Goal: Task Accomplishment & Management: Manage account settings

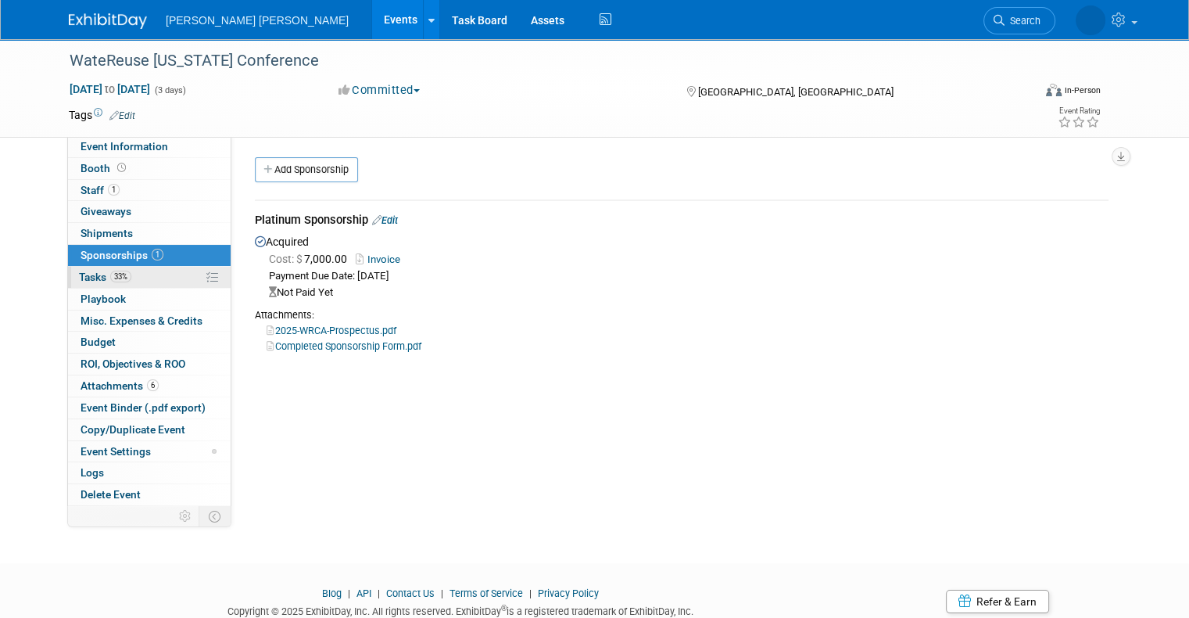
click at [72, 285] on link "33% Tasks 33%" at bounding box center [149, 277] width 163 height 21
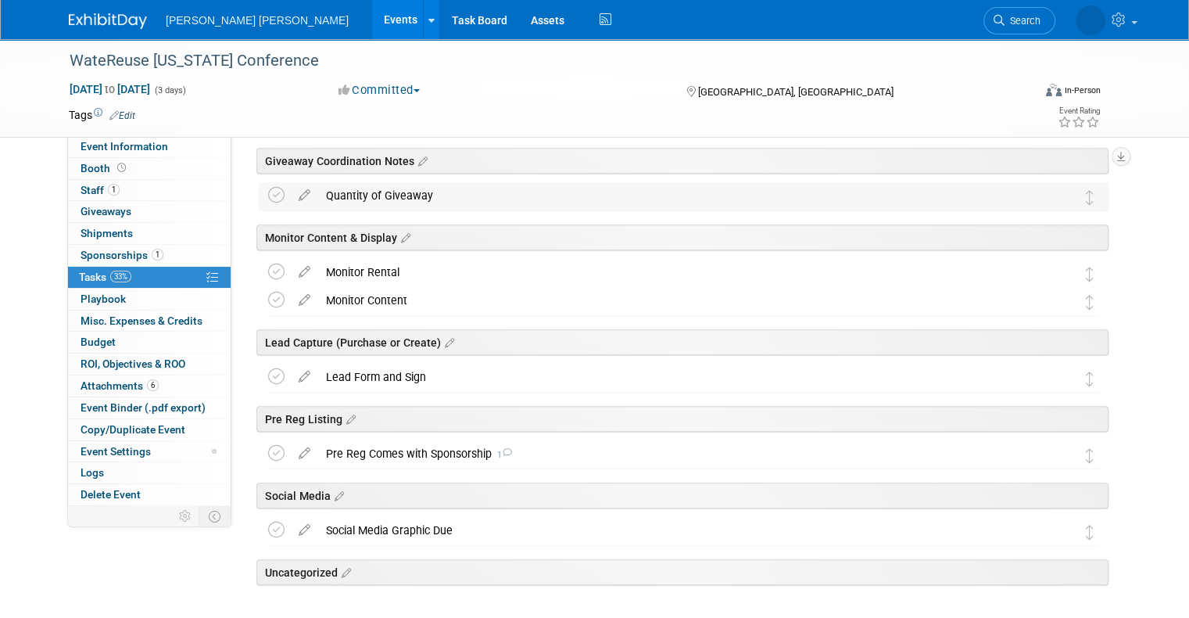
scroll to position [704, 0]
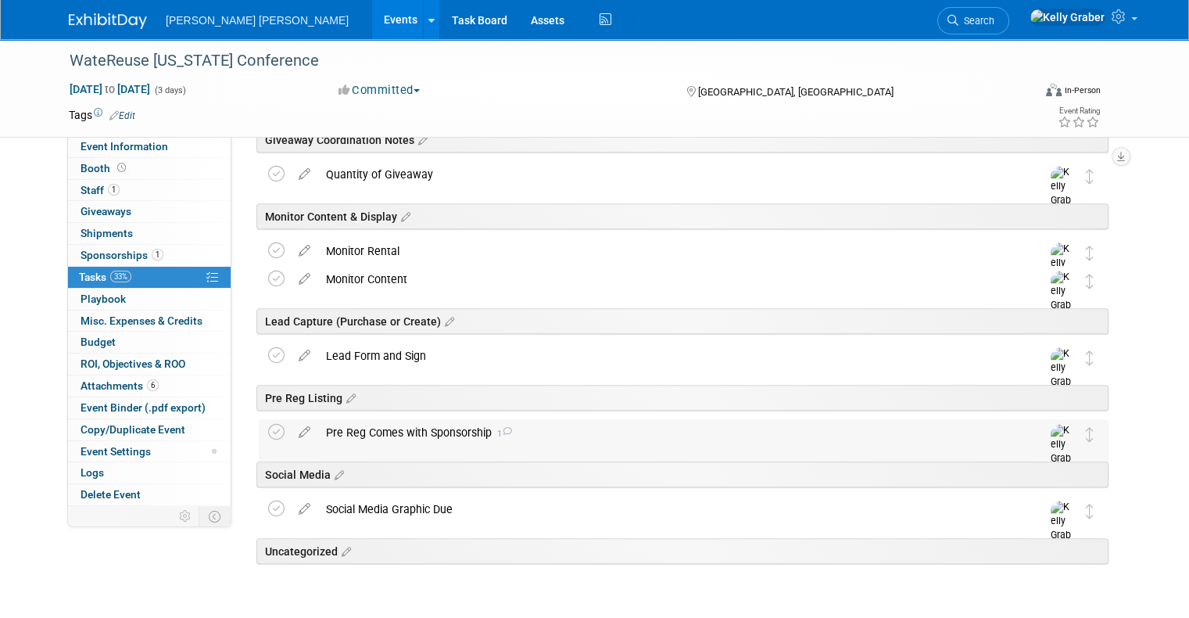
click at [361, 434] on div "Pre Reg Comes with Sponsorship 1" at bounding box center [668, 432] width 701 height 27
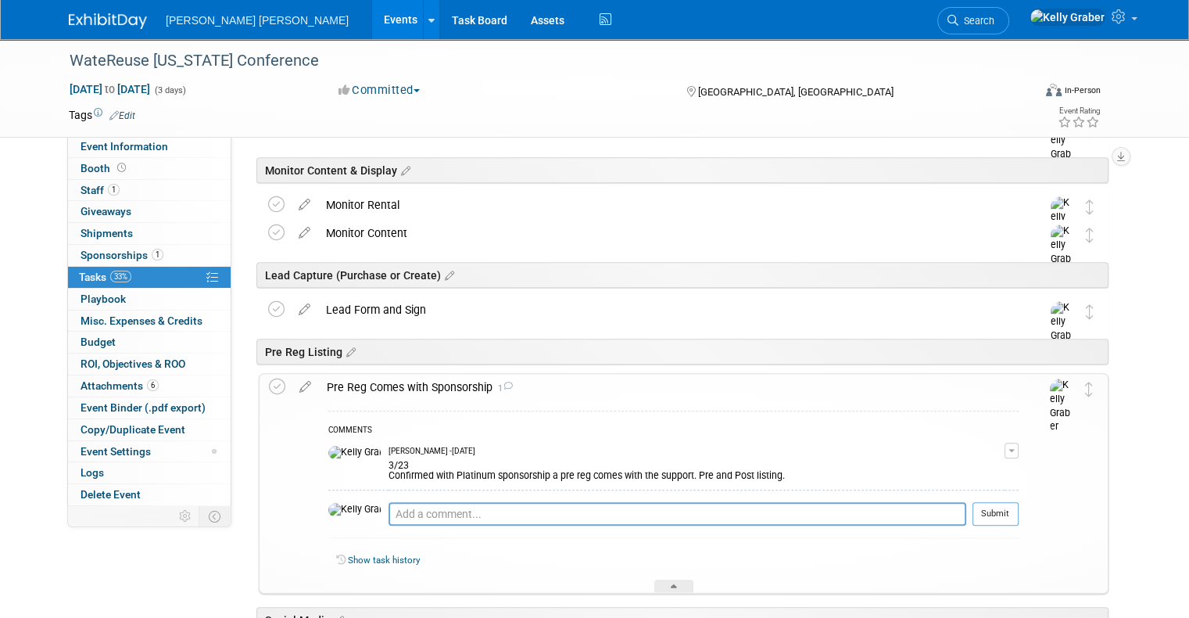
scroll to position [782, 0]
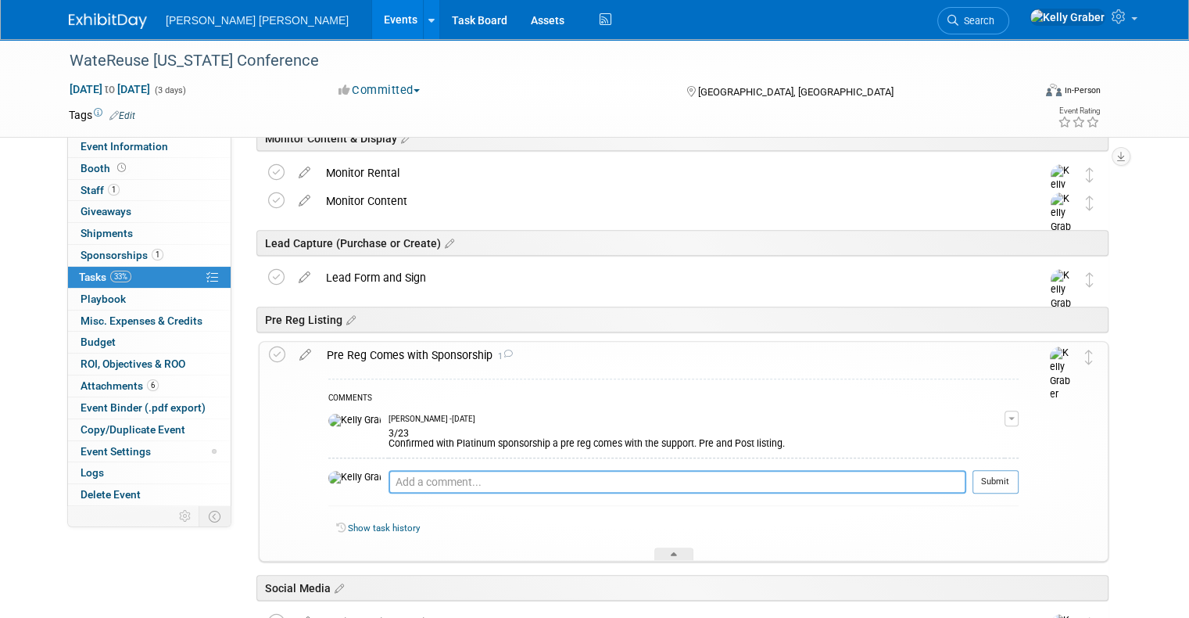
click at [400, 477] on textarea at bounding box center [678, 481] width 578 height 23
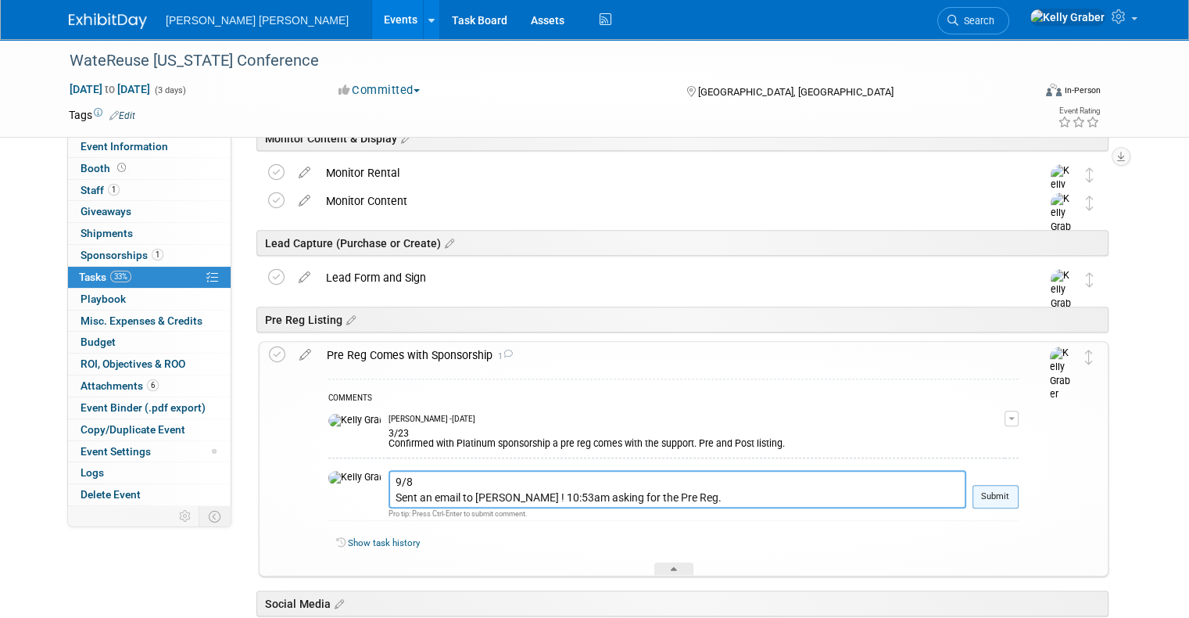
type textarea "9/8 Sent an email to Paula ! 10:53am asking for the Pre Reg."
click at [1019, 485] on button "Submit" at bounding box center [996, 496] width 46 height 23
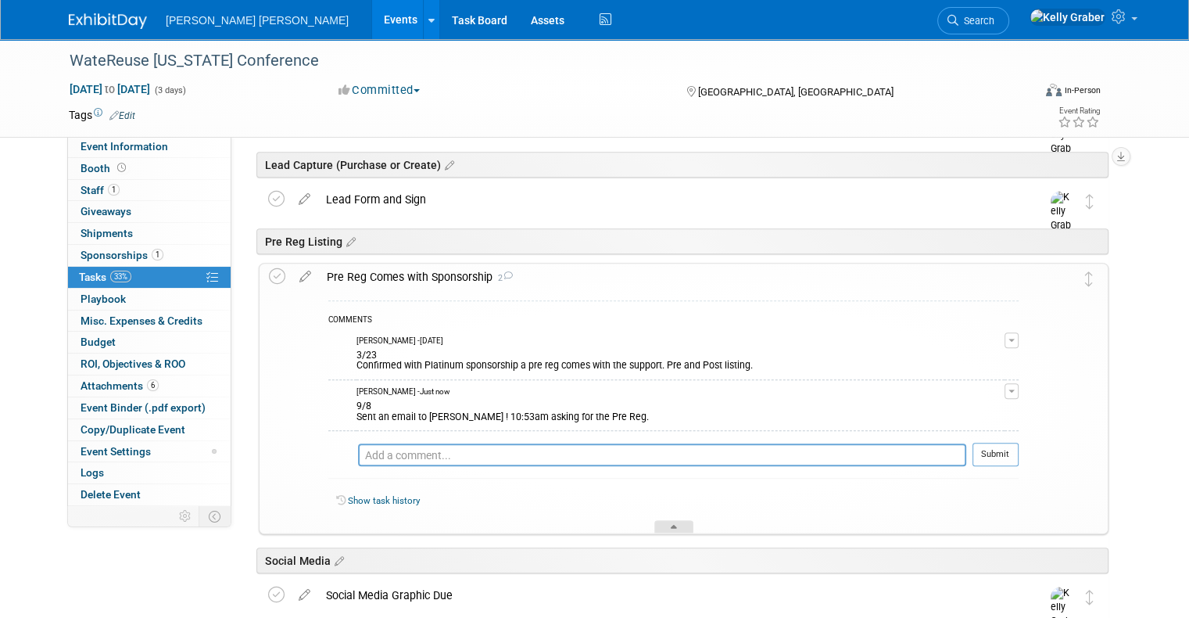
click at [681, 528] on div at bounding box center [674, 526] width 39 height 13
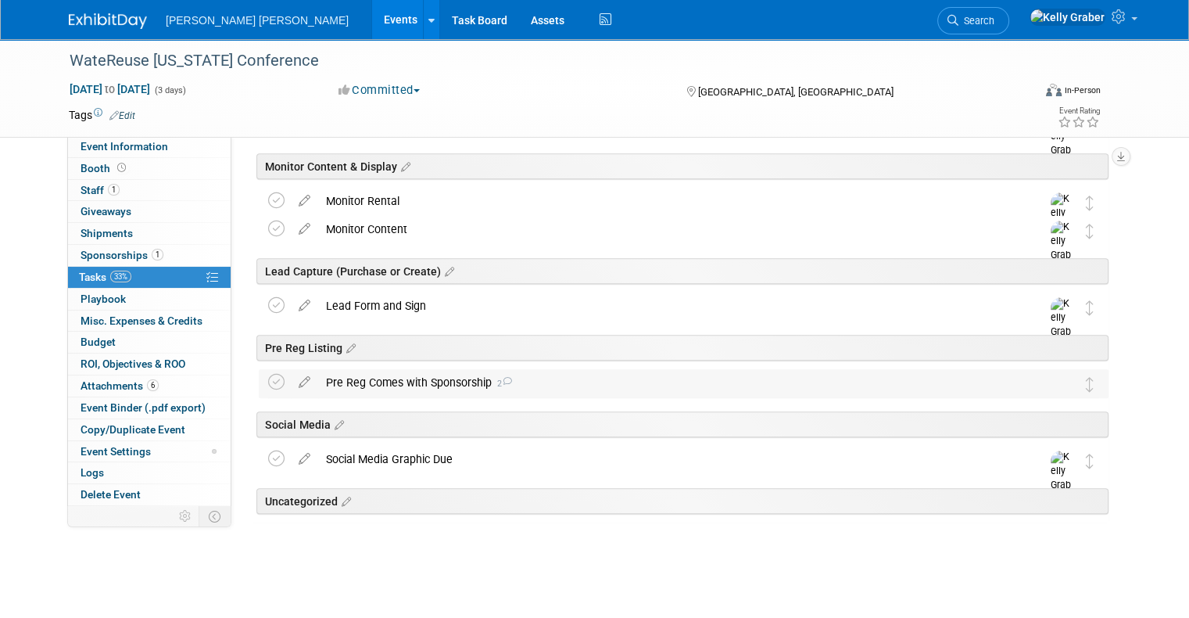
scroll to position [753, 0]
click at [580, 457] on div "Social Media Graphic Due" at bounding box center [668, 460] width 701 height 27
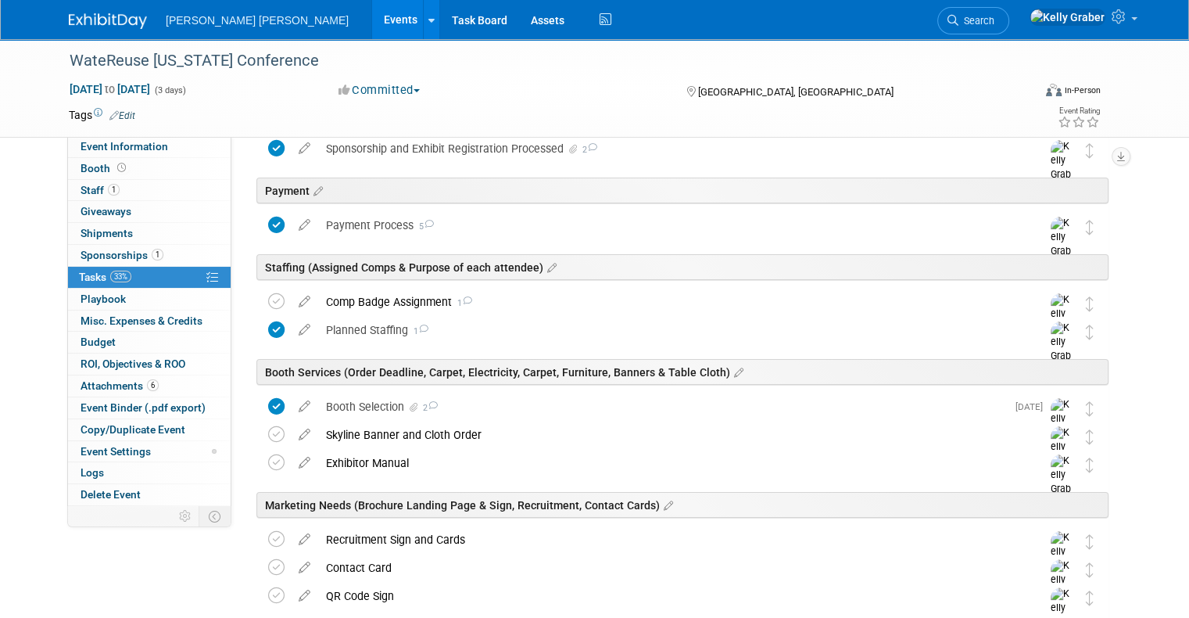
scroll to position [0, 0]
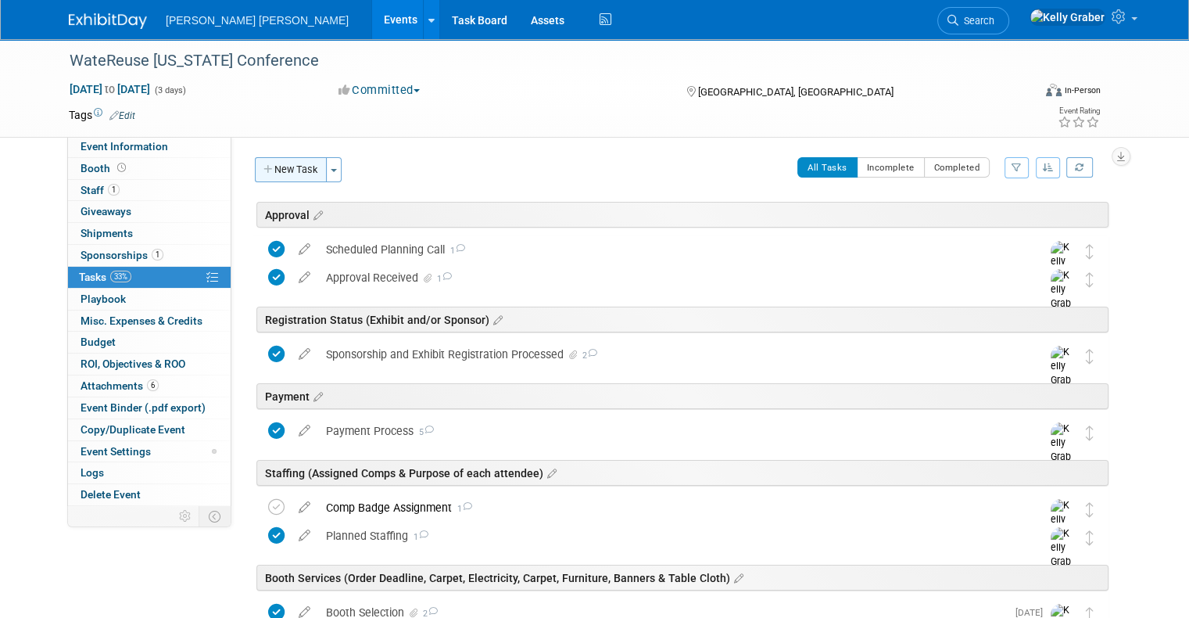
click at [286, 166] on button "New Task" at bounding box center [291, 169] width 72 height 25
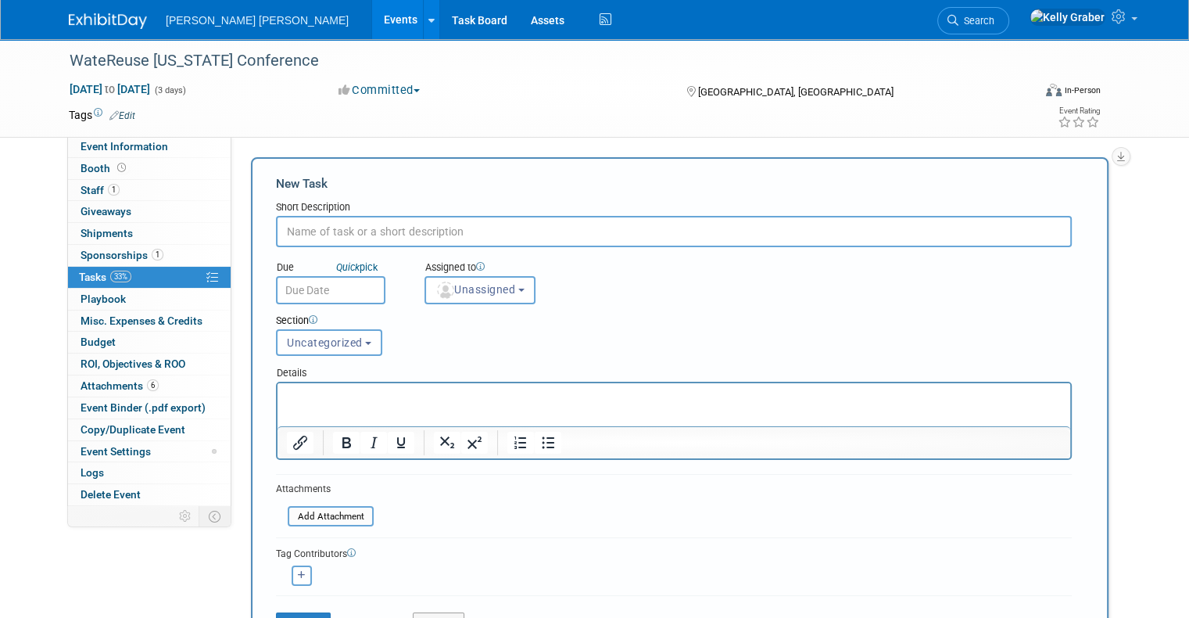
click at [360, 221] on input "text" at bounding box center [674, 231] width 796 height 31
type input "Mark Your Calendar"
click at [313, 283] on input "text" at bounding box center [330, 290] width 109 height 28
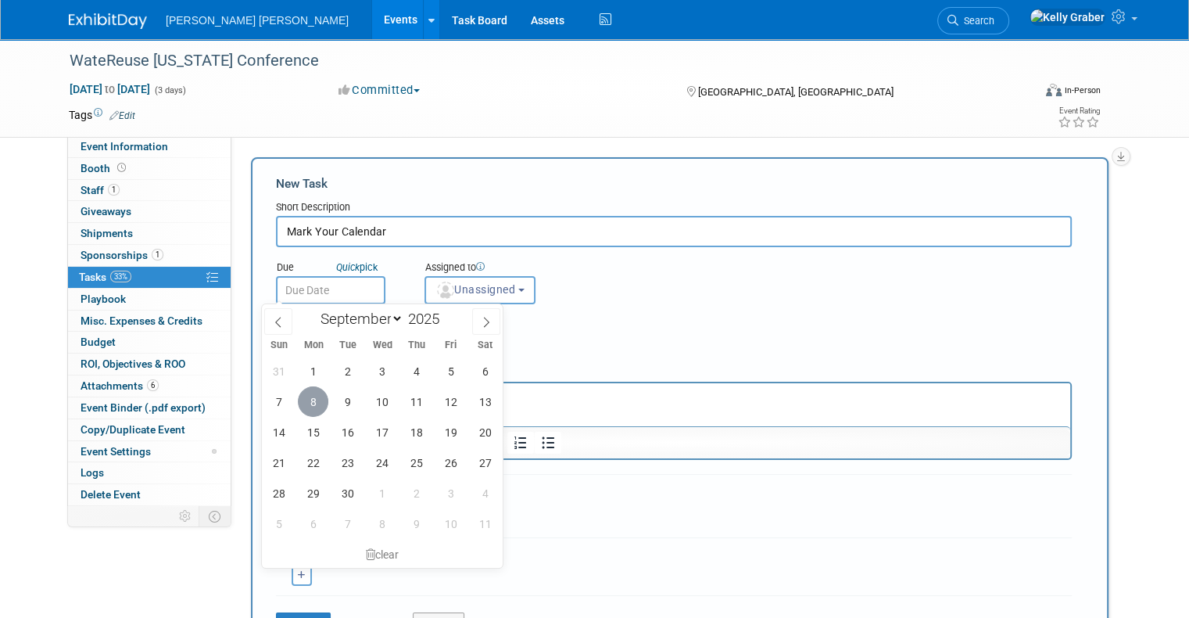
click at [316, 399] on span "8" at bounding box center [313, 401] width 30 height 30
type input "Sep 8, 2025"
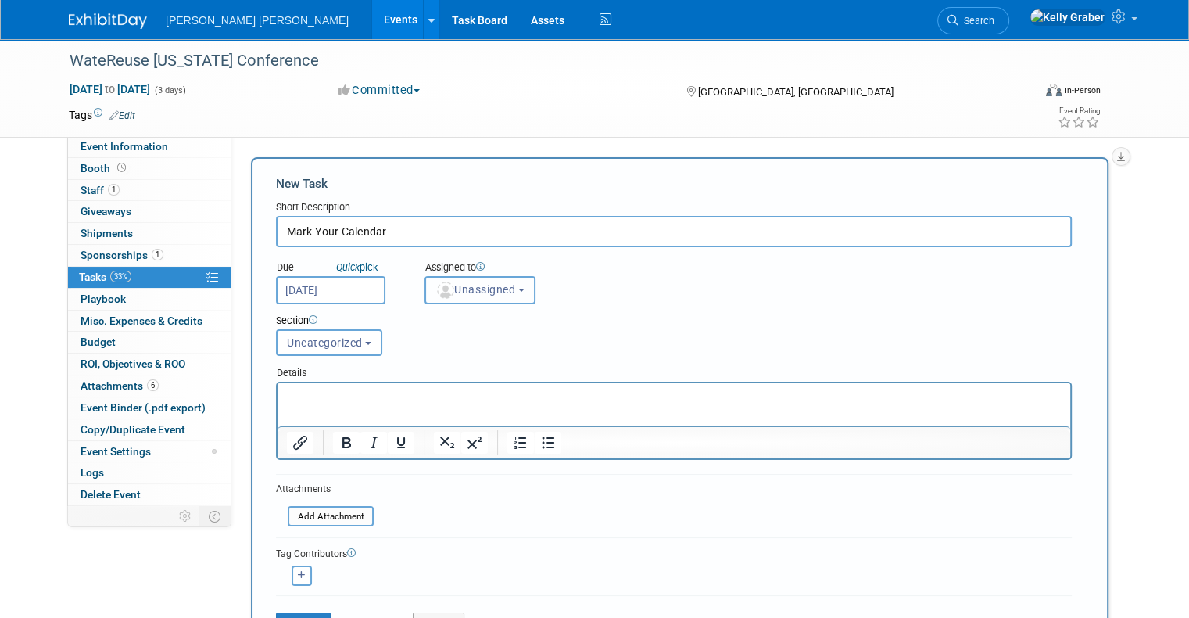
click at [438, 292] on img "button" at bounding box center [445, 290] width 17 height 17
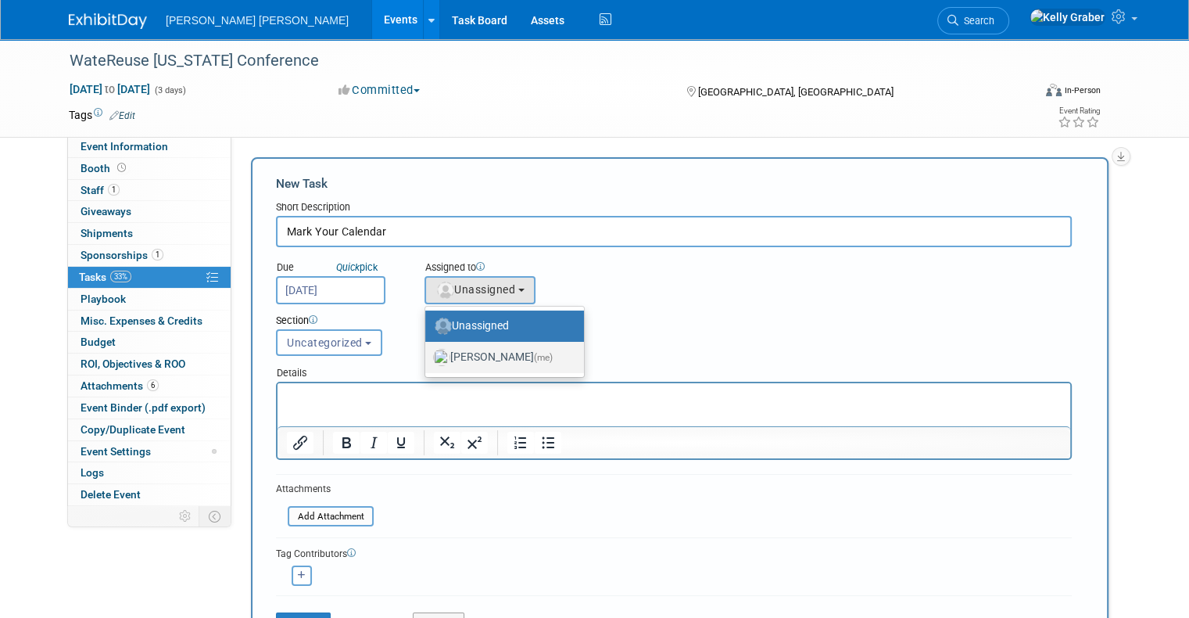
click at [447, 361] on label "Kelly Graber (me)" at bounding box center [500, 357] width 135 height 25
click at [428, 361] on input "Kelly Graber (me)" at bounding box center [423, 355] width 10 height 10
select select "ec37184c-c01f-4f21-939d-fe7fd02e2e7e"
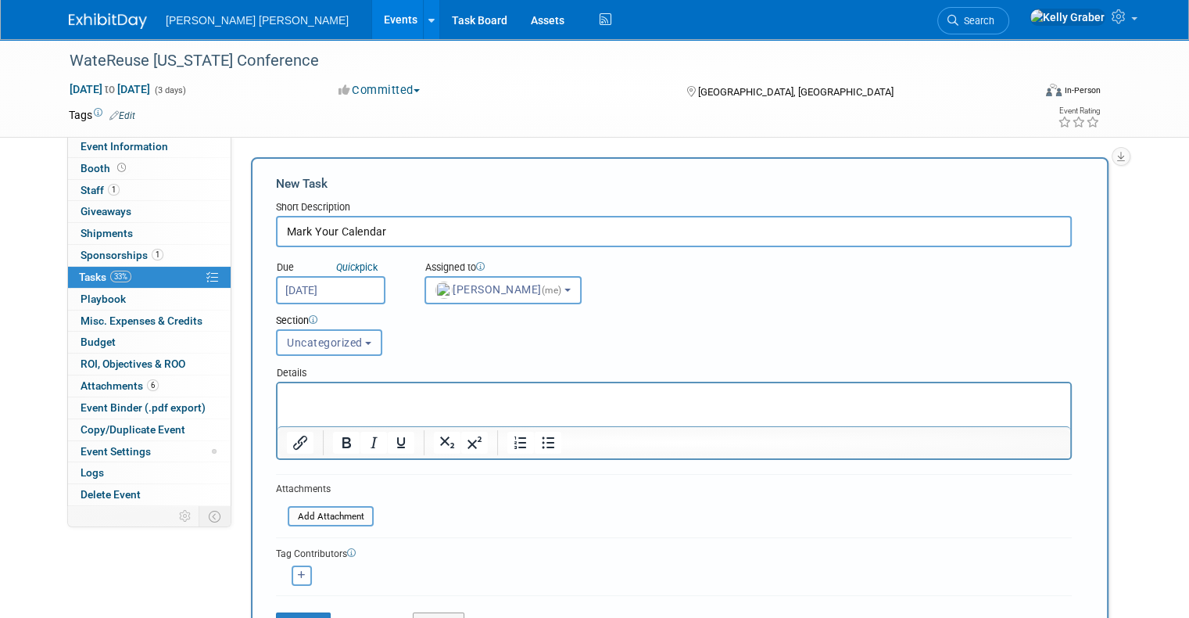
click at [321, 346] on span "Uncategorized" at bounding box center [325, 342] width 76 height 13
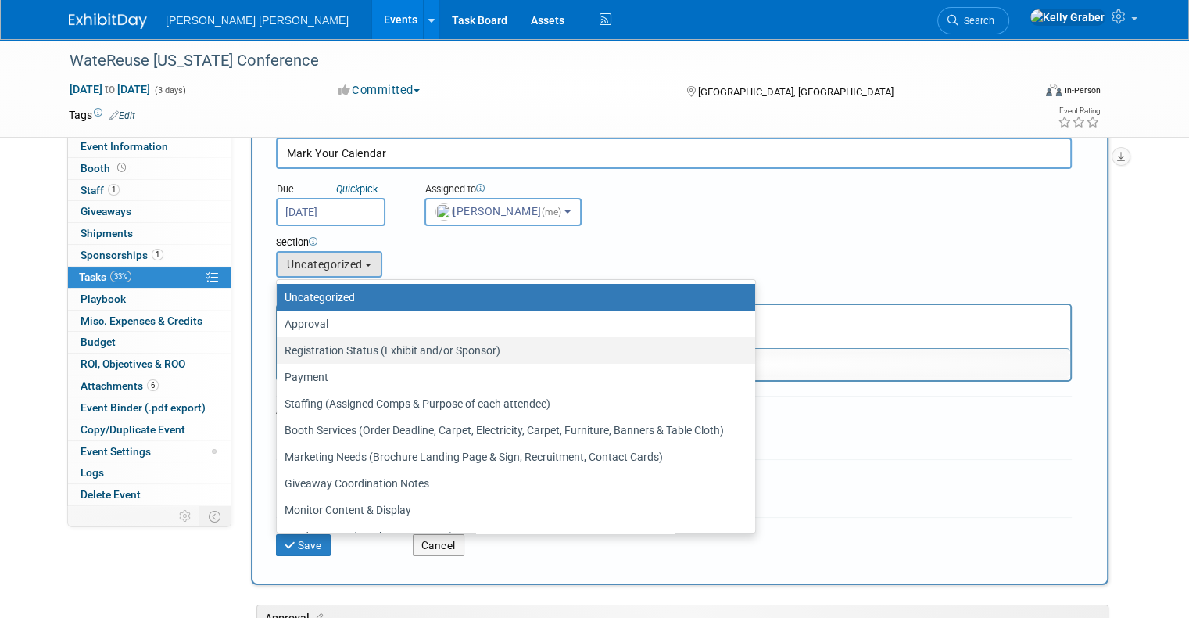
click at [372, 350] on label "Registration Status (Exhibit and/or Sponsor)" at bounding box center [512, 350] width 455 height 20
click at [279, 350] on input "Registration Status (Exhibit and/or Sponsor)" at bounding box center [274, 351] width 10 height 10
select select "11265614"
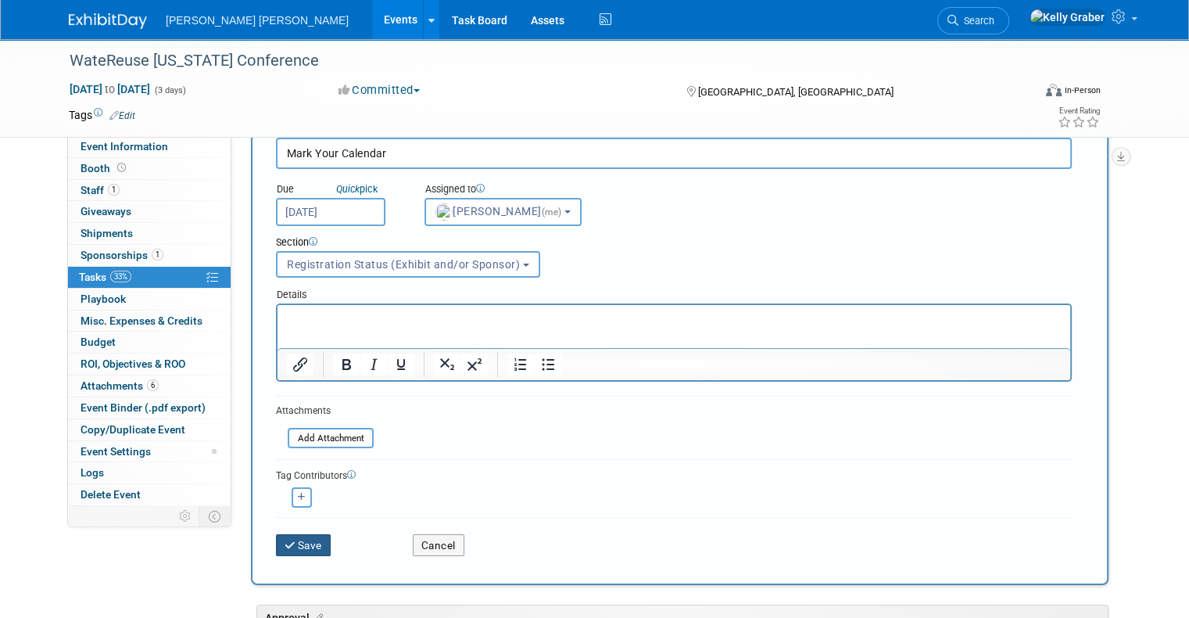
click at [286, 540] on button "Save" at bounding box center [303, 545] width 55 height 22
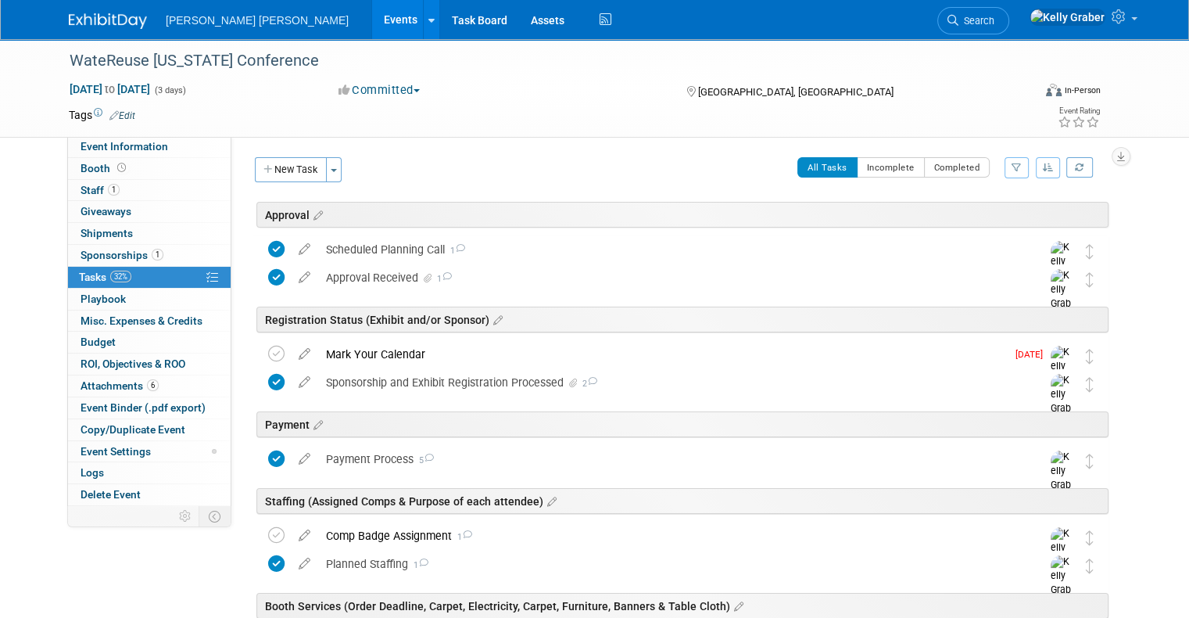
scroll to position [78, 0]
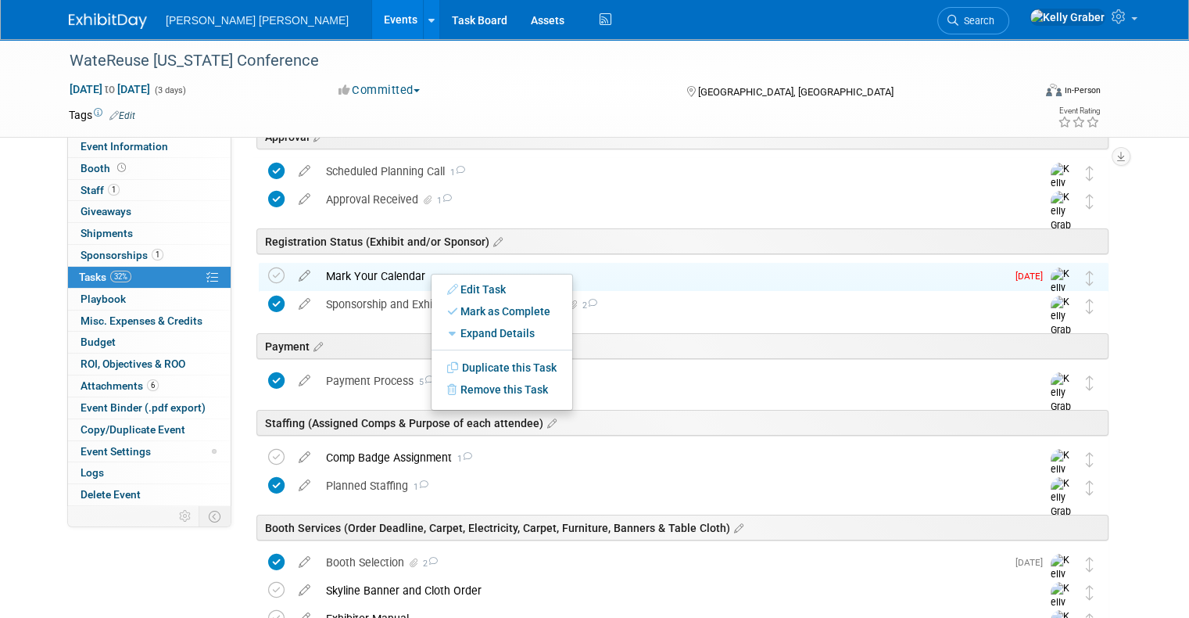
click at [379, 271] on div "Mark Your Calendar" at bounding box center [662, 276] width 688 height 27
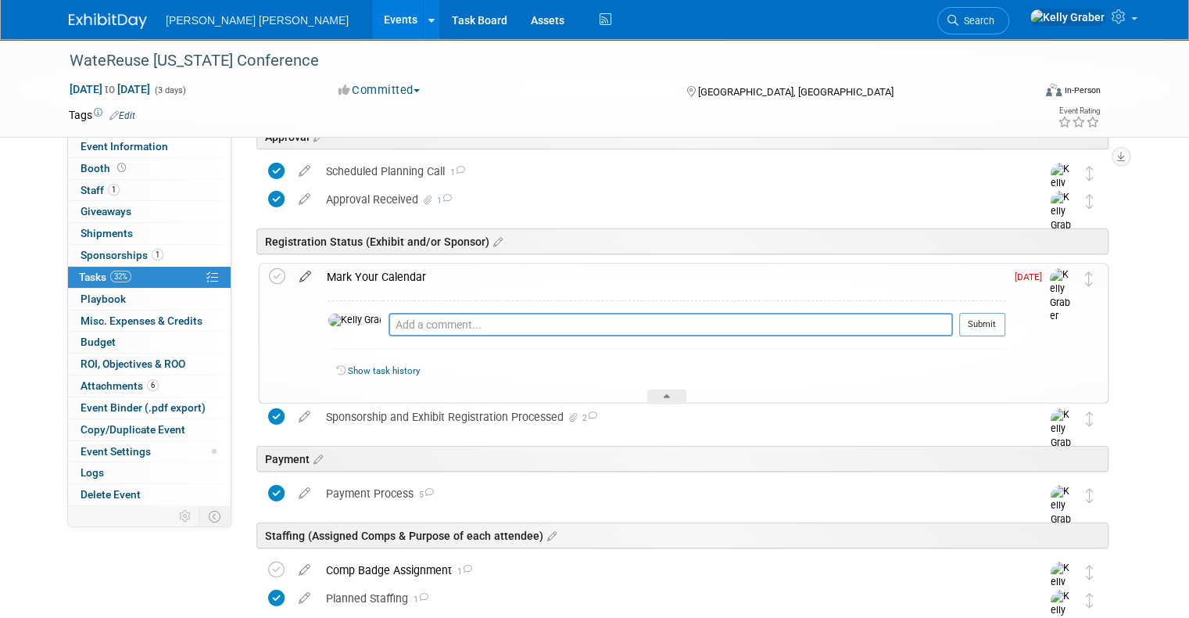
click at [292, 274] on icon at bounding box center [305, 274] width 27 height 20
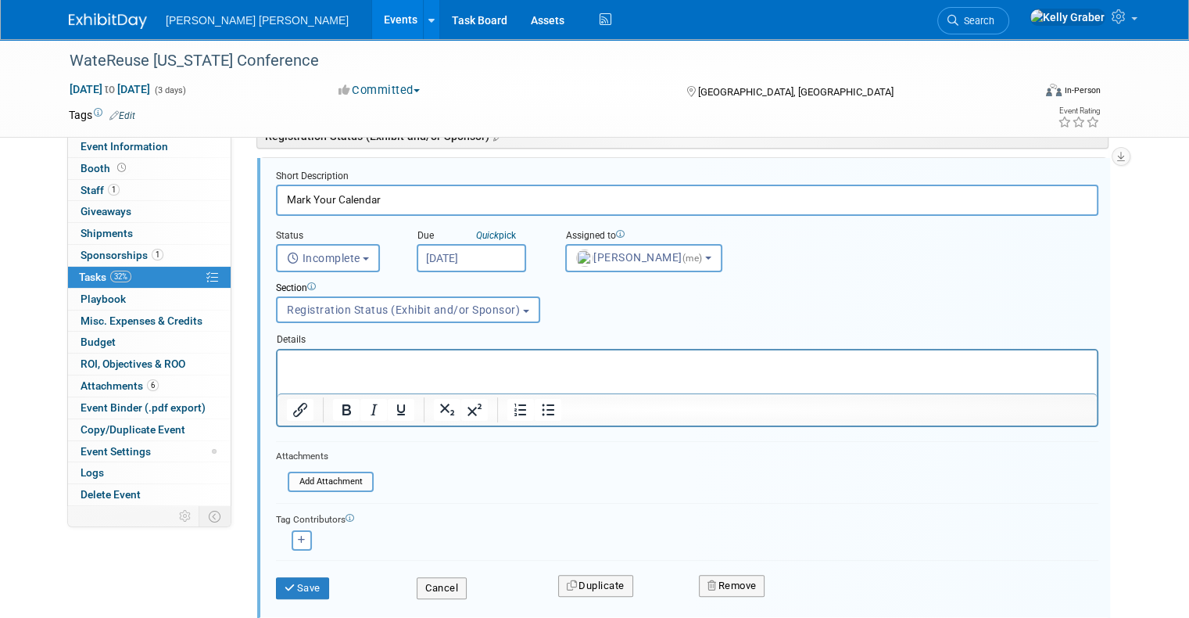
scroll to position [269, 0]
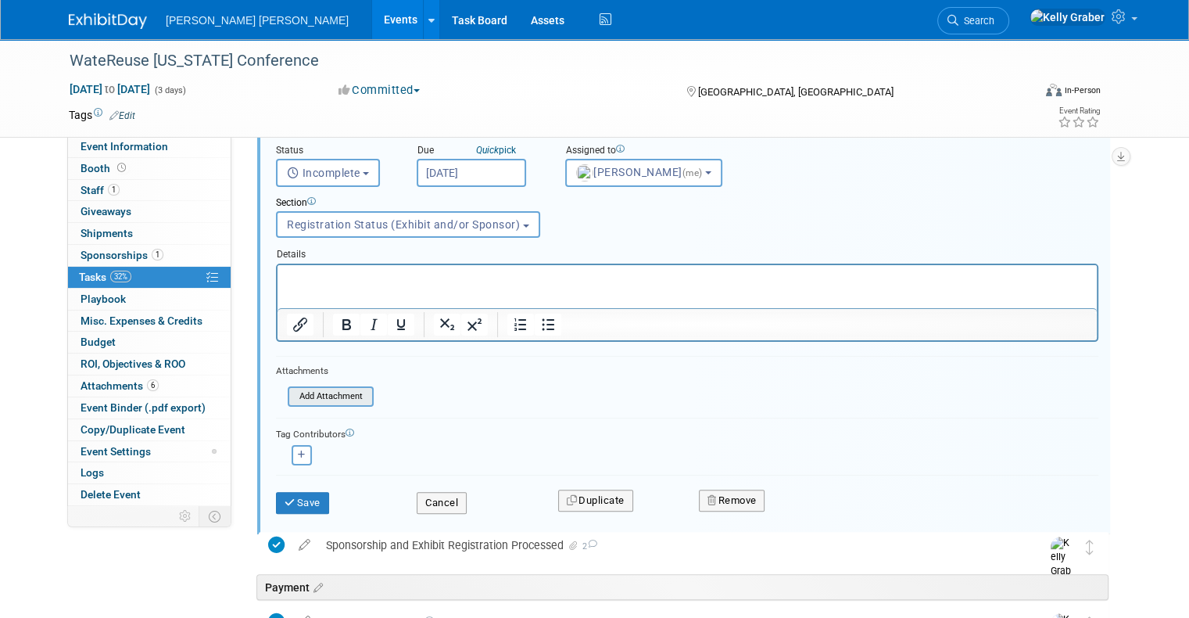
click at [299, 393] on input "file" at bounding box center [293, 396] width 160 height 17
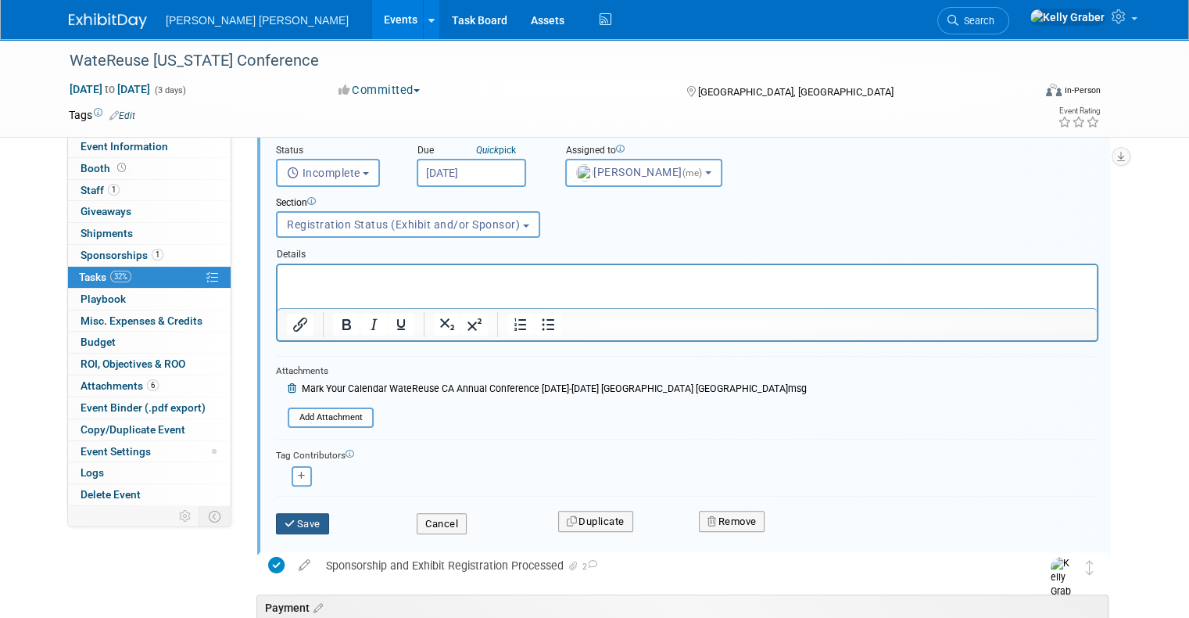
click at [297, 513] on button "Save" at bounding box center [302, 524] width 53 height 22
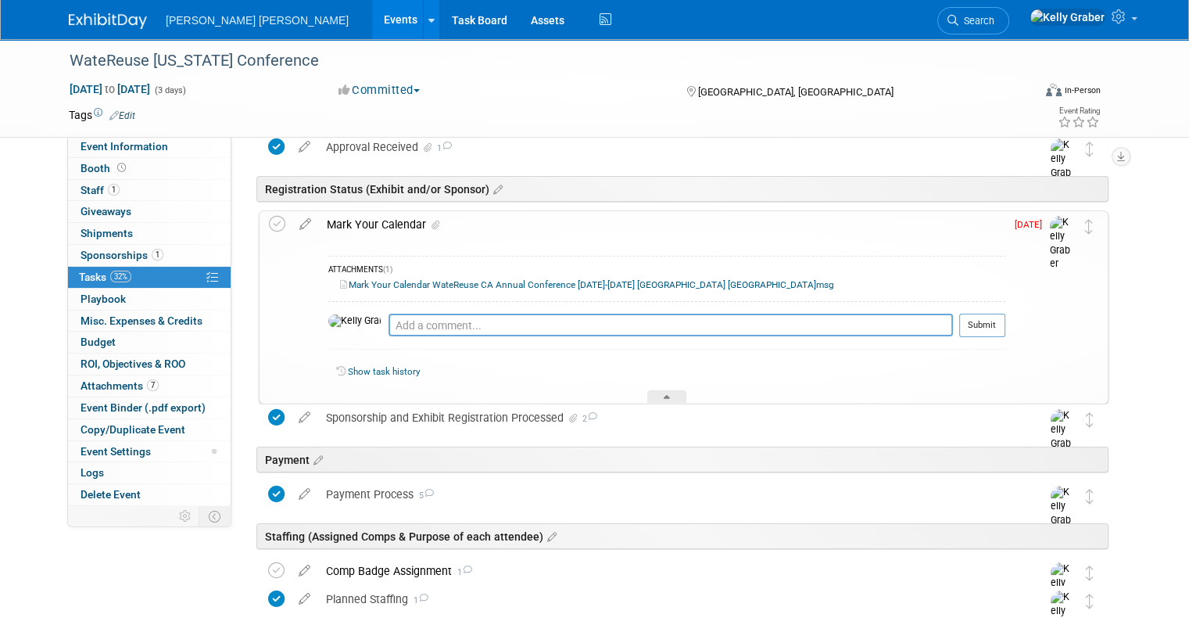
scroll to position [113, 0]
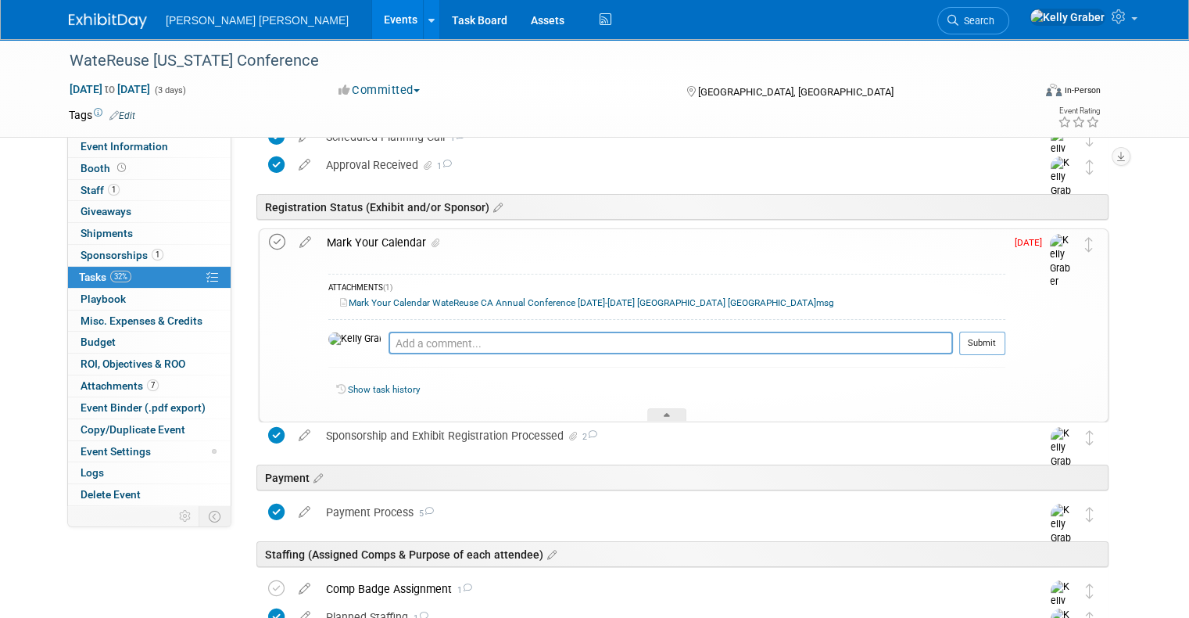
click at [269, 235] on icon at bounding box center [277, 242] width 16 height 16
click at [660, 408] on div at bounding box center [666, 414] width 39 height 13
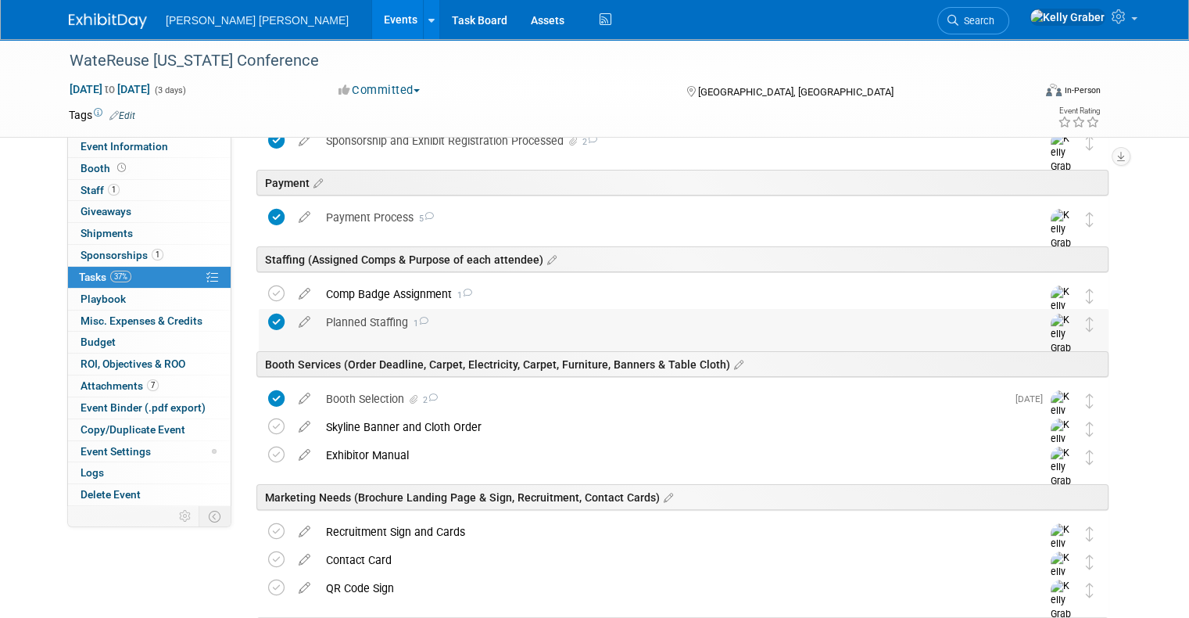
scroll to position [269, 0]
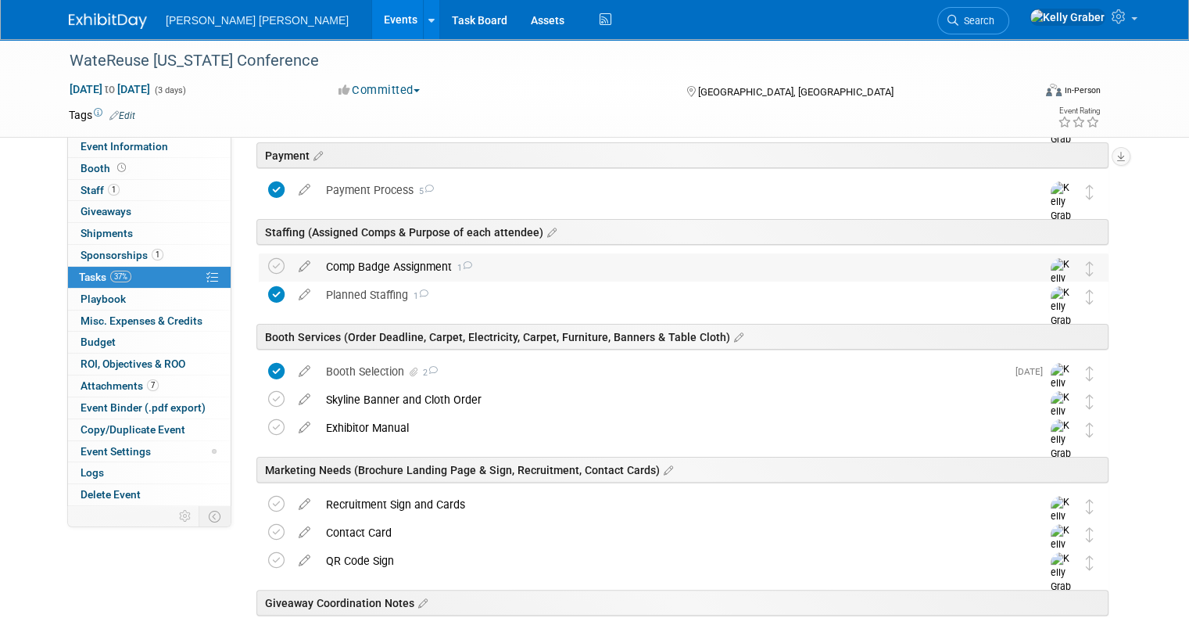
click at [431, 266] on div "Comp Badge Assignment 1" at bounding box center [668, 266] width 701 height 27
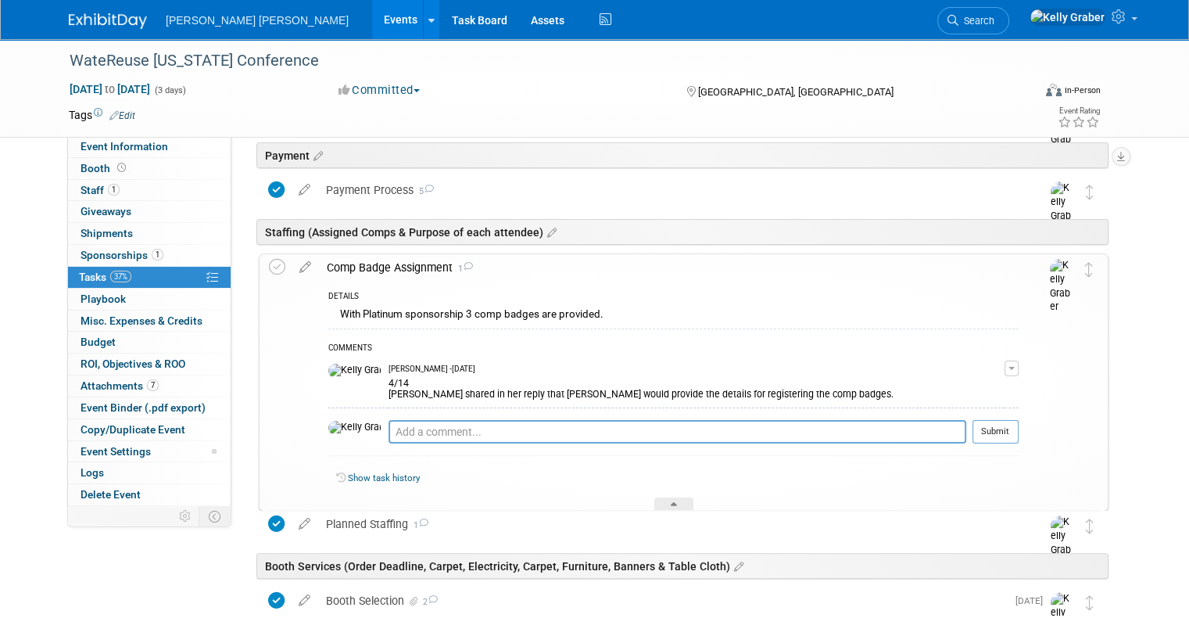
click at [579, 392] on div "4/14 Paula shared in her reply that Luci would provide the details for register…" at bounding box center [697, 387] width 616 height 25
click at [292, 265] on icon at bounding box center [305, 264] width 27 height 20
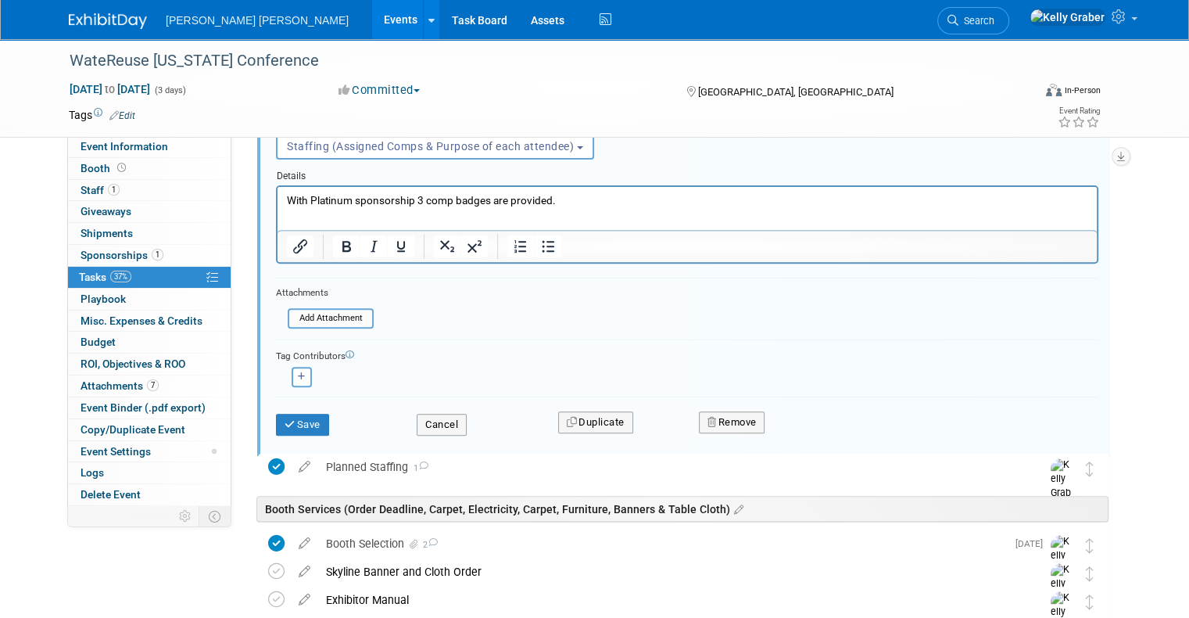
scroll to position [372, 0]
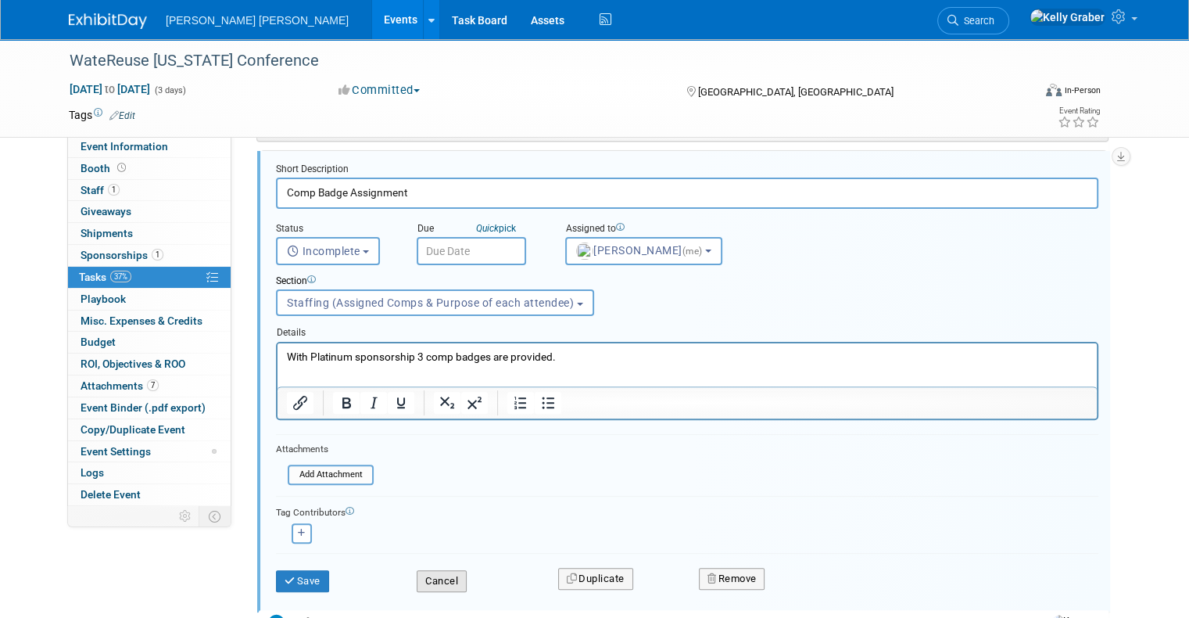
click at [429, 580] on button "Cancel" at bounding box center [442, 581] width 50 height 22
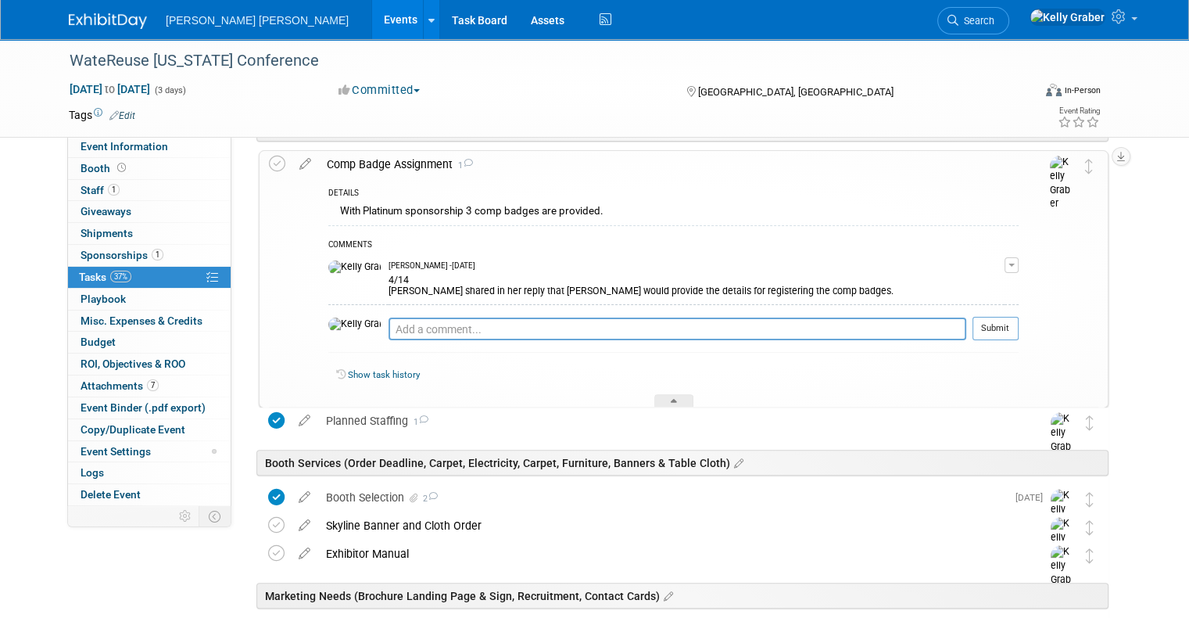
click at [497, 286] on div "4/14 Paula shared in her reply that Luci would provide the details for register…" at bounding box center [697, 283] width 616 height 25
click at [1034, 264] on td at bounding box center [1034, 279] width 31 height 256
click at [1019, 260] on button "button" at bounding box center [1012, 265] width 14 height 16
click at [965, 303] on button "Remove" at bounding box center [936, 309] width 68 height 21
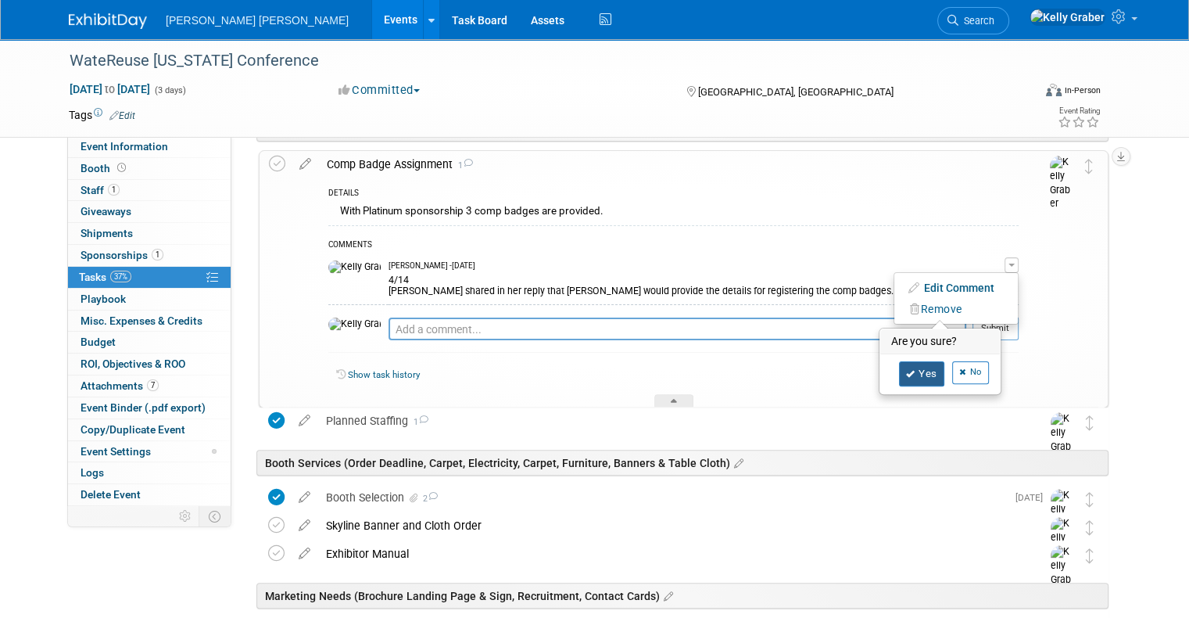
click at [916, 370] on icon at bounding box center [910, 374] width 9 height 9
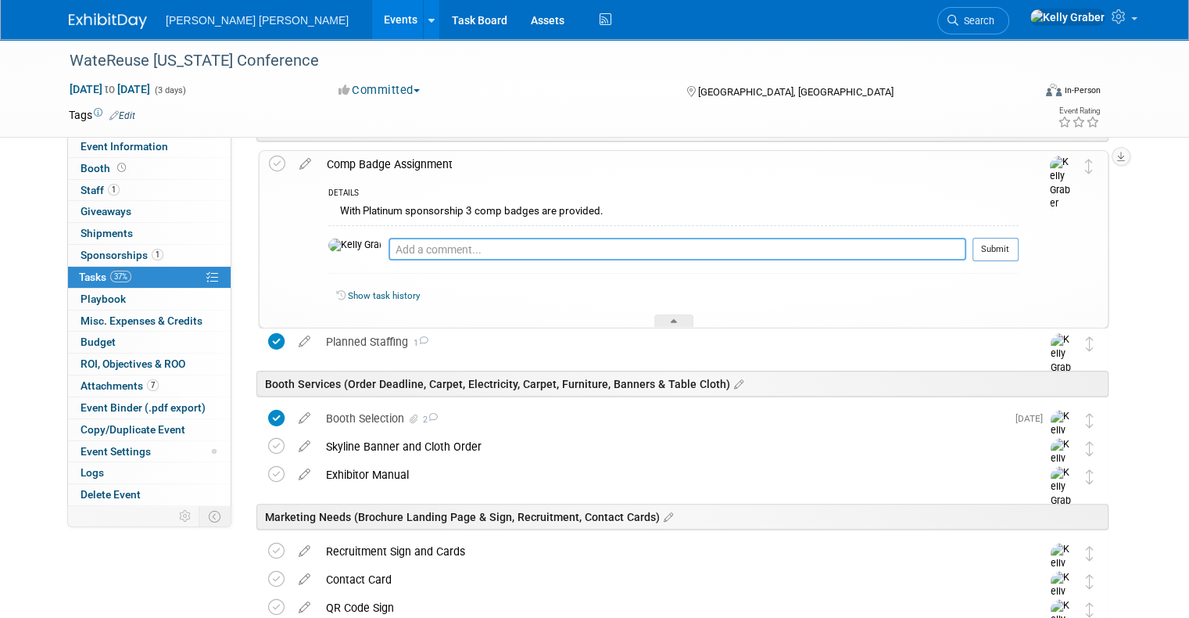
click at [488, 239] on textarea at bounding box center [678, 249] width 578 height 23
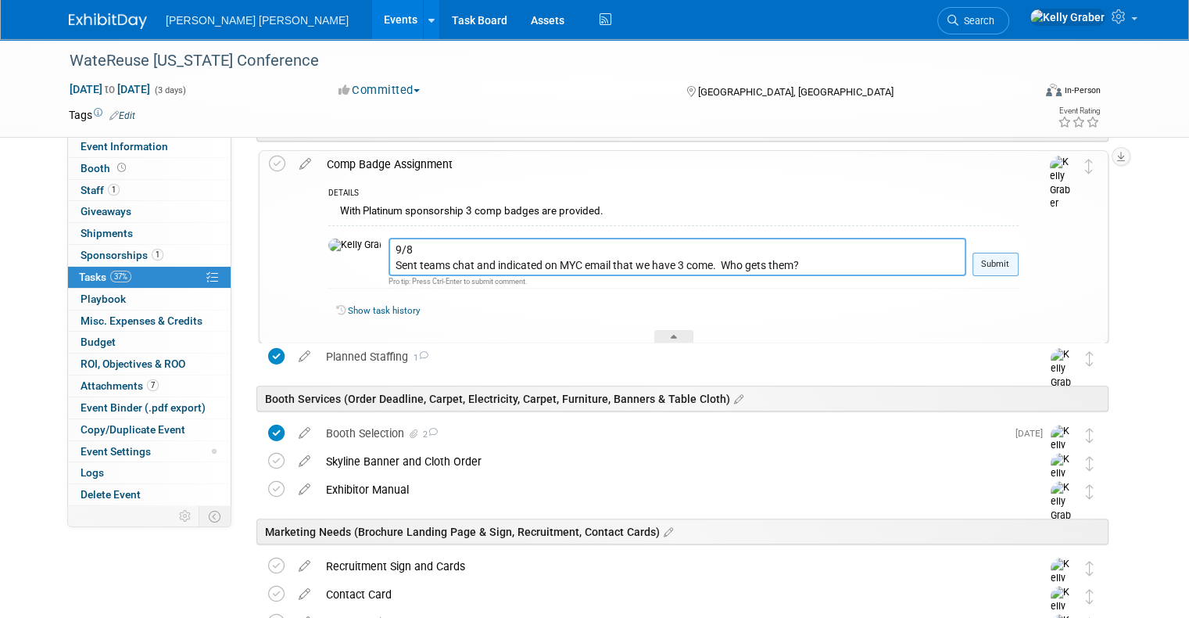
type textarea "9/8 Sent teams chat and indicated on MYC email that we have 3 come. Who gets th…"
click at [1001, 255] on button "Submit" at bounding box center [996, 264] width 46 height 23
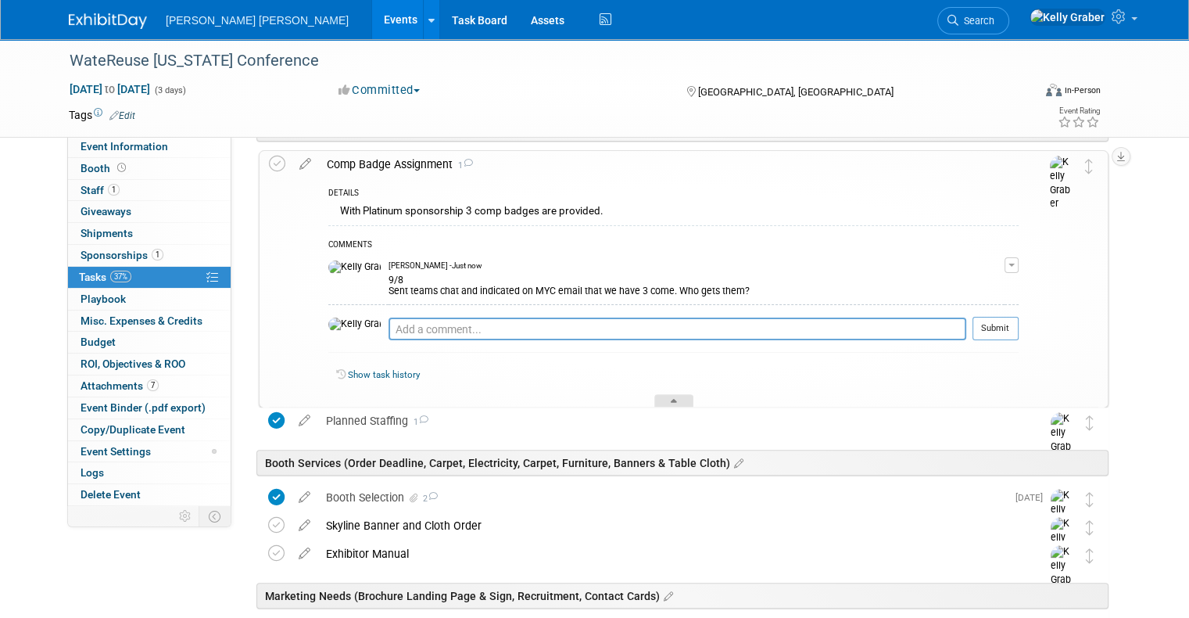
click at [673, 399] on icon at bounding box center [674, 403] width 6 height 9
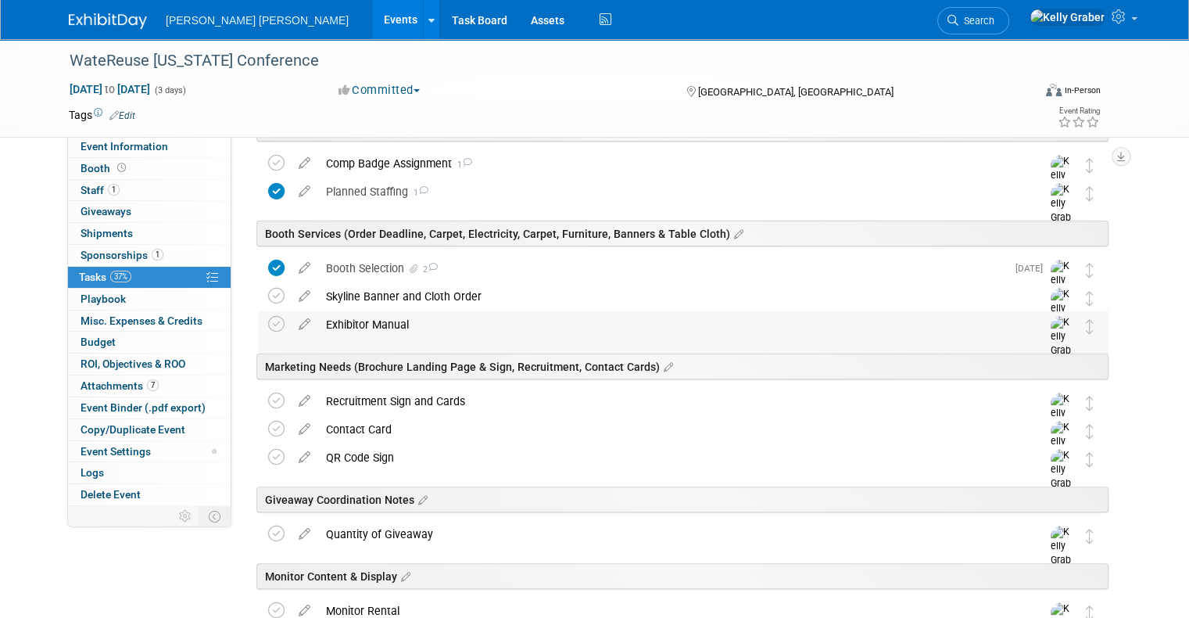
click at [500, 317] on div "Exhibitor Manual" at bounding box center [668, 324] width 701 height 27
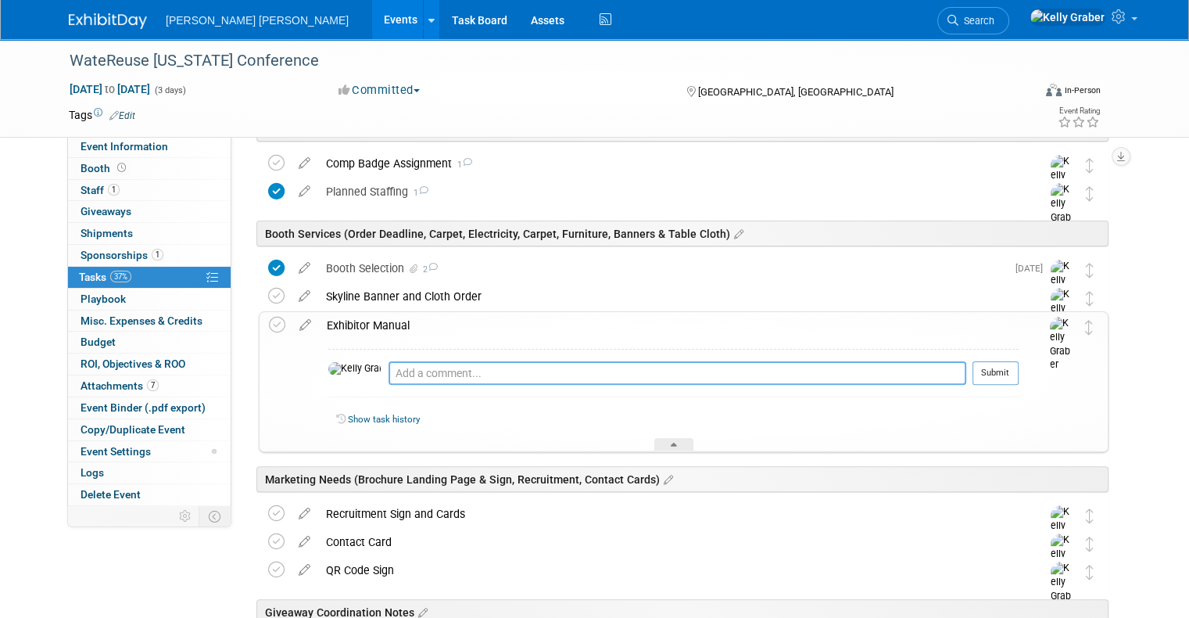
click at [399, 373] on textarea at bounding box center [678, 372] width 578 height 23
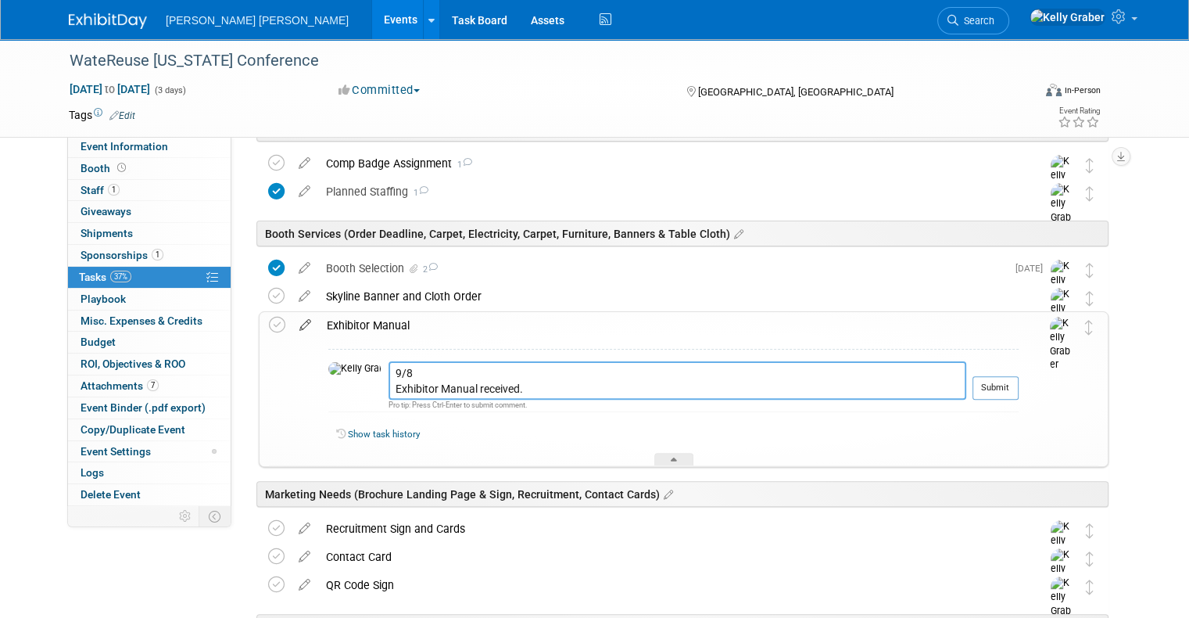
type textarea "9/8 Exhibitor Manual received."
click at [292, 324] on icon at bounding box center [305, 322] width 27 height 20
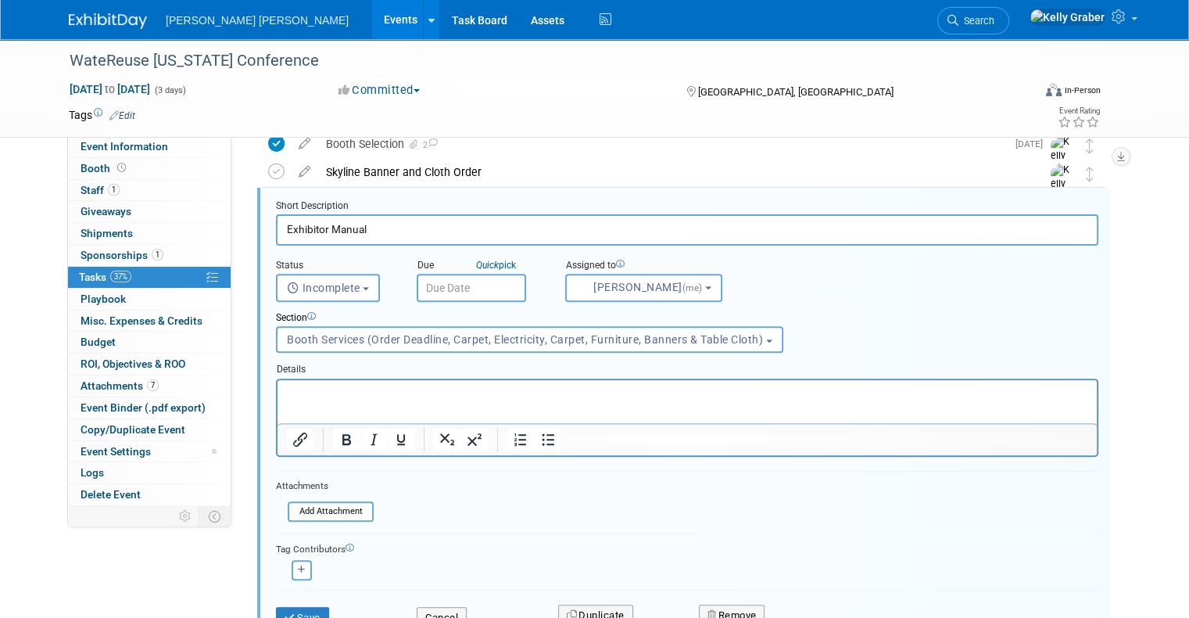
scroll to position [533, 0]
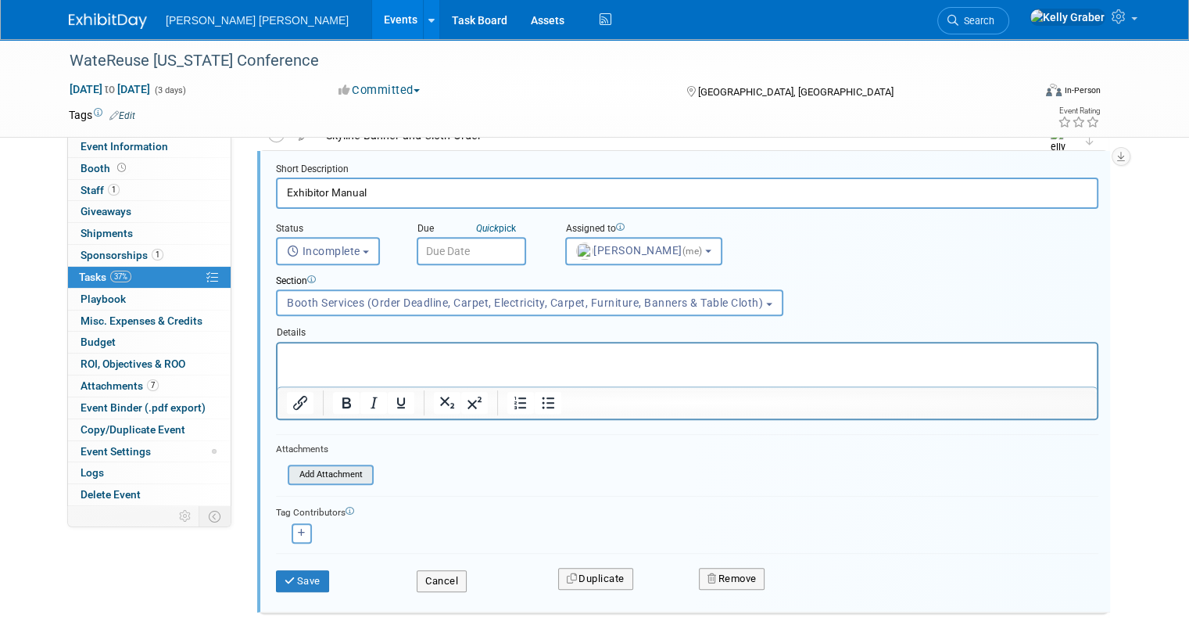
click at [321, 468] on input "file" at bounding box center [293, 474] width 160 height 17
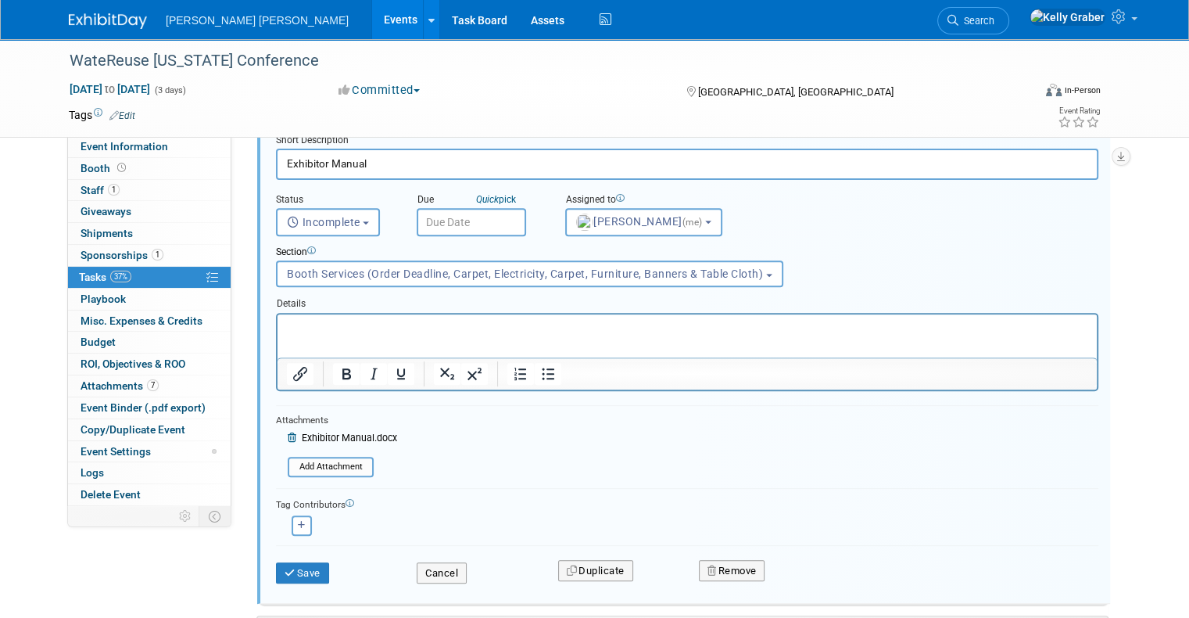
scroll to position [612, 0]
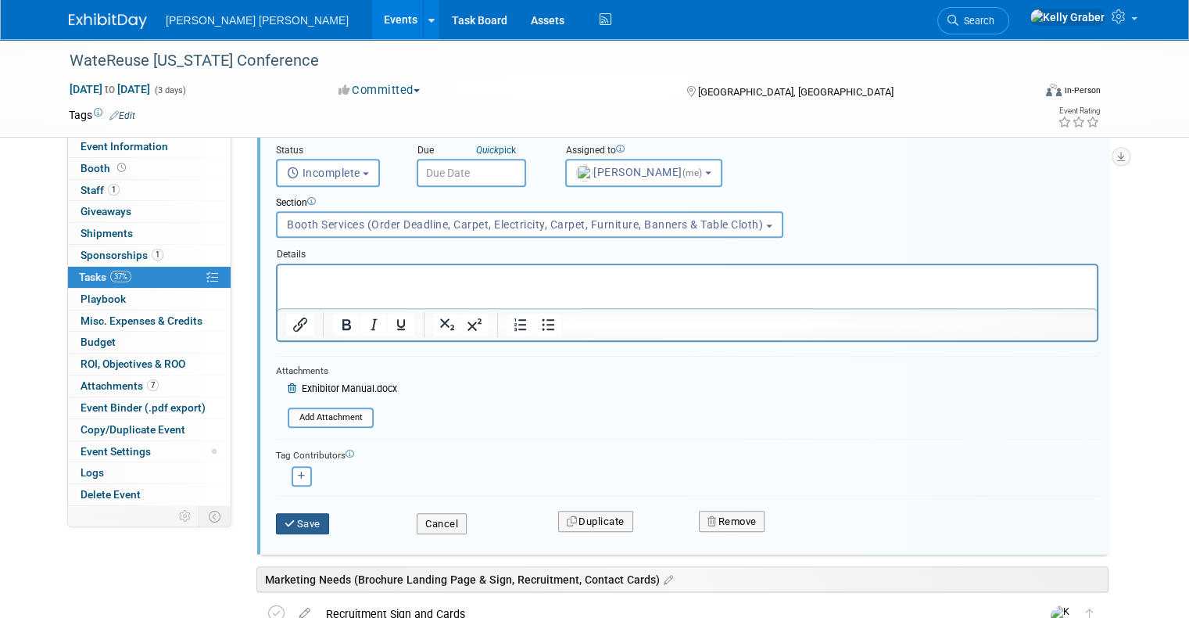
click at [285, 515] on button "Save" at bounding box center [302, 524] width 53 height 22
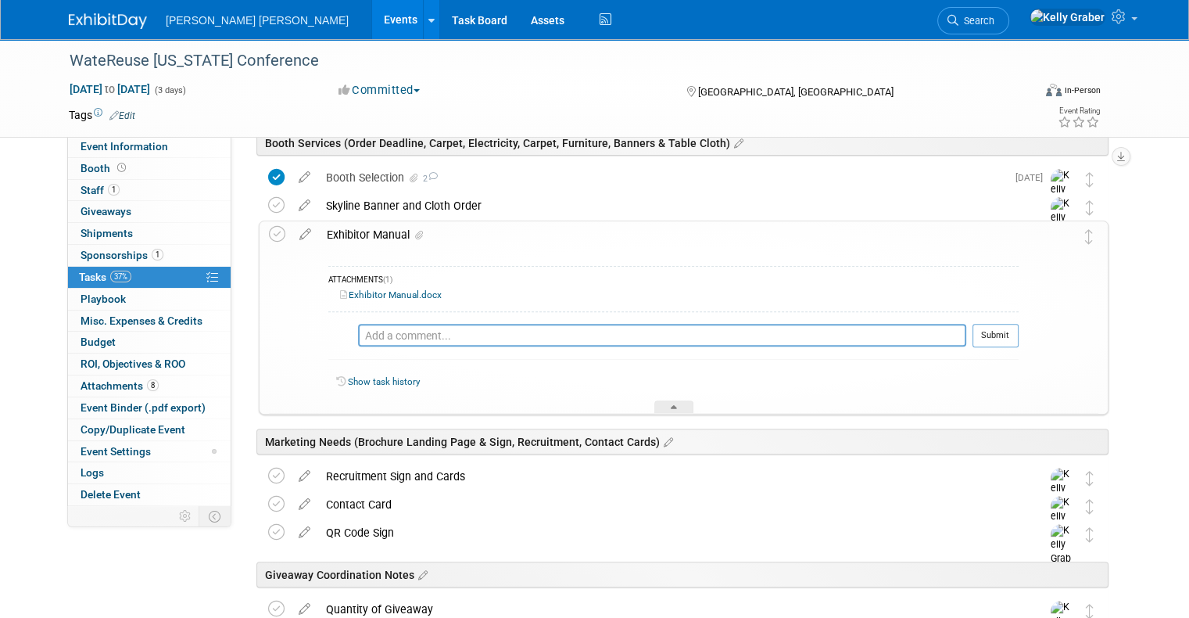
scroll to position [455, 0]
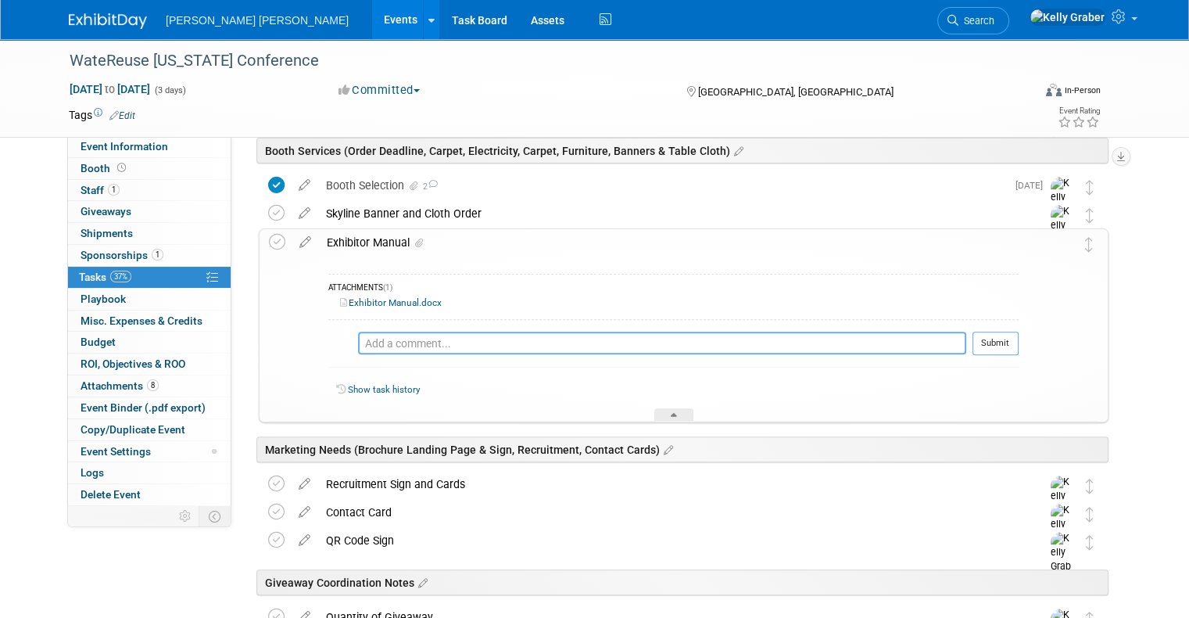
click at [402, 341] on textarea at bounding box center [662, 343] width 608 height 23
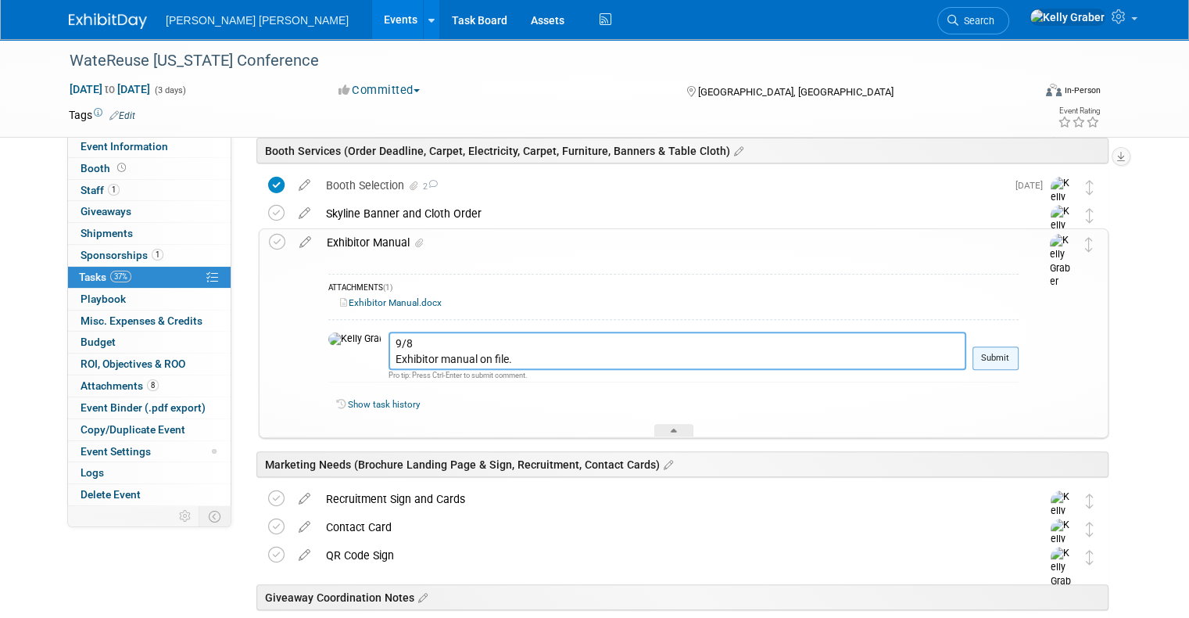
type textarea "9/8 Exhibitor manual on file."
click at [1009, 353] on button "Submit" at bounding box center [996, 357] width 46 height 23
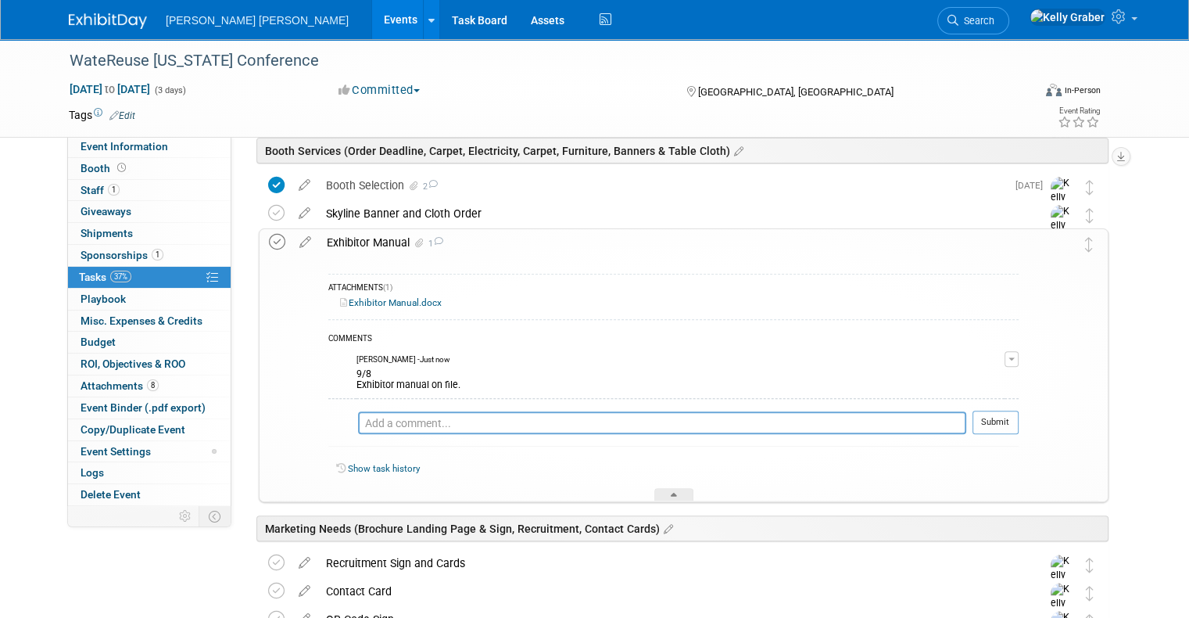
click at [269, 239] on icon at bounding box center [277, 242] width 16 height 16
click at [675, 493] on icon at bounding box center [674, 497] width 6 height 9
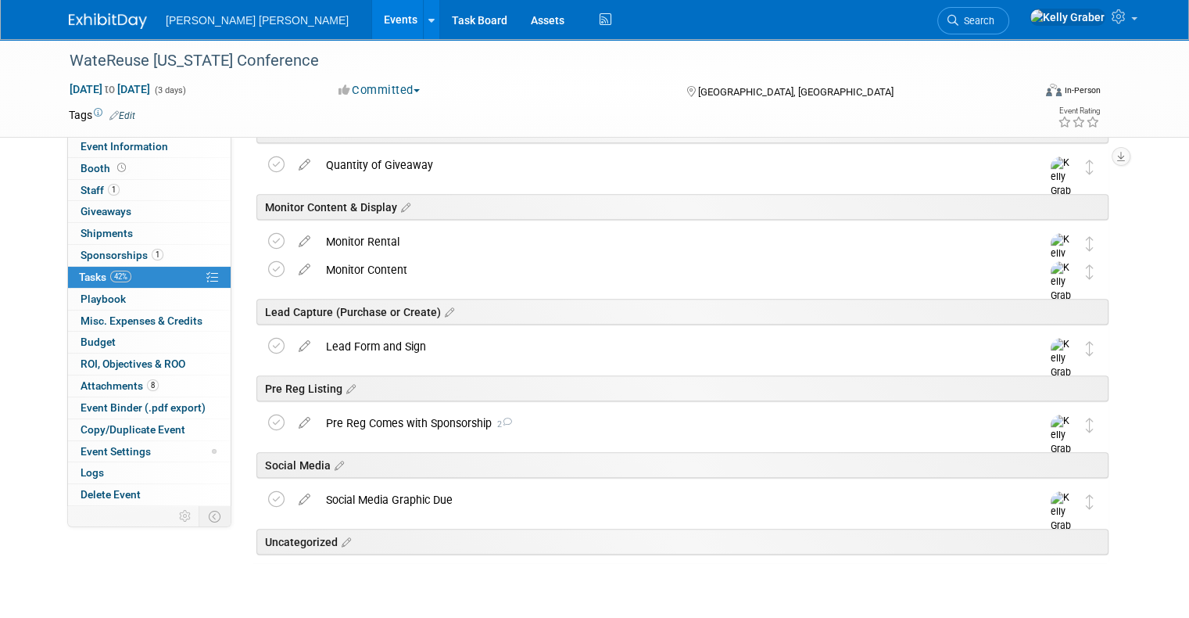
scroll to position [768, 0]
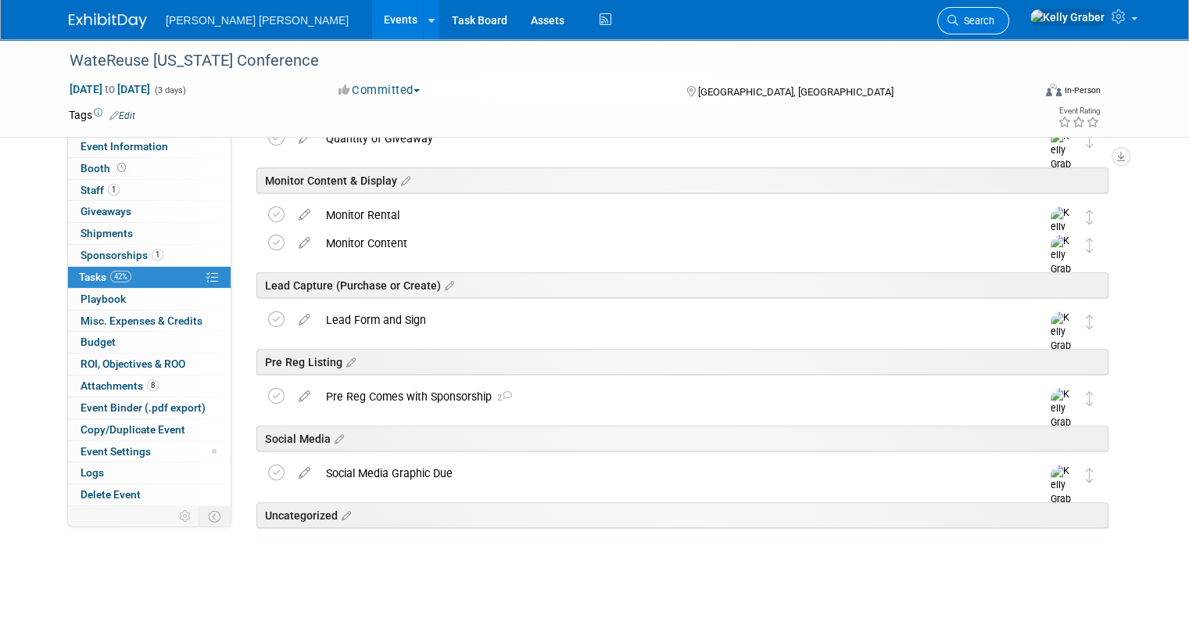
click at [1010, 13] on link "Search" at bounding box center [974, 20] width 72 height 27
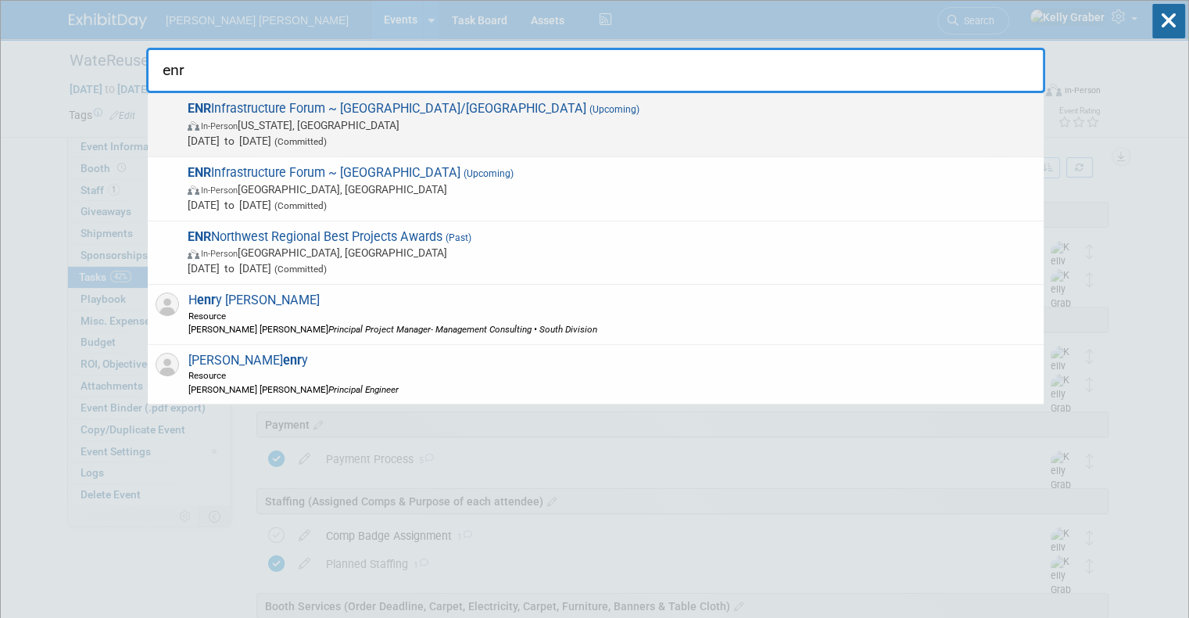
type input "enr"
click at [269, 108] on span "ENR Infrastructure Forum ~ NY/NJ (Upcoming) In-Person New York, NY Sep 15, 2025…" at bounding box center [609, 125] width 853 height 48
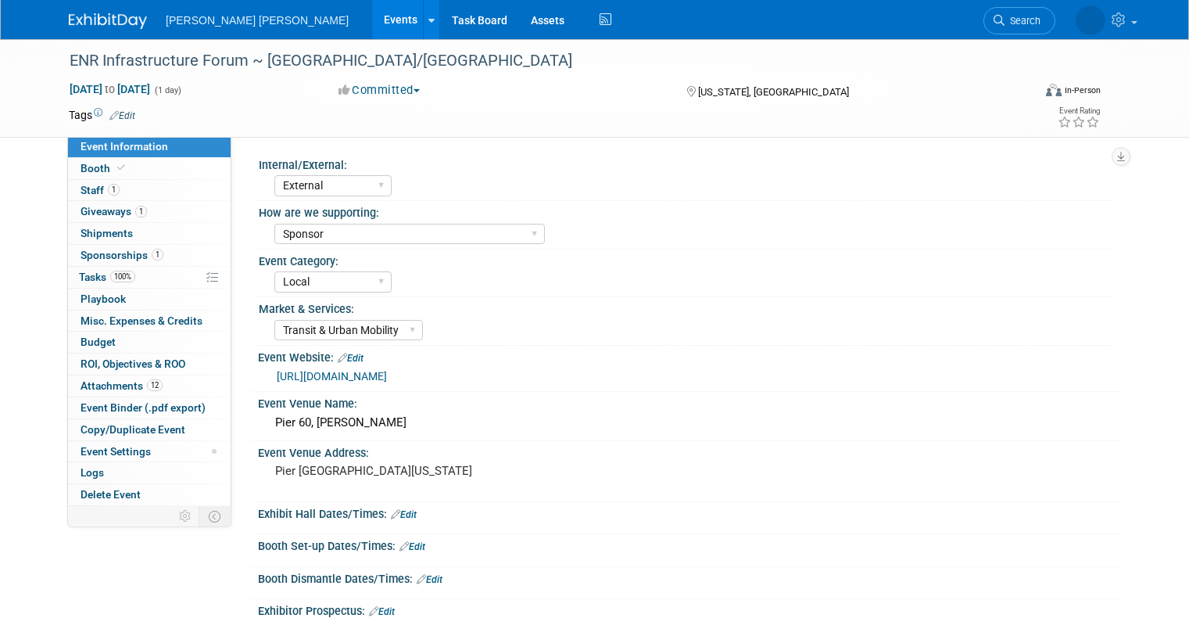
select select "External"
select select "Sponsor"
select select "Local"
select select "Transit & Urban Mobility"
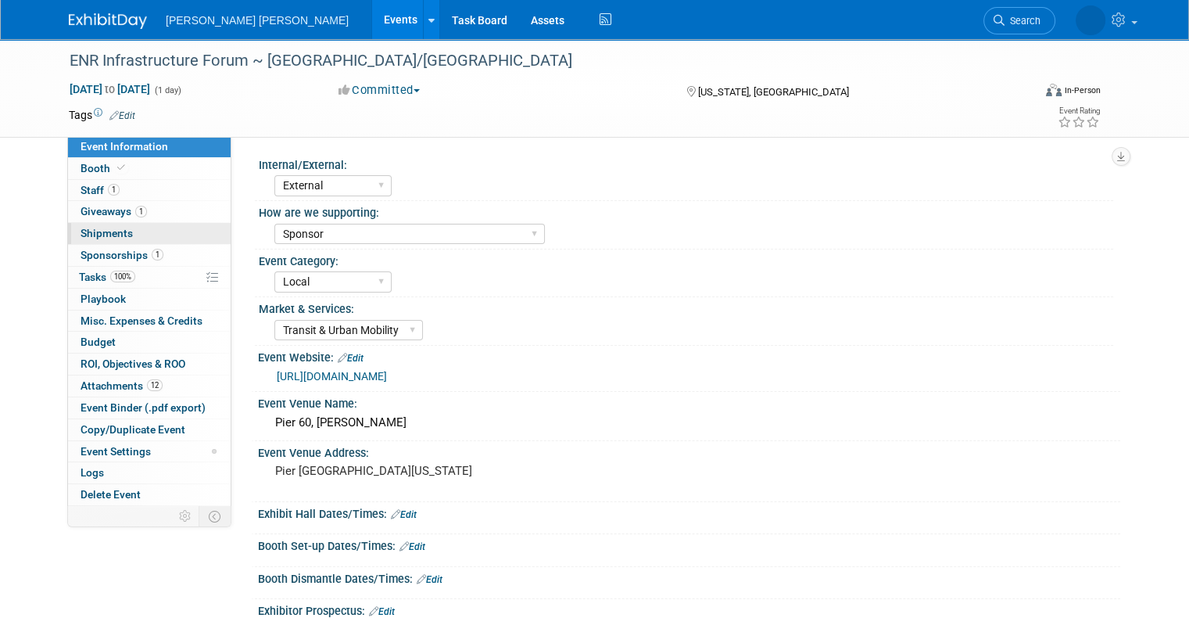
click at [85, 233] on span "Shipments 0" at bounding box center [107, 233] width 52 height 13
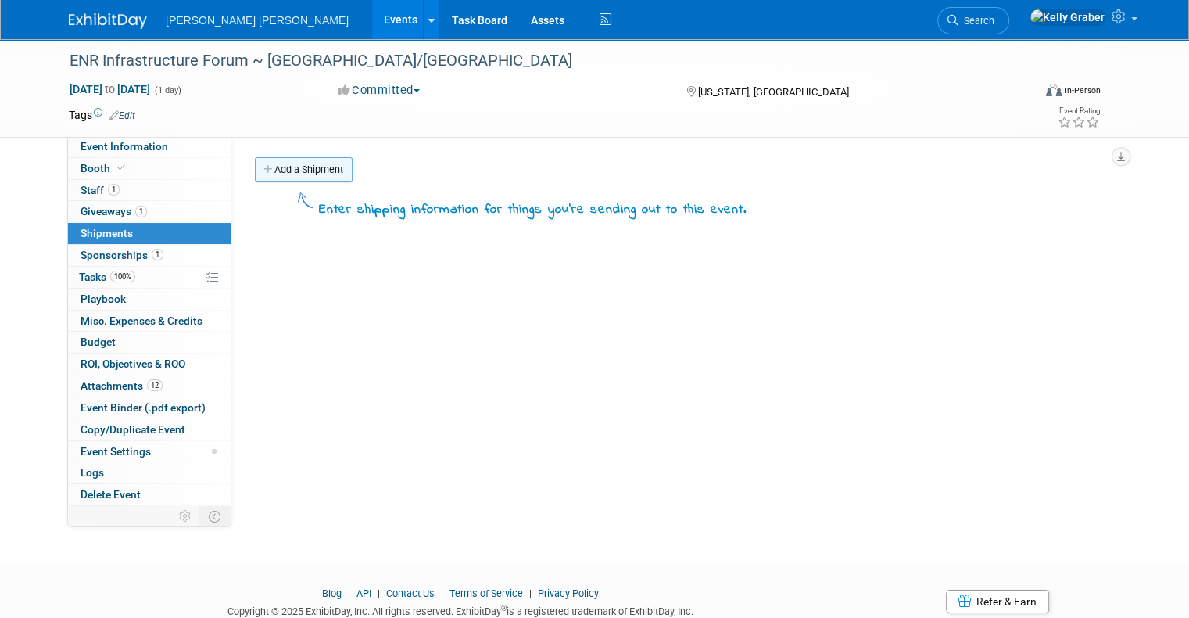
click at [307, 175] on link "Add a Shipment" at bounding box center [304, 169] width 98 height 25
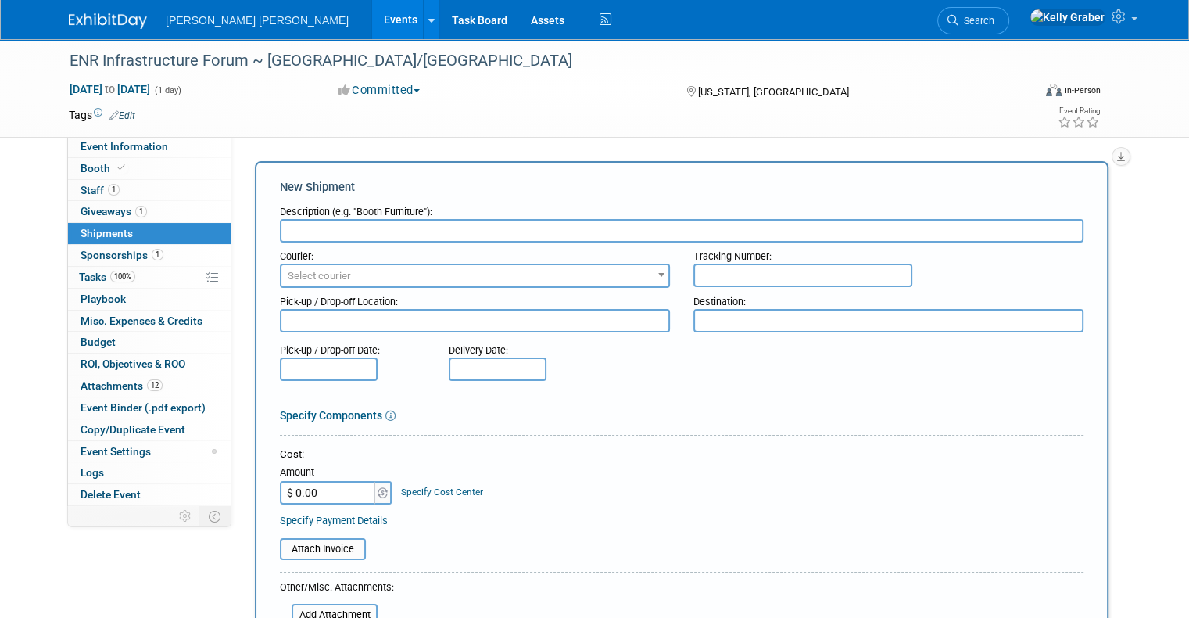
click at [322, 230] on input "text" at bounding box center [682, 230] width 804 height 23
type input "Skyline Banner and Cloth"
click at [325, 277] on span "Select courier" at bounding box center [319, 276] width 63 height 12
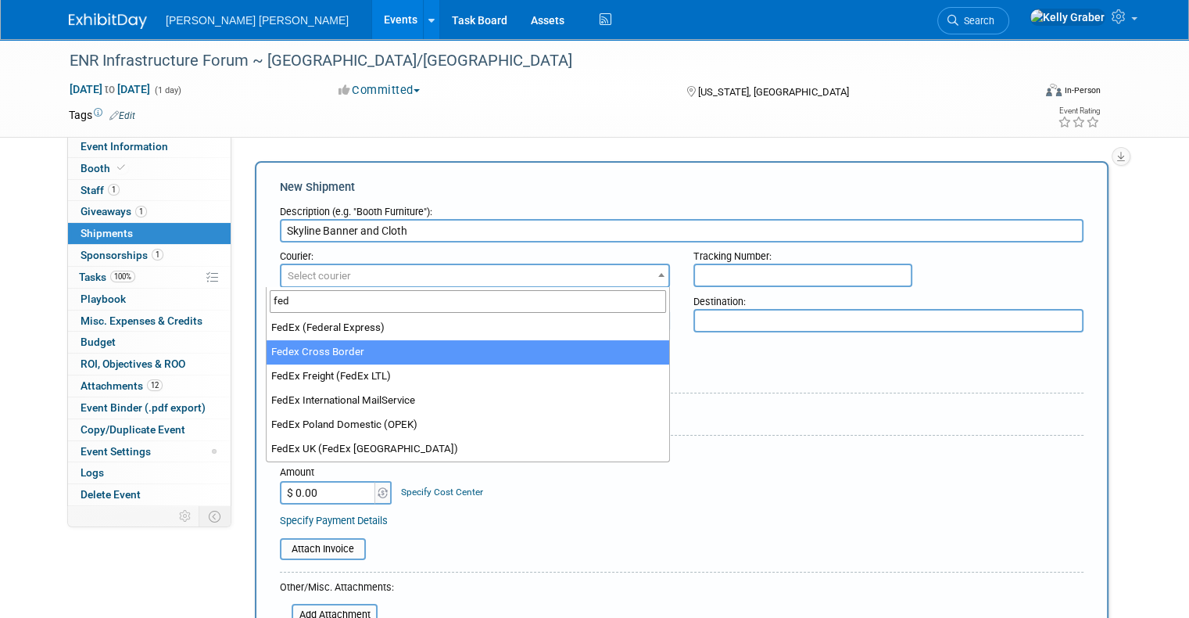
type input "fed"
select select "206"
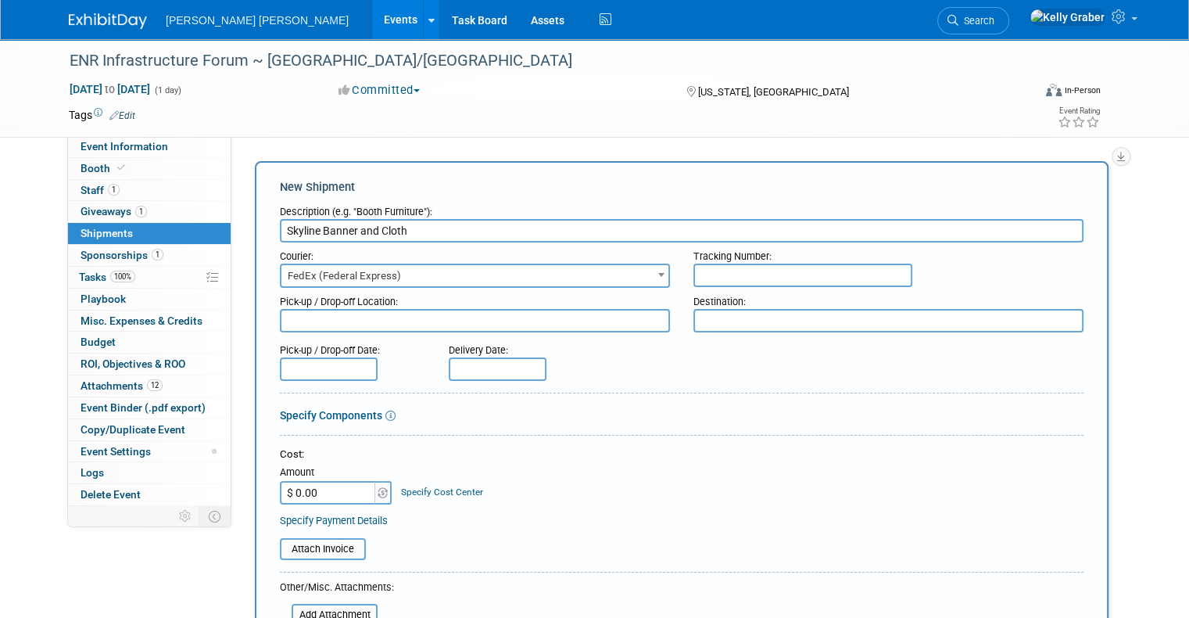
click at [770, 267] on input "text" at bounding box center [803, 275] width 219 height 23
paste input "3929 6690 0620"
type input "3929 6690 0620"
click at [403, 312] on textarea at bounding box center [475, 320] width 390 height 23
click at [766, 317] on textarea at bounding box center [889, 320] width 390 height 23
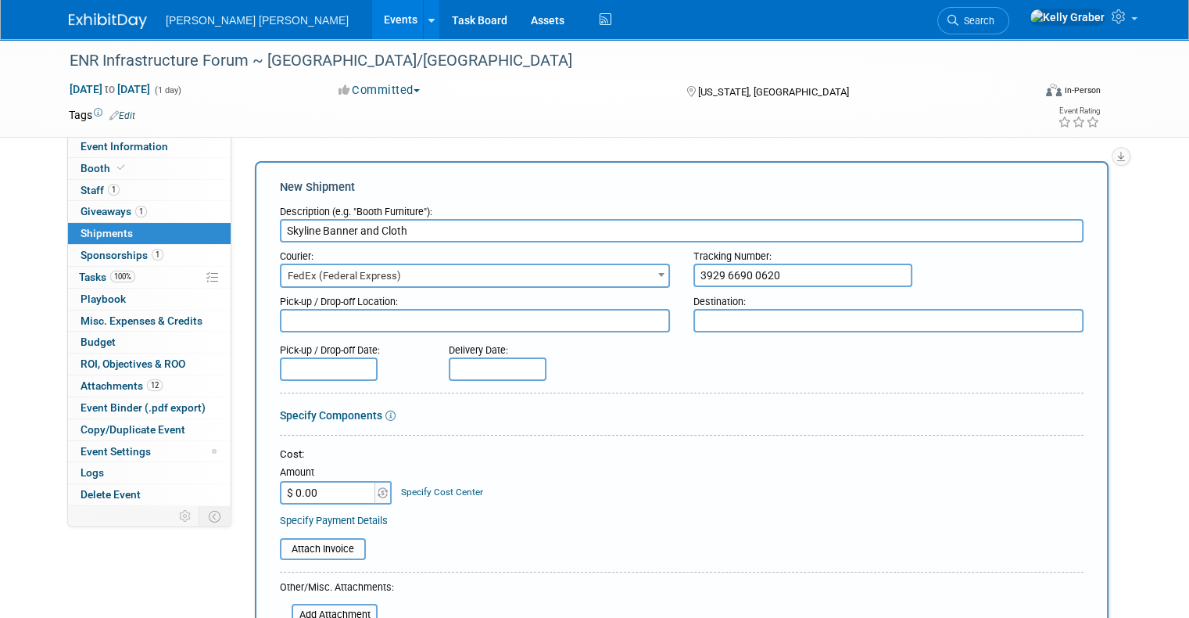
type textarea "O"
type textarea "p"
type textarea "["
type textarea "Pier 60, NYC"
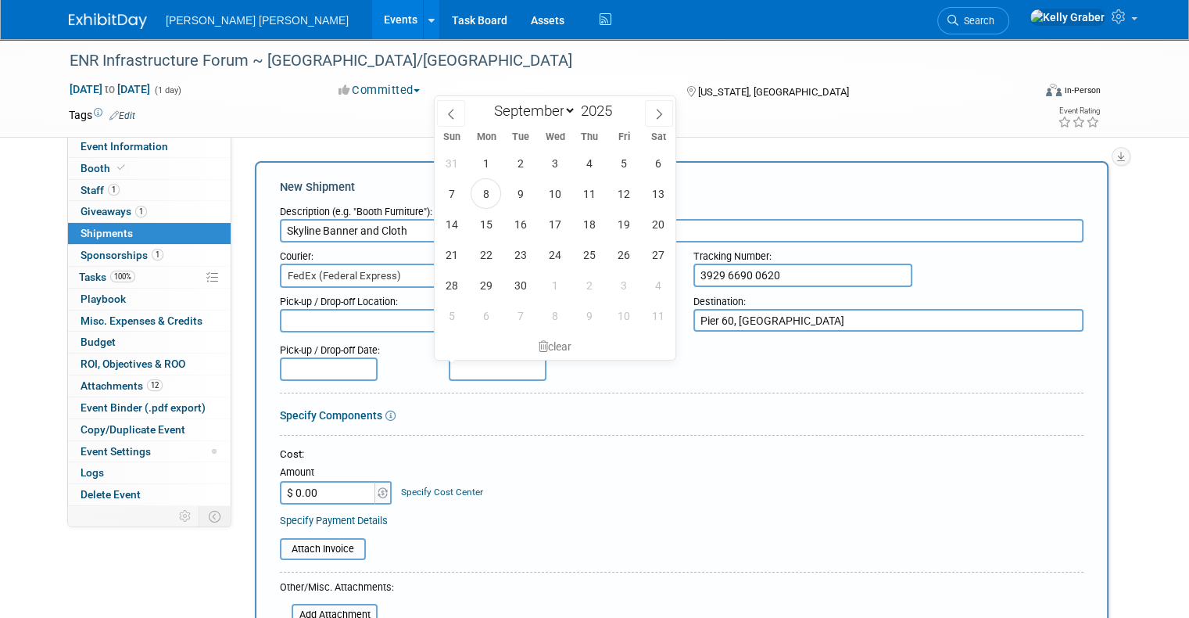
click at [480, 361] on input "text" at bounding box center [498, 368] width 98 height 23
click at [585, 196] on span "11" at bounding box center [589, 193] width 30 height 30
type input "Sep 11, 2025"
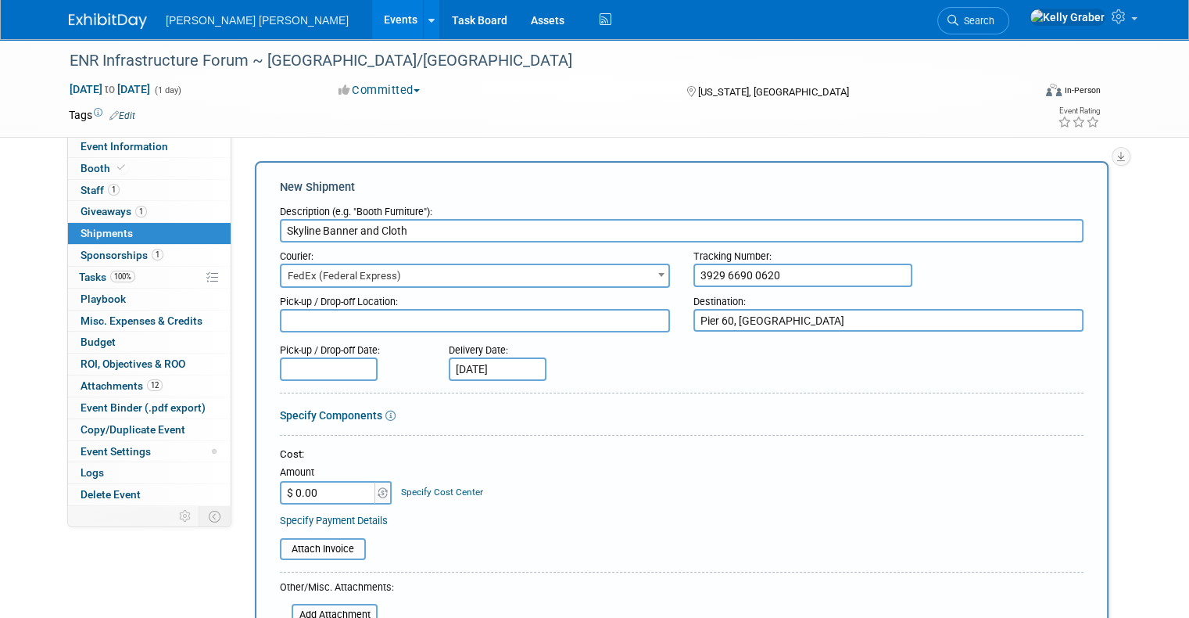
click at [493, 368] on input "Sep 11, 2025" at bounding box center [498, 368] width 98 height 23
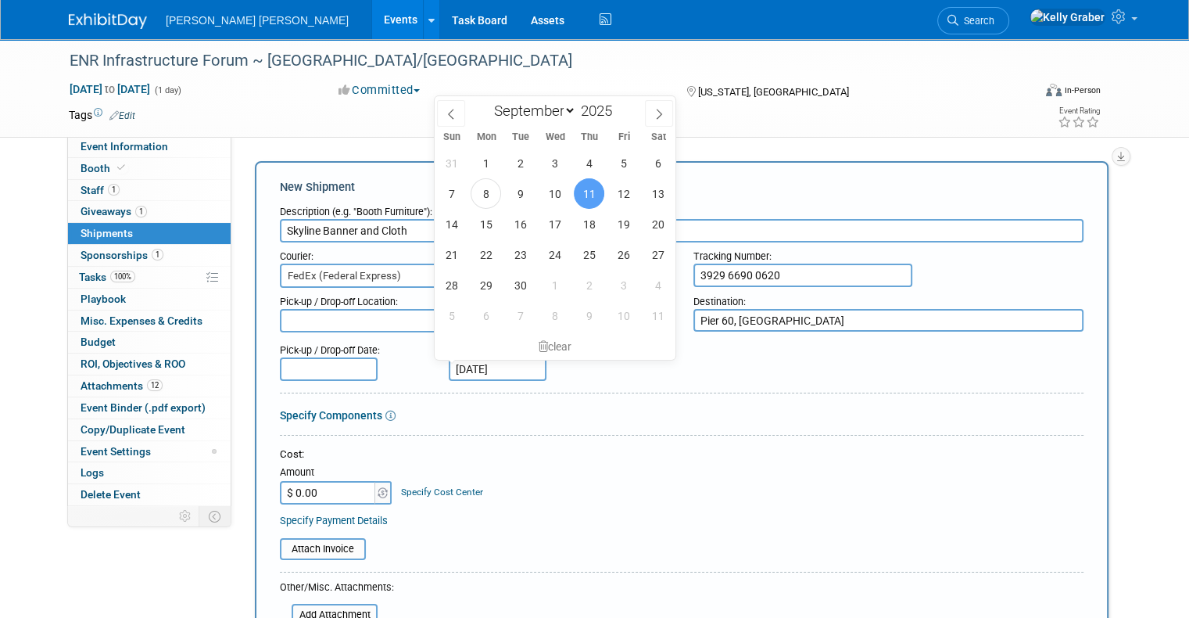
click at [597, 189] on span "11" at bounding box center [589, 193] width 30 height 30
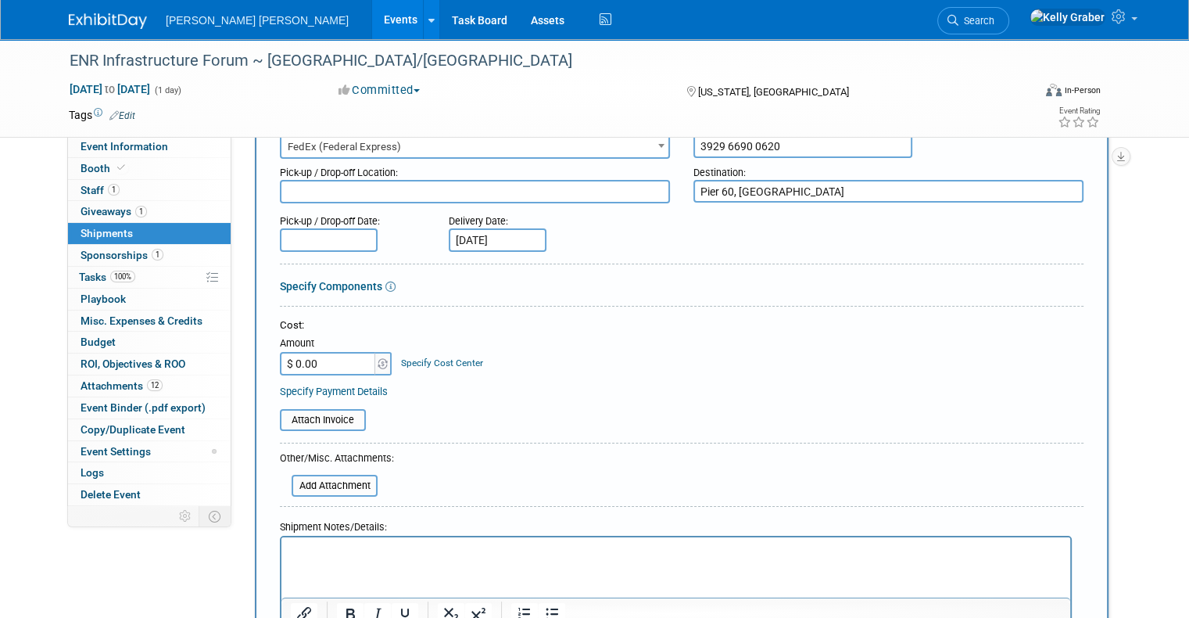
scroll to position [156, 0]
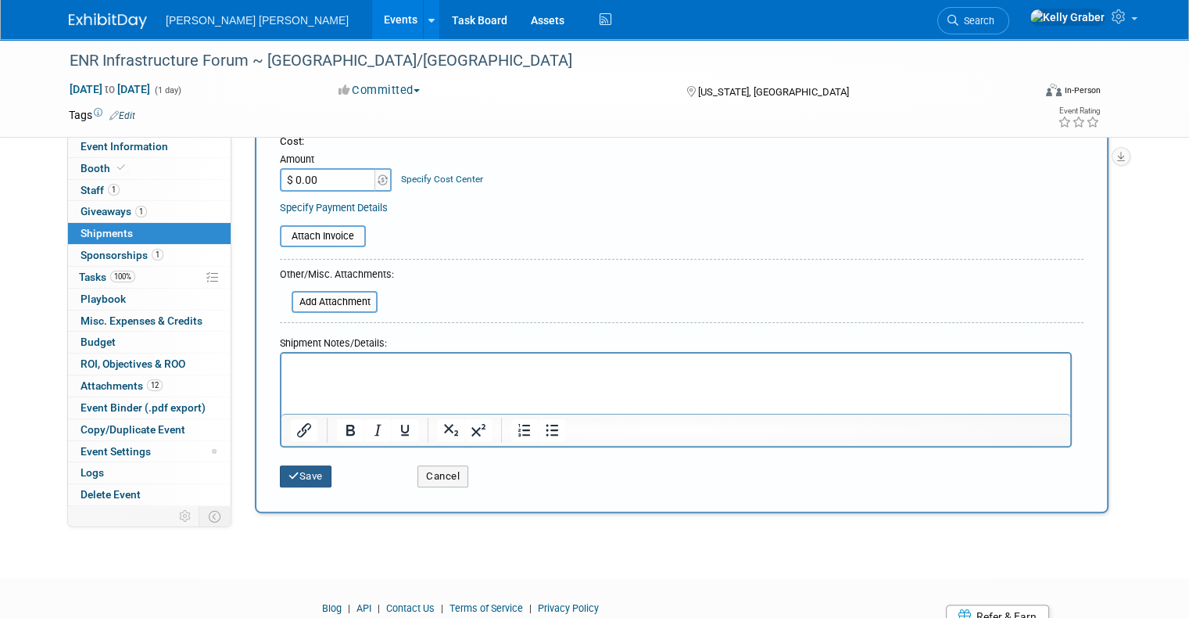
click at [296, 465] on button "Save" at bounding box center [306, 476] width 52 height 22
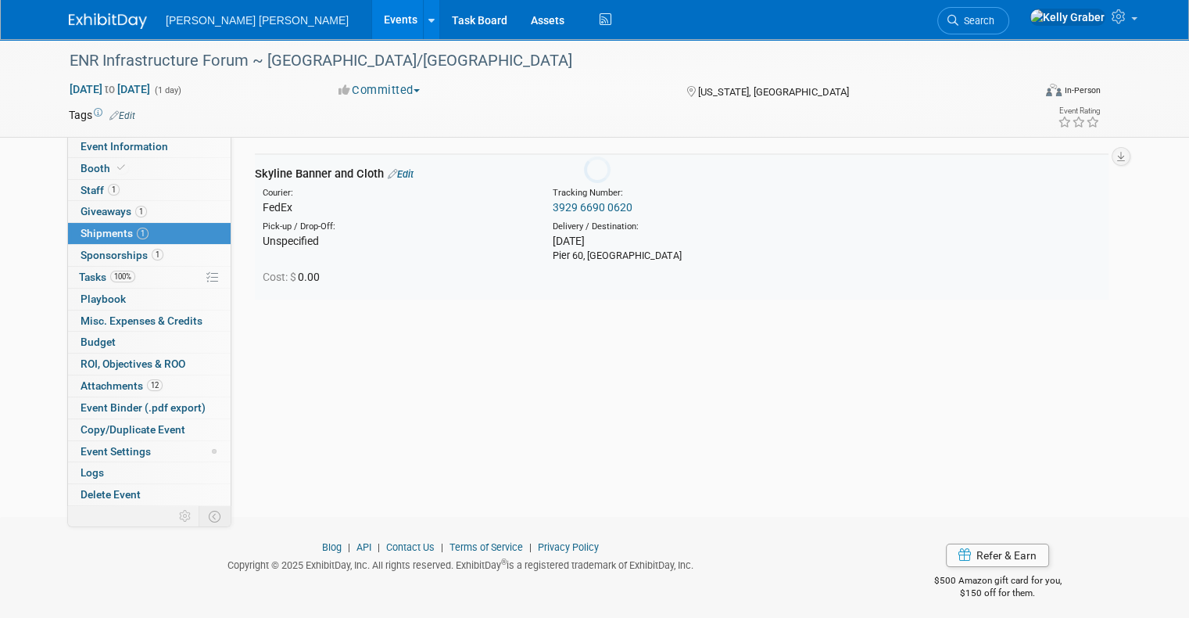
scroll to position [34, 0]
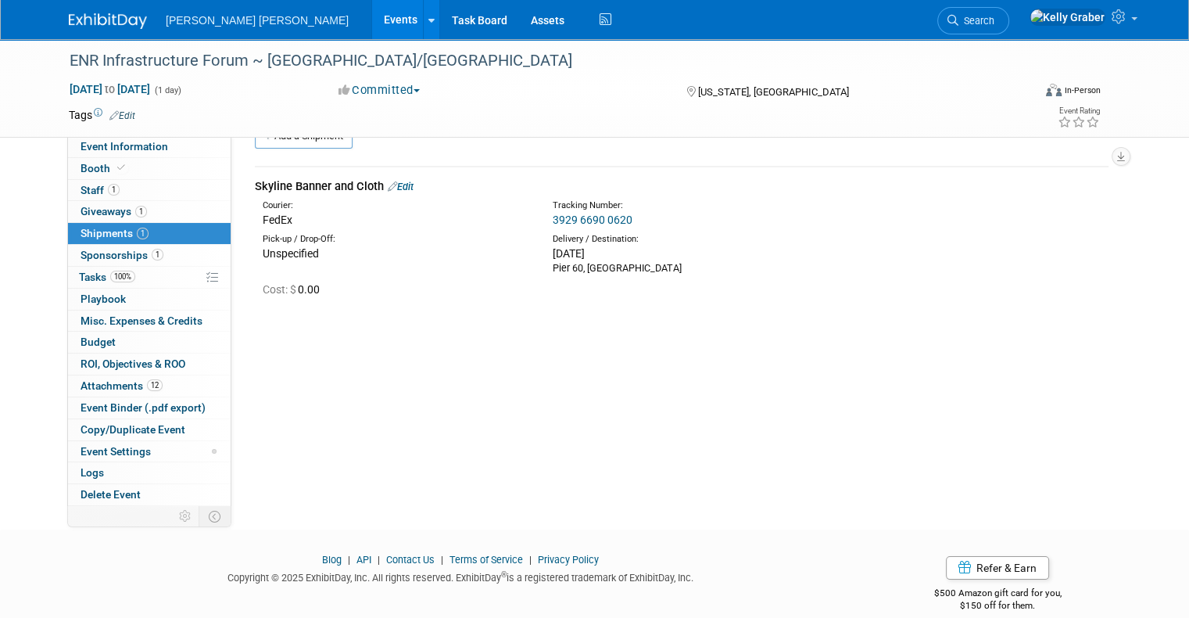
click at [88, 24] on img at bounding box center [108, 21] width 78 height 16
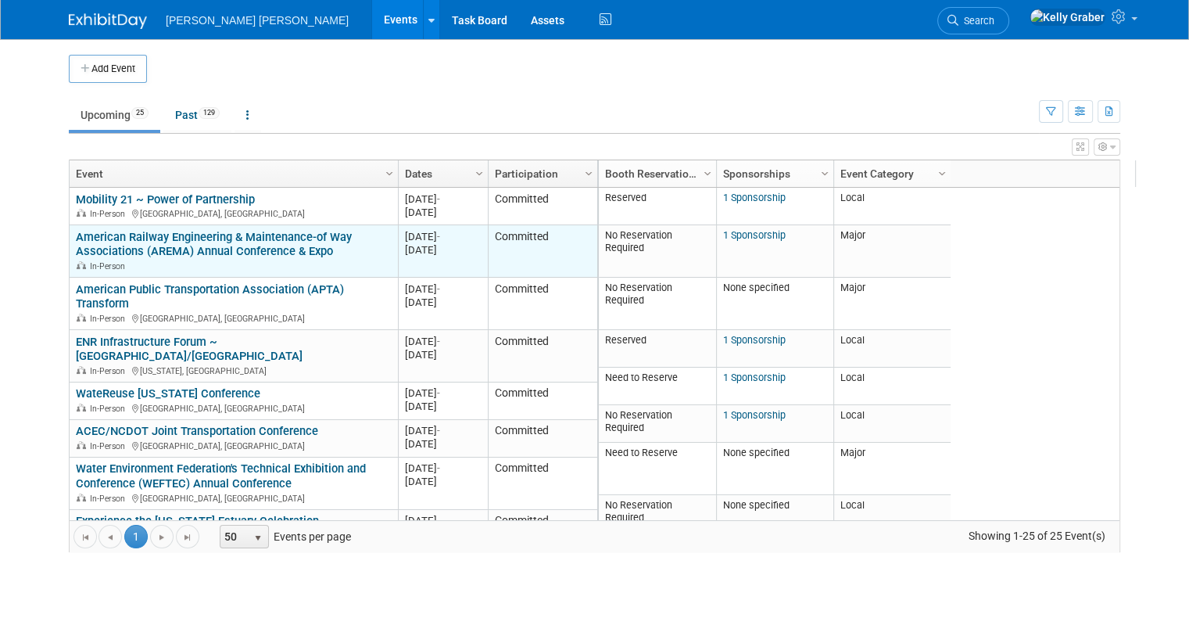
click at [188, 246] on link "American Railway Engineering & Maintenance-of Way Associations (AREMA) Annual C…" at bounding box center [214, 244] width 276 height 29
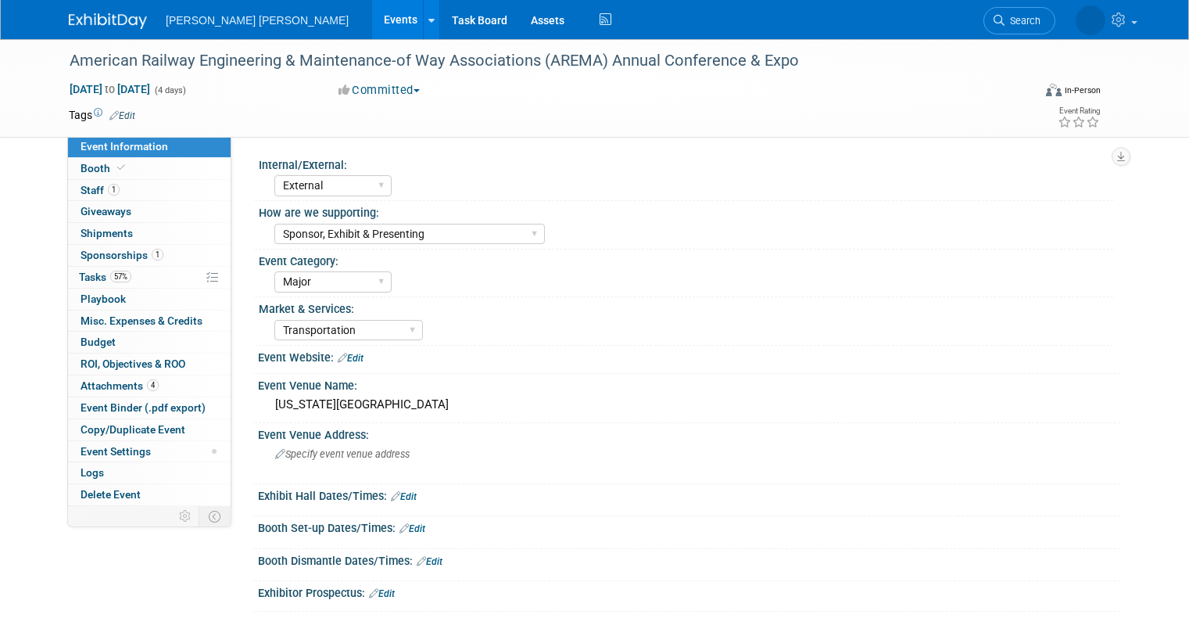
select select "External"
select select "Sponsor, Exhibit & Presenting"
select select "Major"
select select "Transportation"
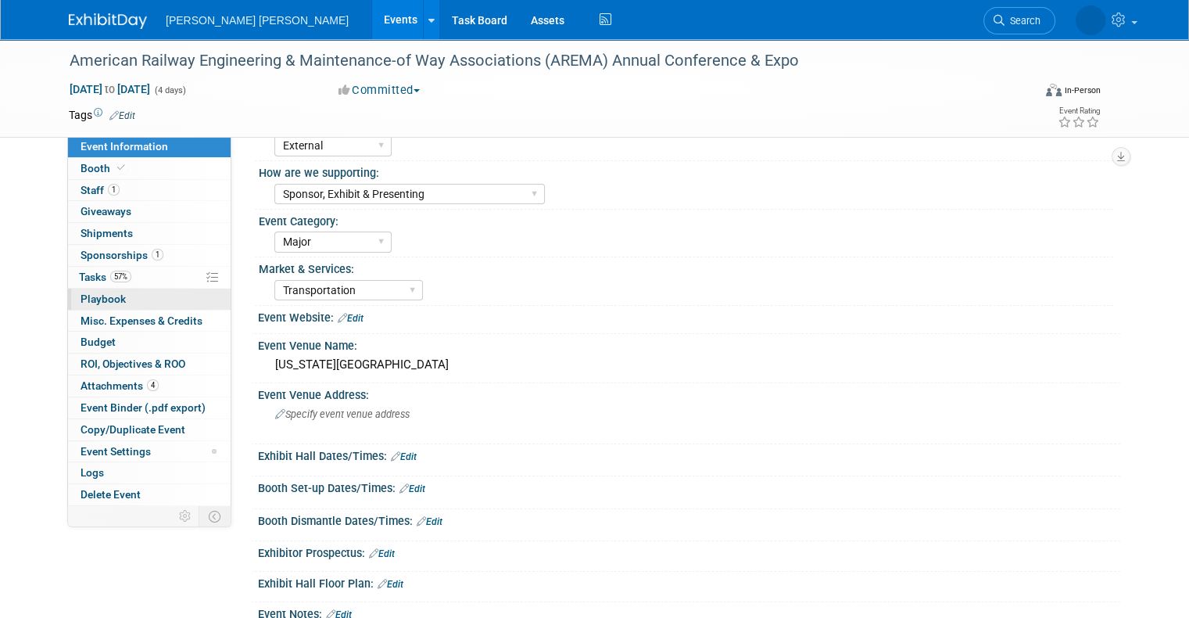
scroll to position [78, 0]
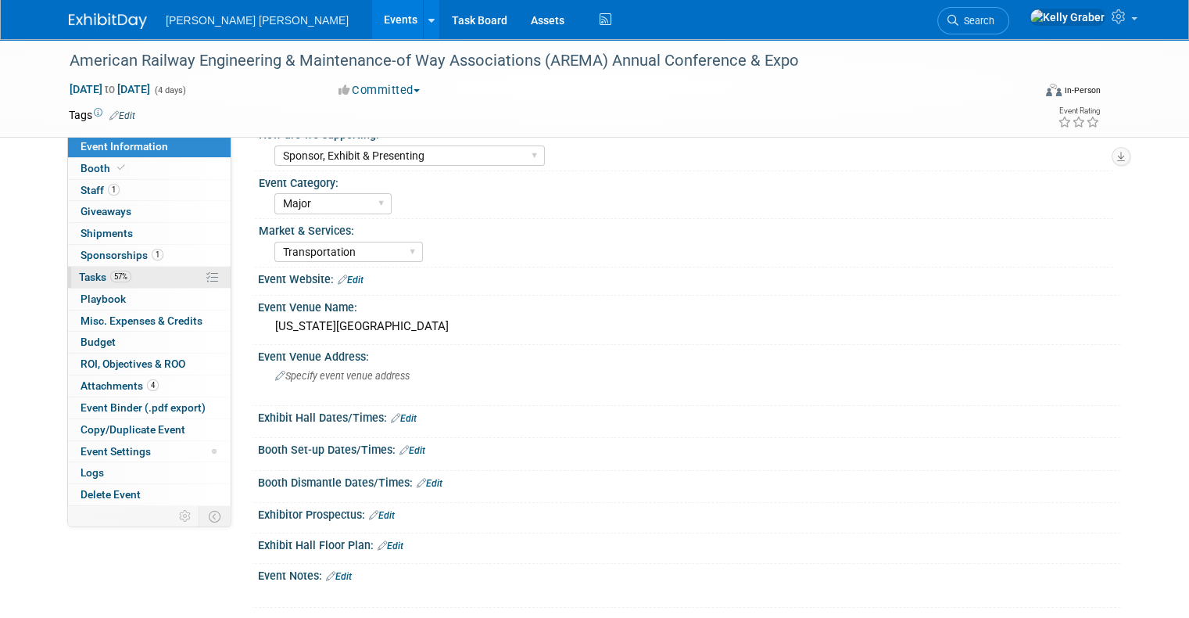
click at [87, 269] on link "57% Tasks 57%" at bounding box center [149, 277] width 163 height 21
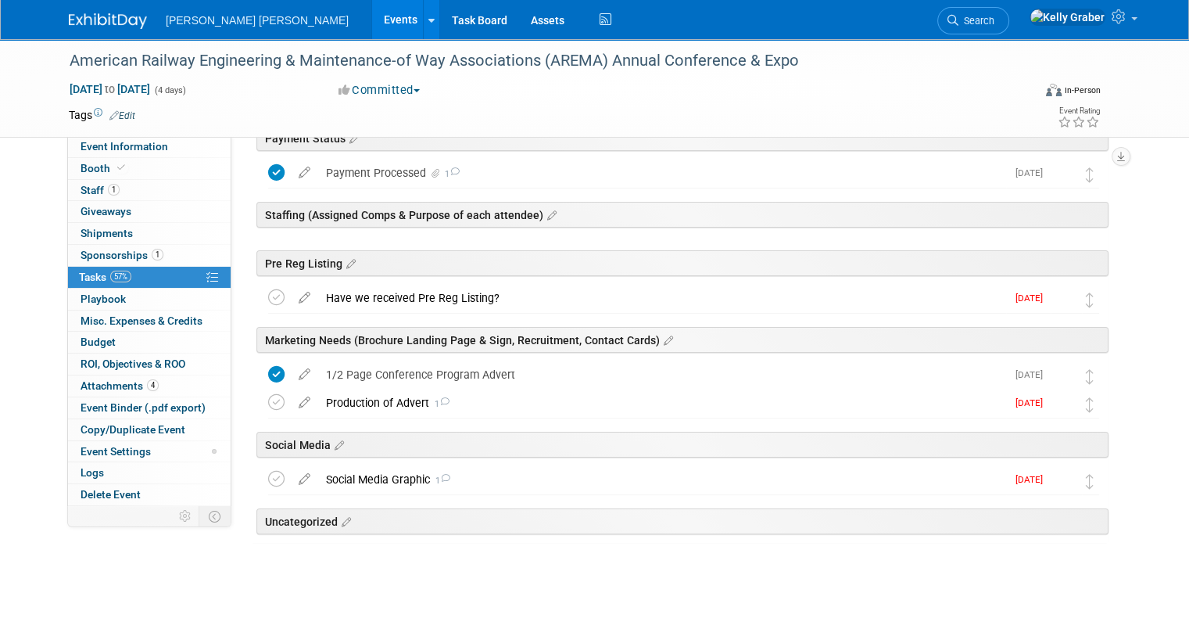
scroll to position [249, 0]
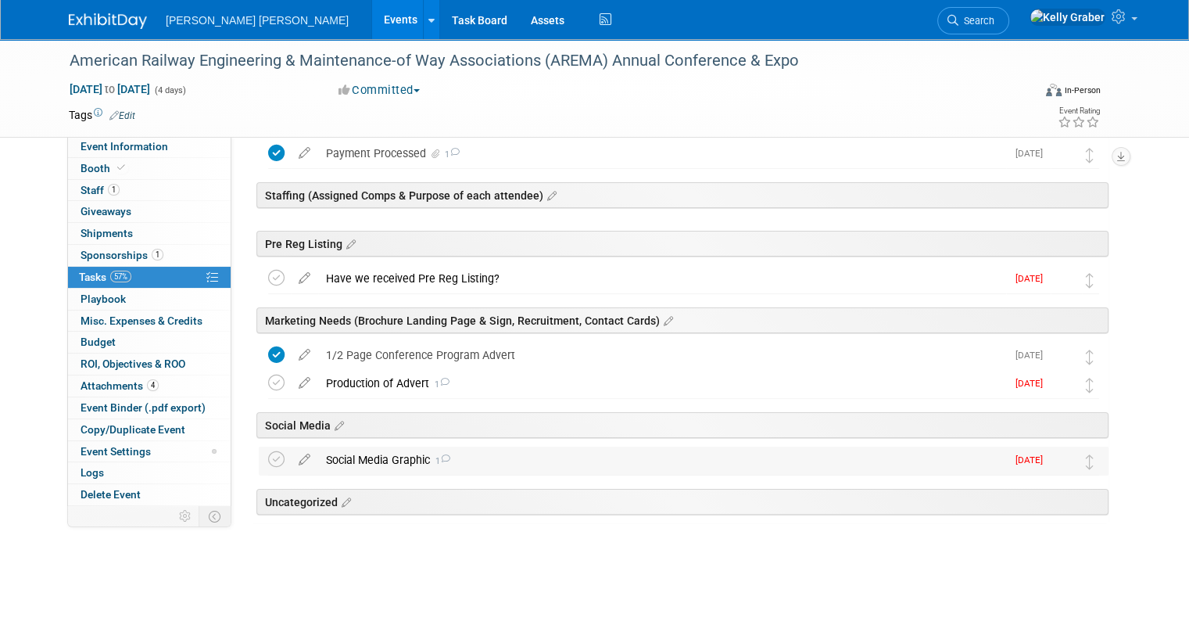
click at [375, 461] on div "Social Media Graphic 1" at bounding box center [662, 460] width 688 height 27
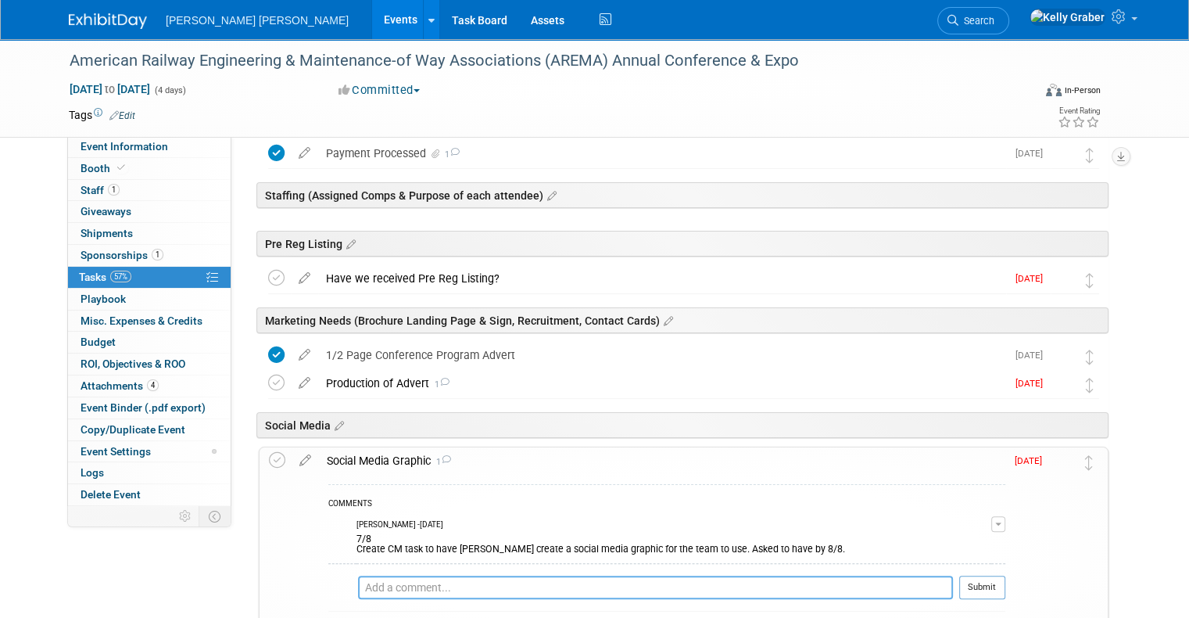
click at [407, 581] on textarea at bounding box center [655, 587] width 595 height 23
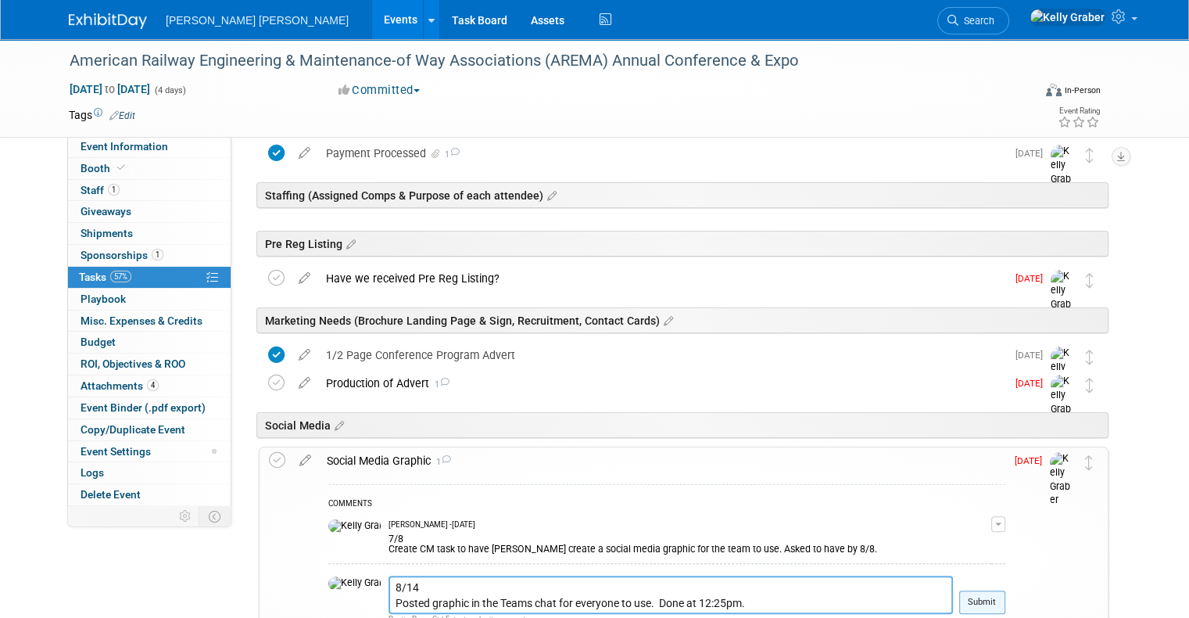
type textarea "8/14 Posted graphic in the Teams chat for everyone to use. Done at 12:25pm."
click at [1006, 607] on button "Submit" at bounding box center [983, 601] width 46 height 23
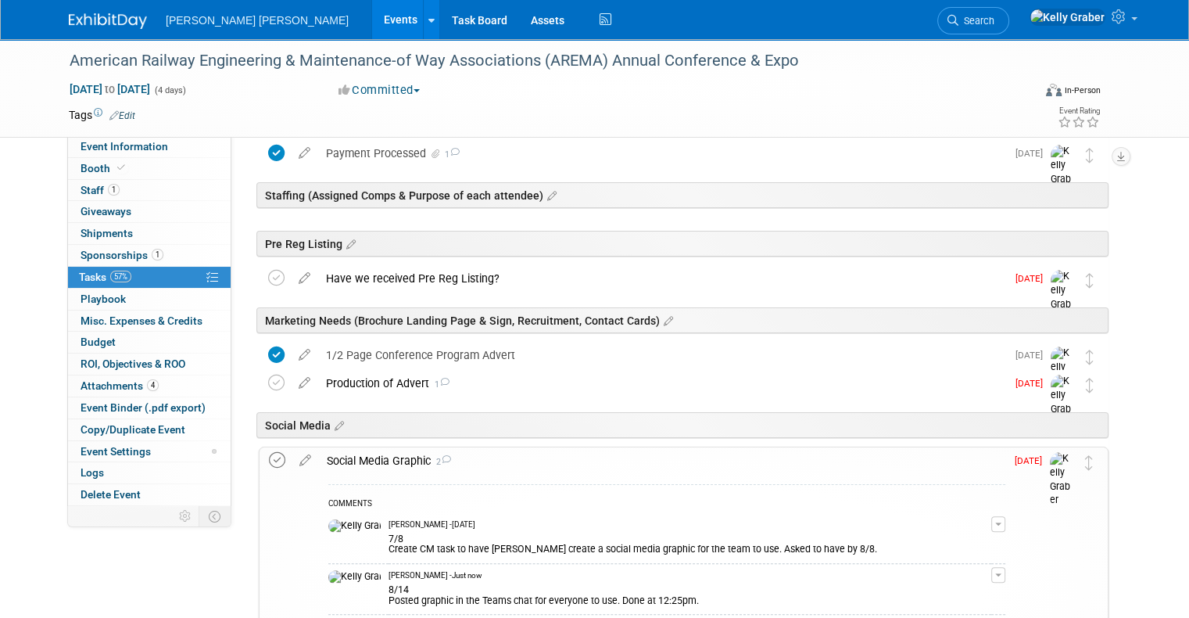
click at [269, 452] on icon at bounding box center [277, 460] width 16 height 16
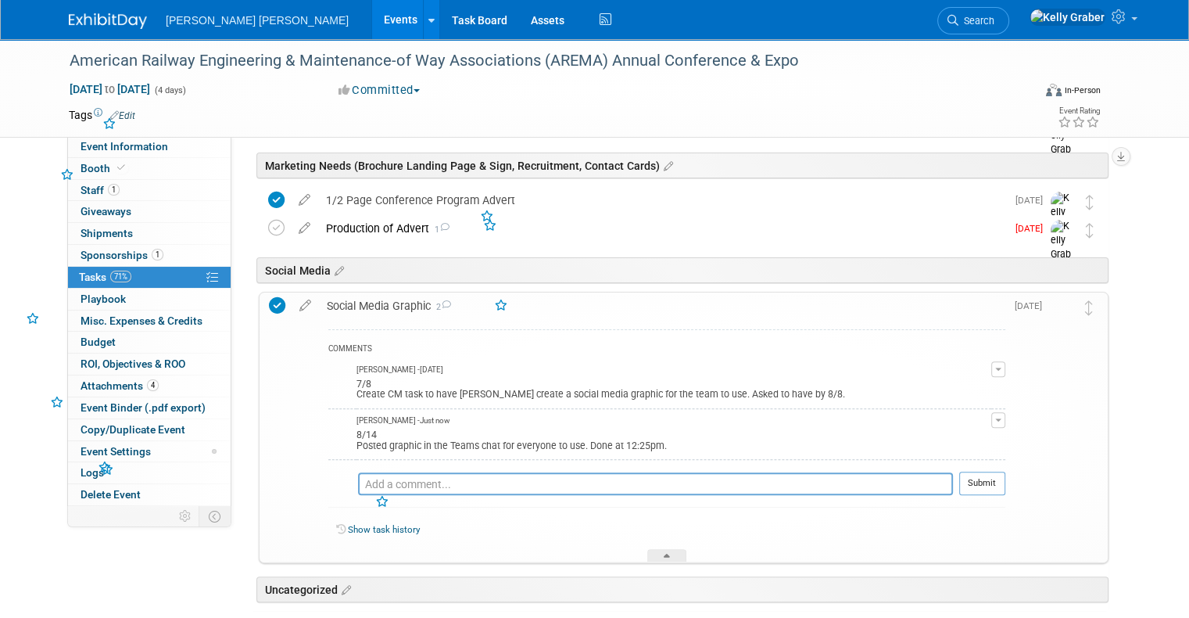
scroll to position [406, 0]
click at [660, 550] on div at bounding box center [666, 553] width 39 height 13
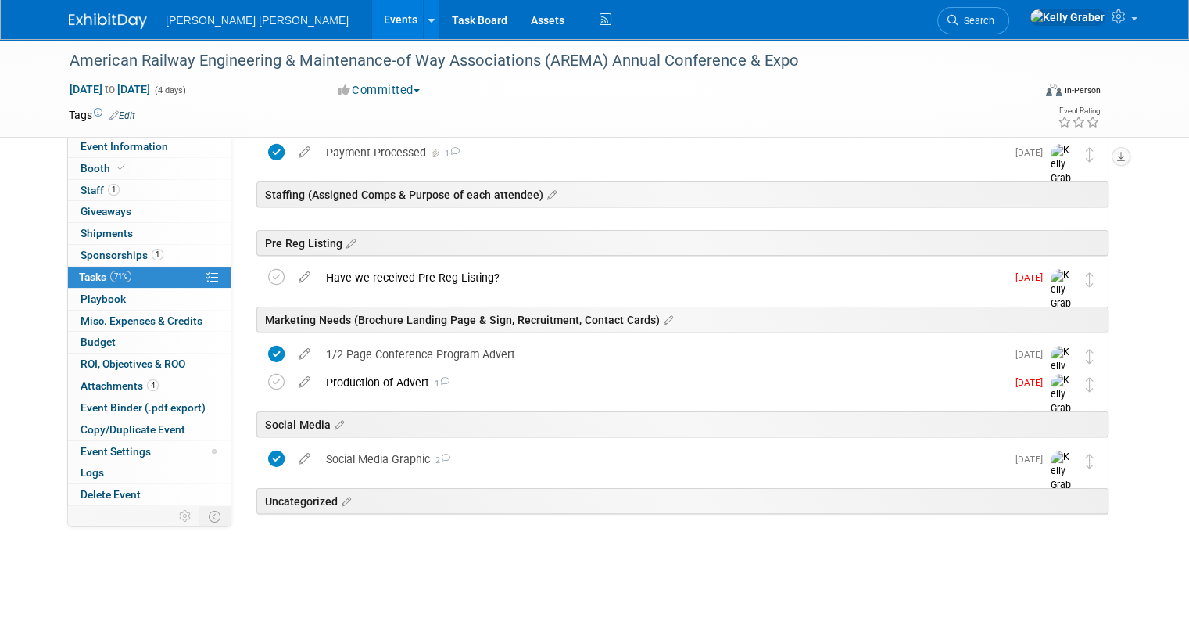
scroll to position [249, 0]
click at [378, 380] on div "Production of Advert 1" at bounding box center [662, 383] width 688 height 27
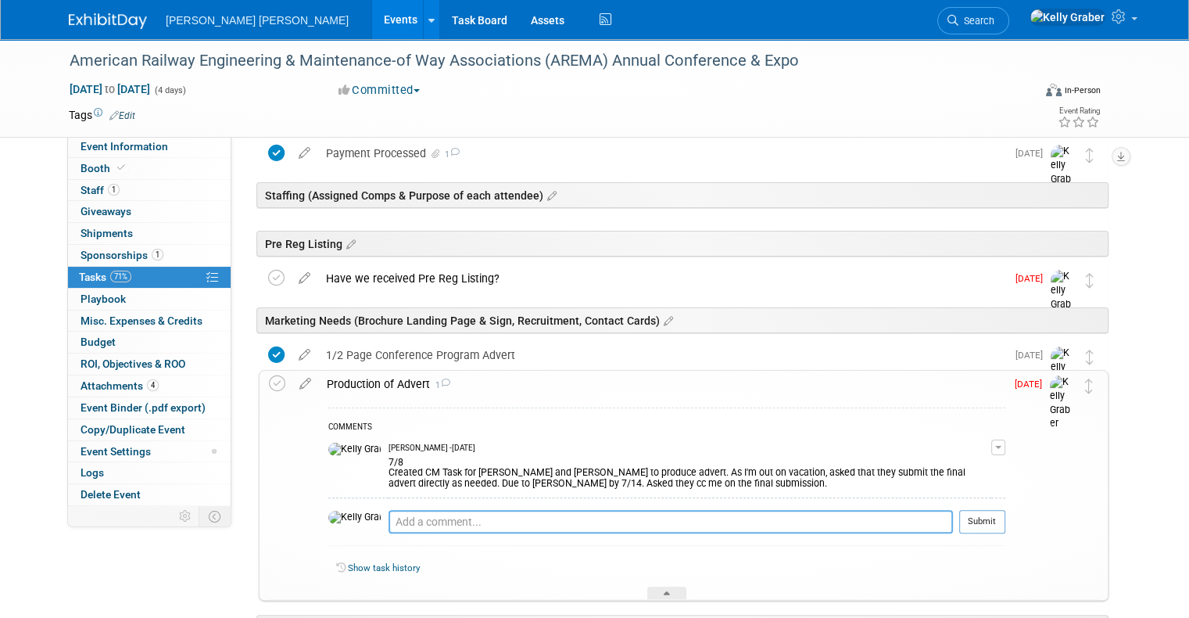
click at [450, 515] on textarea at bounding box center [671, 521] width 565 height 23
click at [398, 386] on div "Production of Advert 1" at bounding box center [662, 384] width 687 height 27
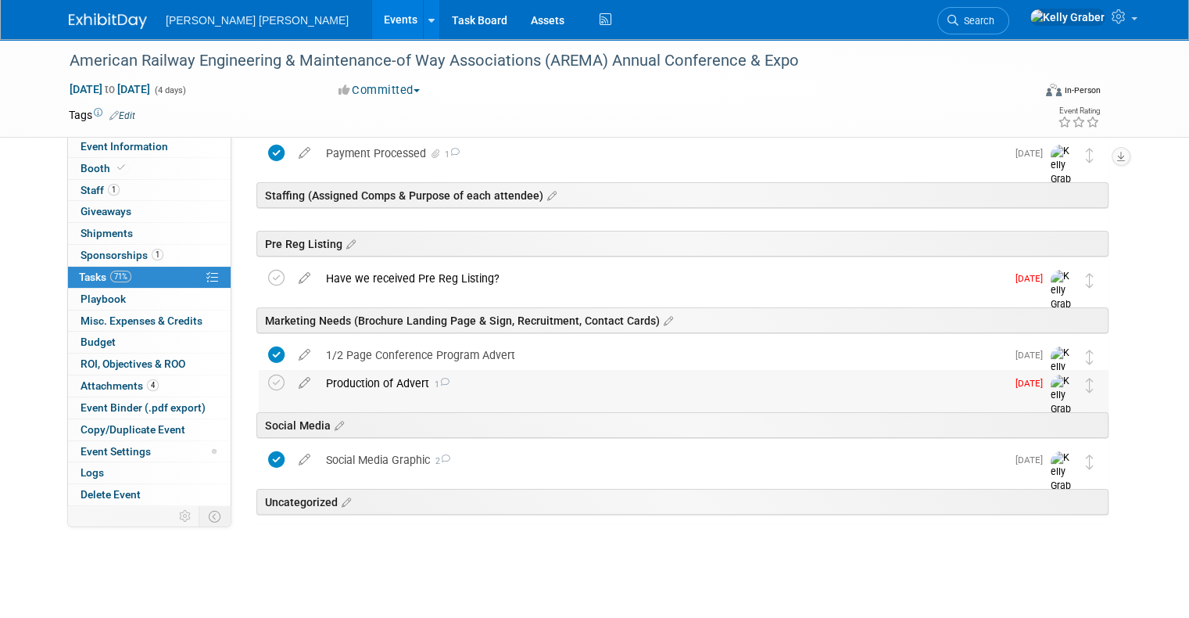
click at [397, 386] on div "Production of Advert 1" at bounding box center [662, 383] width 688 height 27
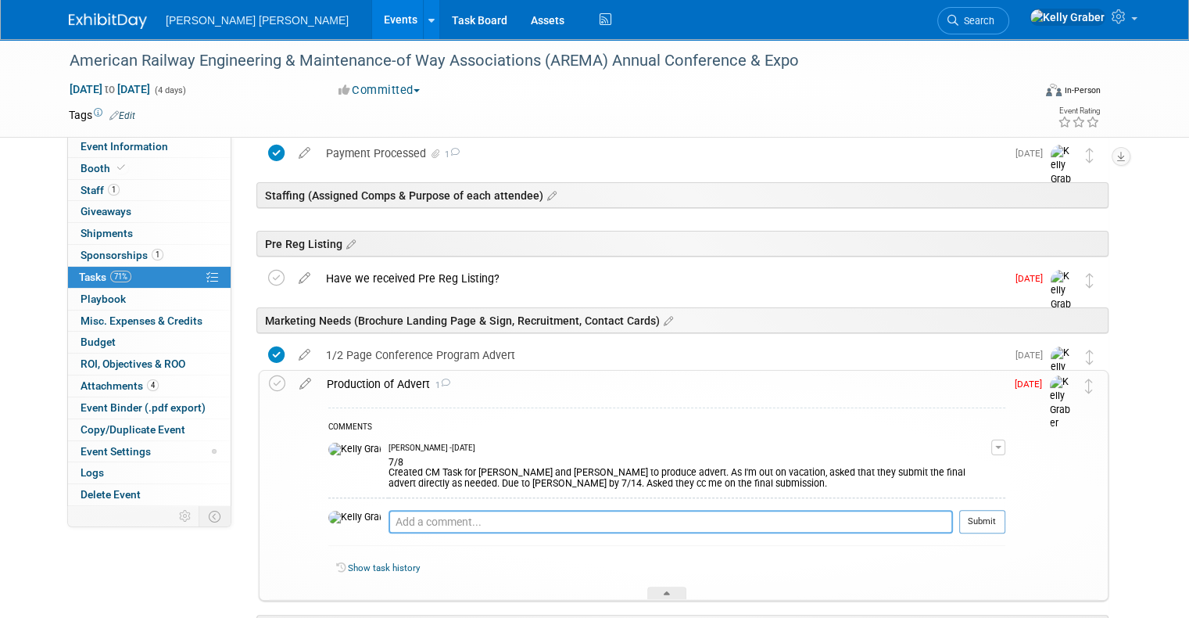
click at [604, 518] on textarea at bounding box center [671, 521] width 565 height 23
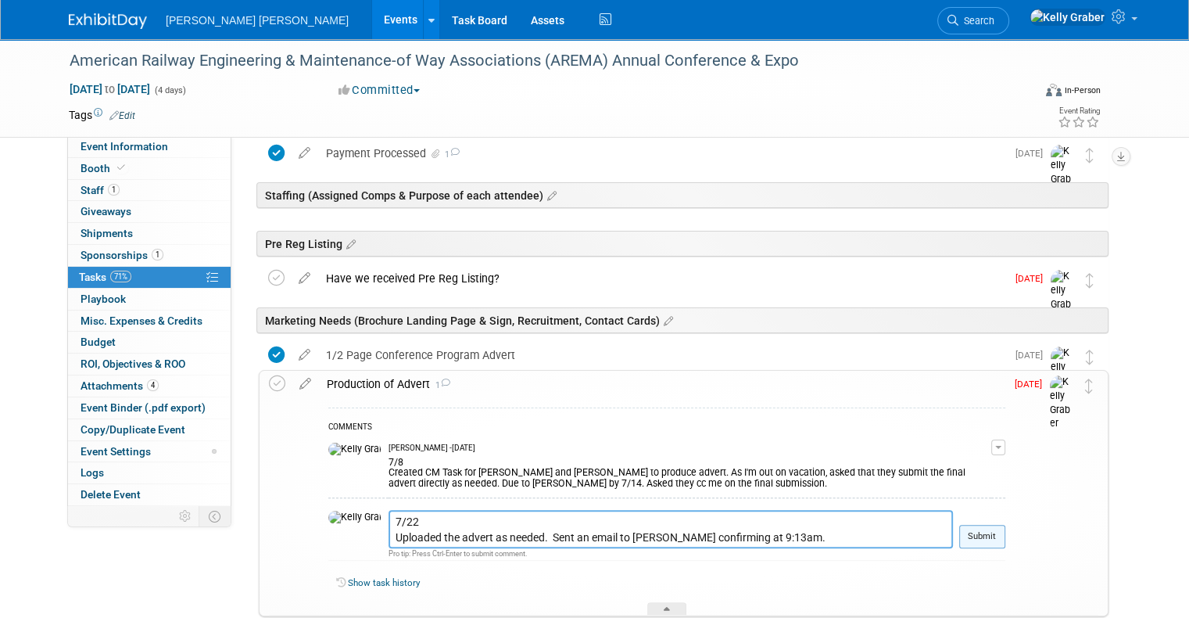
type textarea "7/22 Uploaded the advert as needed. Sent an email to Lindsay confirming at 9:13…"
click at [1006, 525] on button "Submit" at bounding box center [983, 536] width 46 height 23
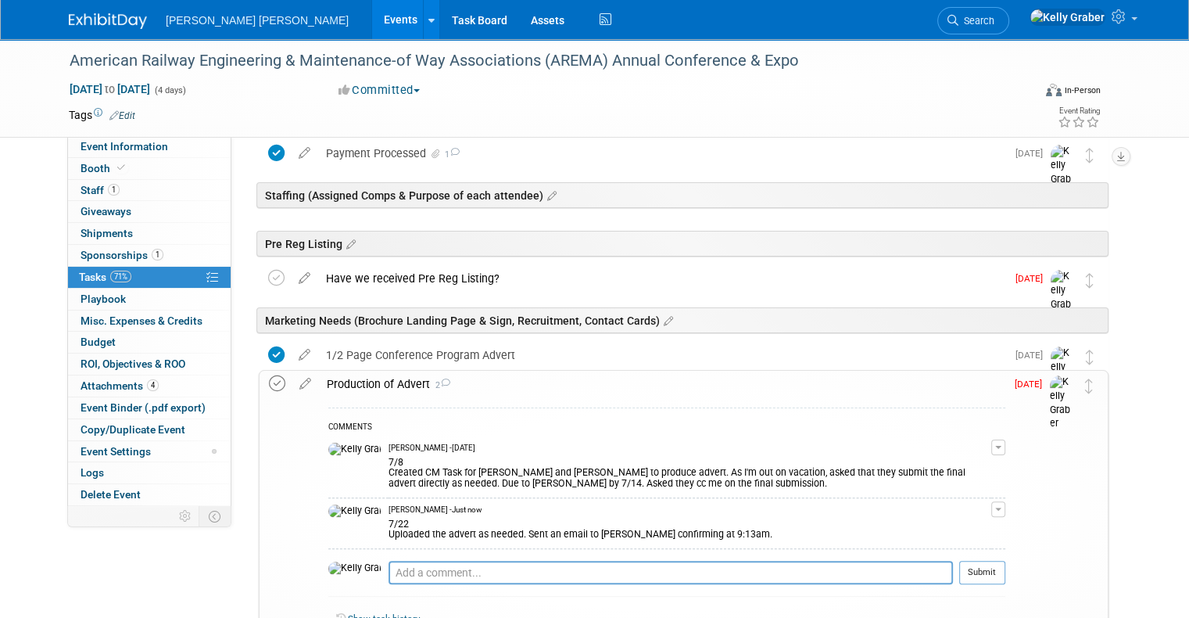
click at [269, 386] on icon at bounding box center [277, 383] width 16 height 16
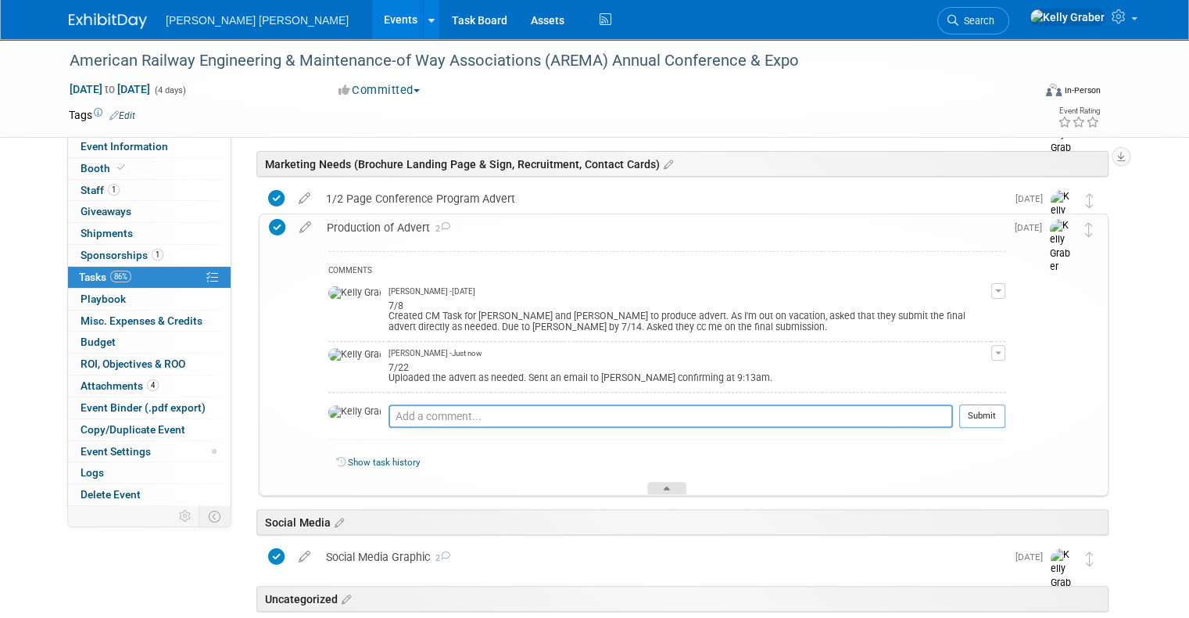
click at [669, 482] on div at bounding box center [666, 488] width 39 height 13
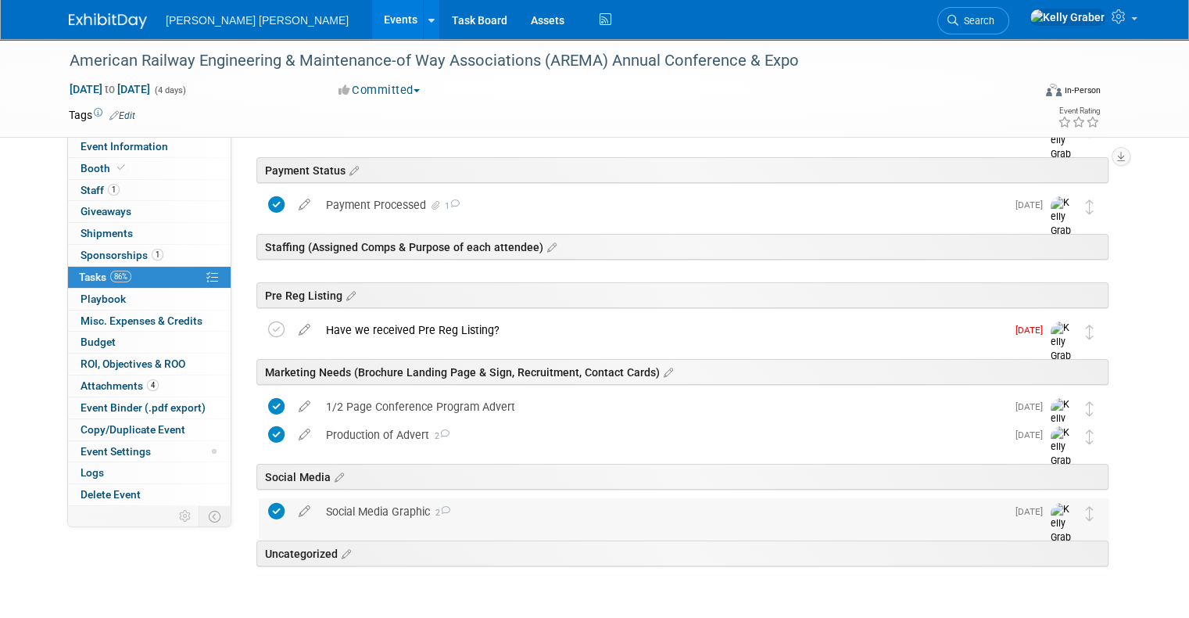
scroll to position [171, 0]
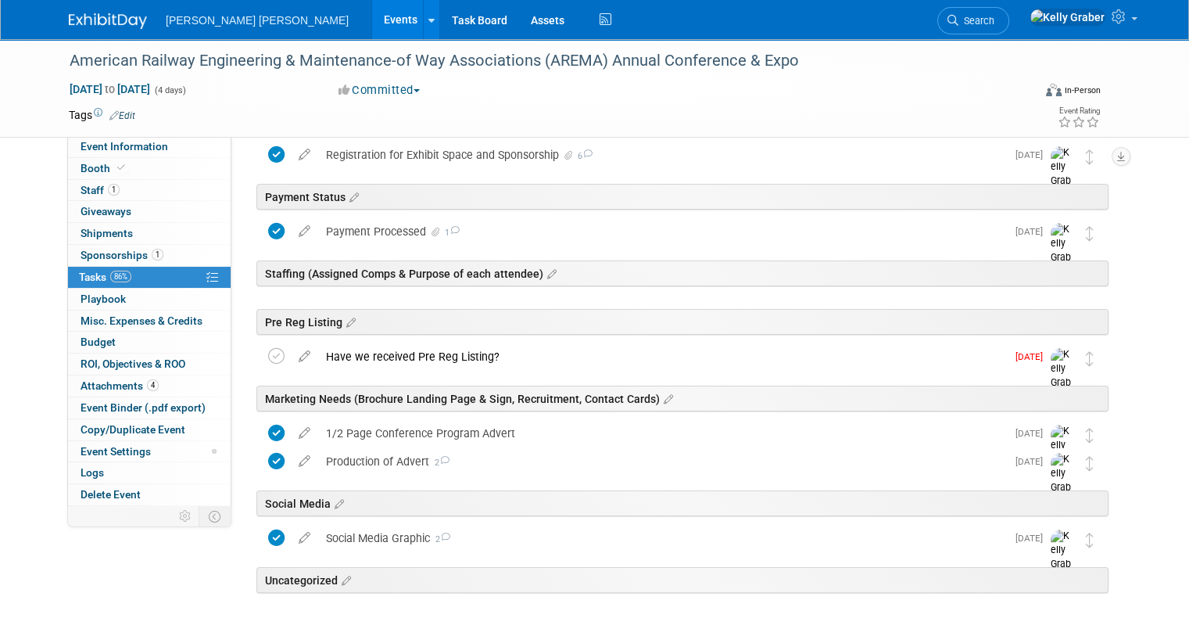
click at [419, 339] on div "Pre Reg Listing" at bounding box center [680, 319] width 858 height 48
click at [416, 350] on div "Have we received Pre Reg Listing?" at bounding box center [662, 356] width 688 height 27
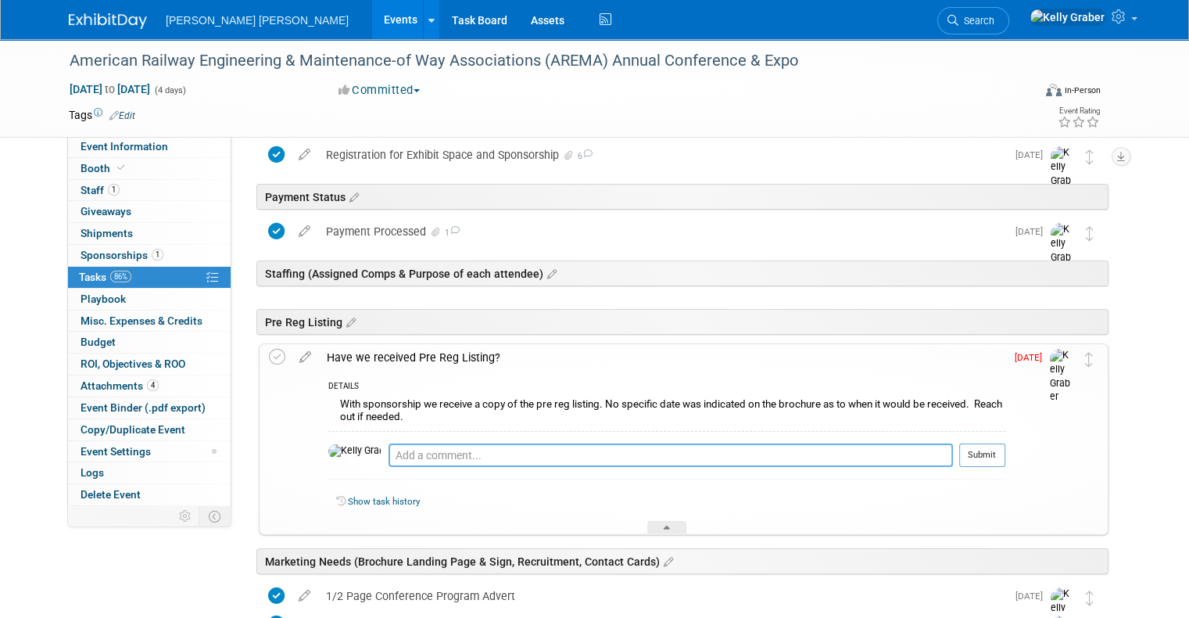
click at [447, 455] on textarea at bounding box center [671, 454] width 565 height 23
click at [432, 464] on textarea at bounding box center [671, 454] width 565 height 23
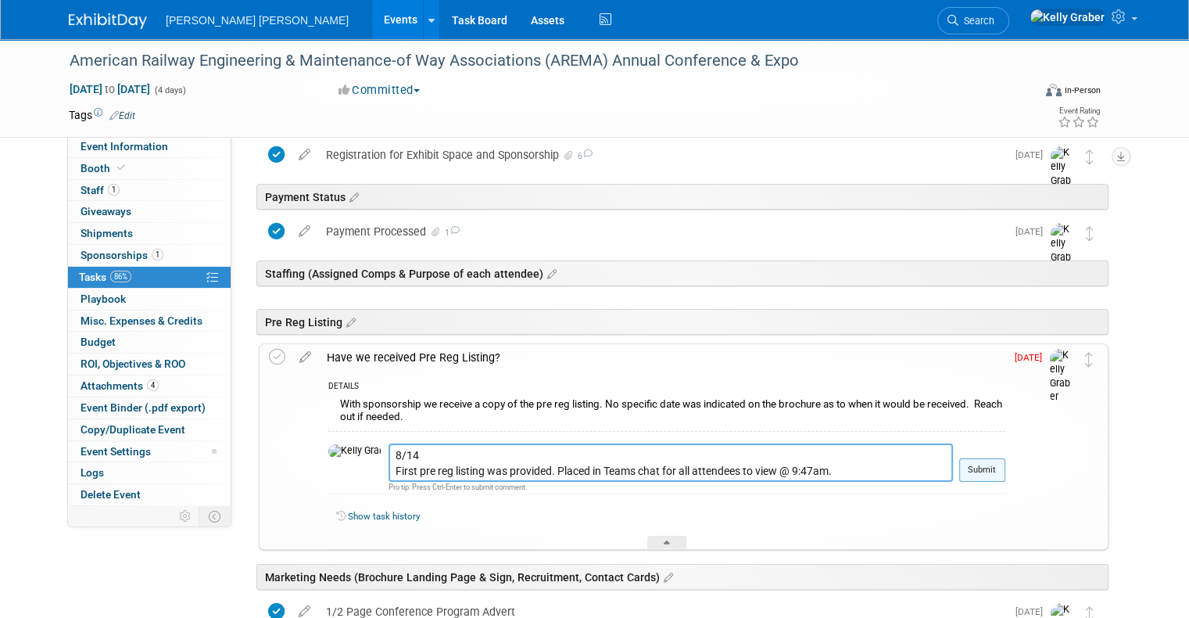
type textarea "8/14 First pre reg listing was provided. Placed in Teams chat for all attendees…"
click at [995, 466] on button "Submit" at bounding box center [983, 469] width 46 height 23
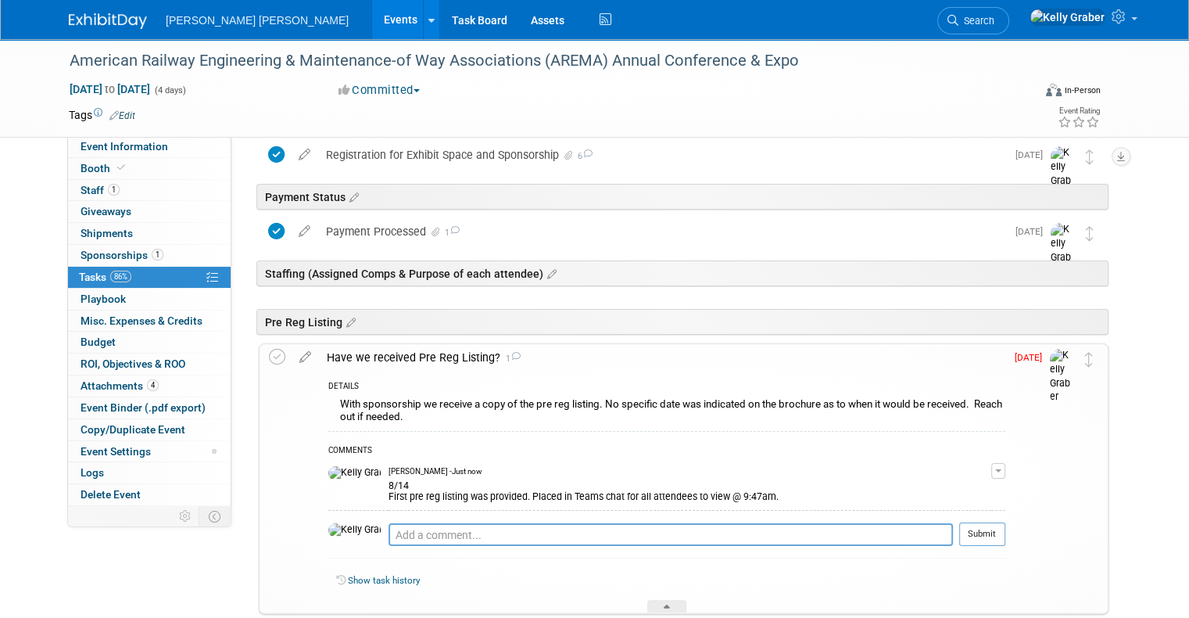
click at [485, 518] on div "COMMENTS Kelly Graber - Just now 8/14 First pre reg listing was provided. Place…" at bounding box center [666, 498] width 677 height 135
click at [482, 526] on textarea at bounding box center [671, 534] width 565 height 23
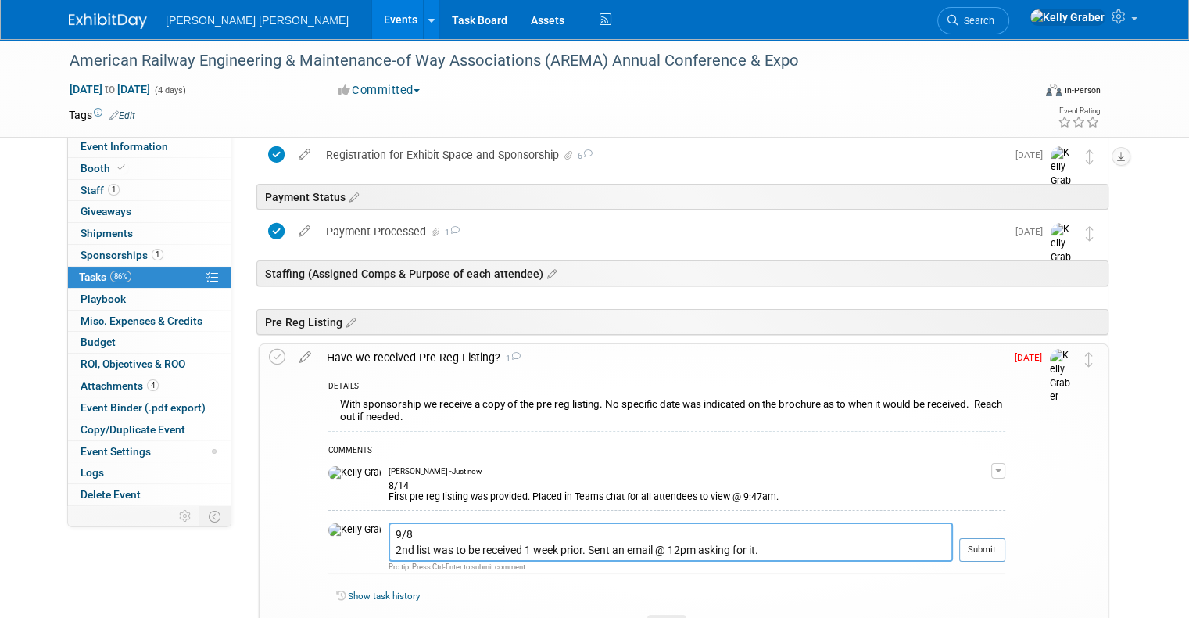
click at [611, 549] on textarea "9/8 2nd list was to be received 1 week prior. Sent an email @ 12pm asking for i…" at bounding box center [671, 541] width 565 height 38
type textarea "9/8 2nd list was to be received 1 week prior. Sent an email to Lindsay @ 12pm a…"
click at [1024, 543] on td "Aug 25" at bounding box center [1028, 486] width 45 height 284
click at [1020, 546] on td "Aug 25" at bounding box center [1028, 486] width 45 height 284
click at [988, 546] on button "Submit" at bounding box center [983, 549] width 46 height 23
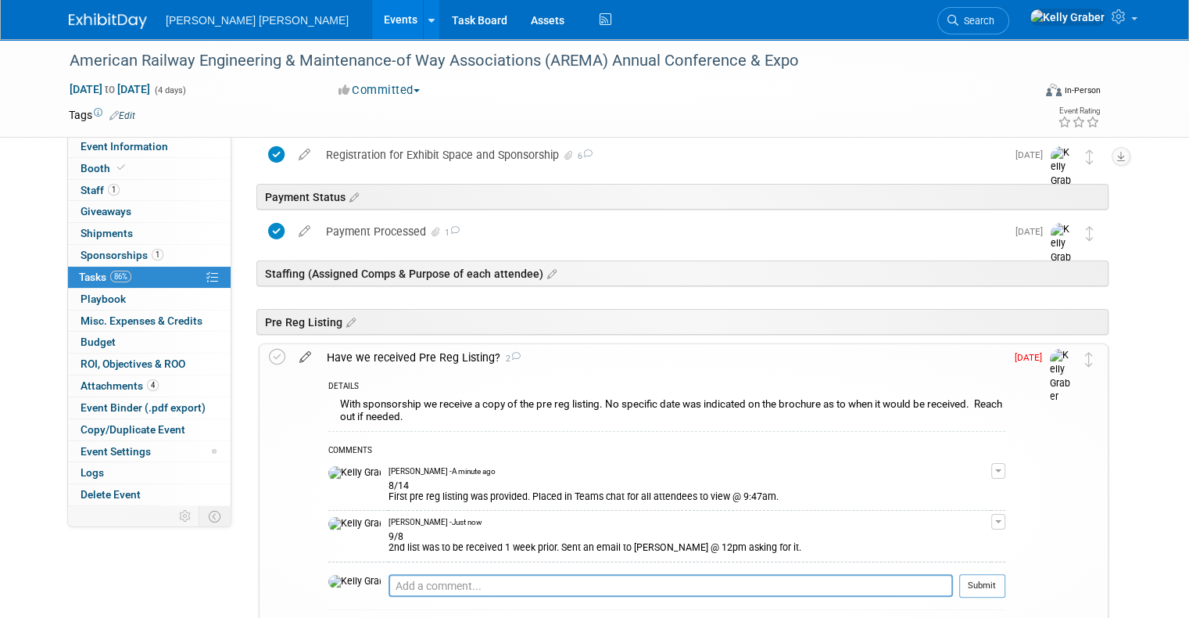
click at [292, 355] on icon at bounding box center [305, 354] width 27 height 20
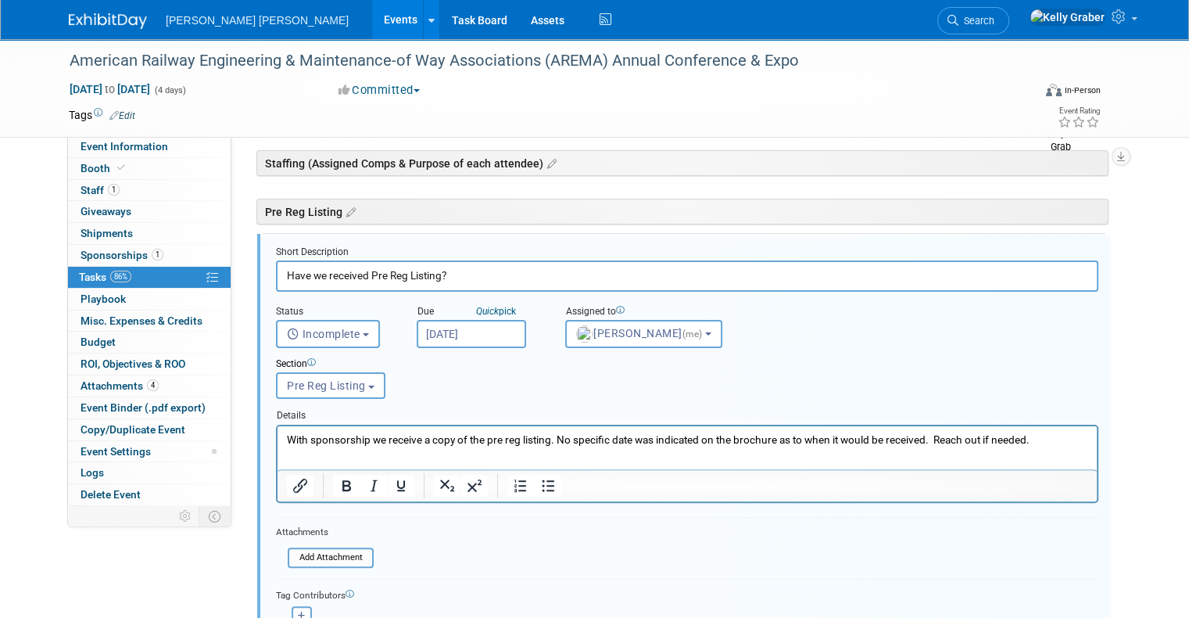
scroll to position [0, 0]
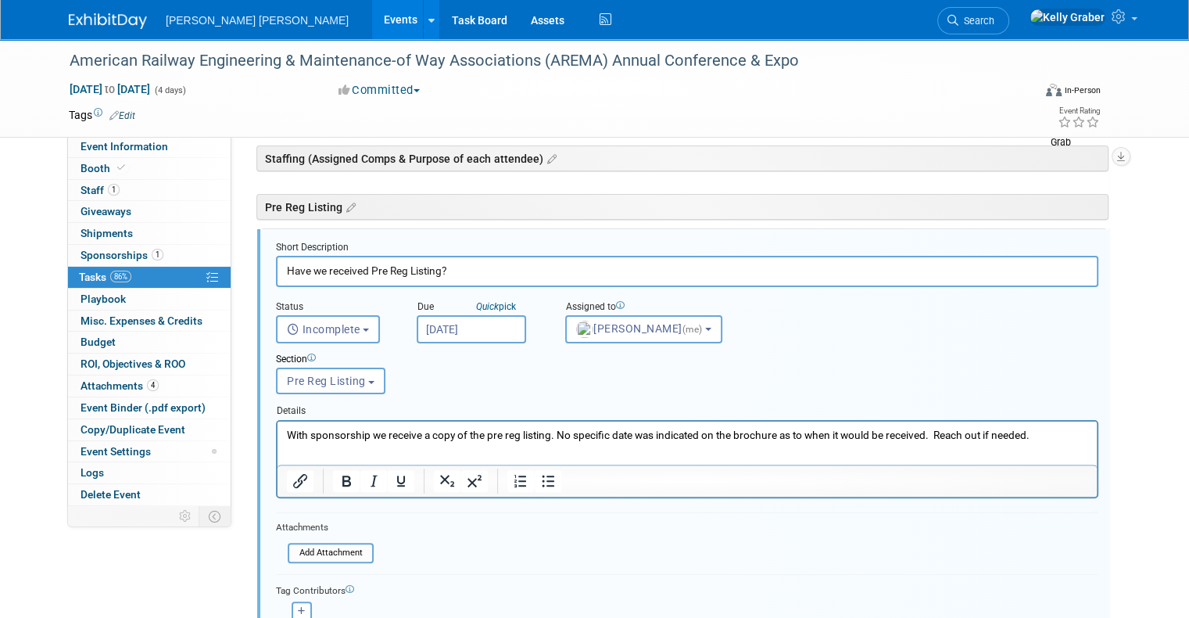
click at [430, 318] on input "Aug 25, 2025" at bounding box center [471, 329] width 109 height 28
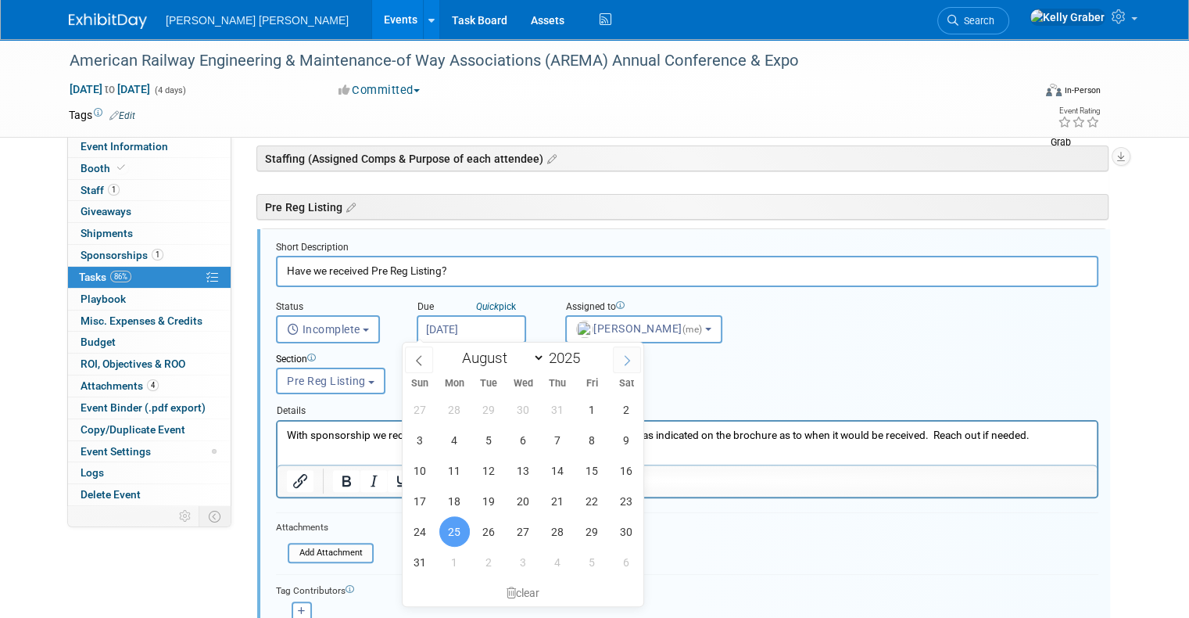
click at [622, 355] on icon at bounding box center [627, 360] width 11 height 11
select select "8"
click at [452, 436] on span "8" at bounding box center [454, 440] width 30 height 30
type input "Sep 8, 2025"
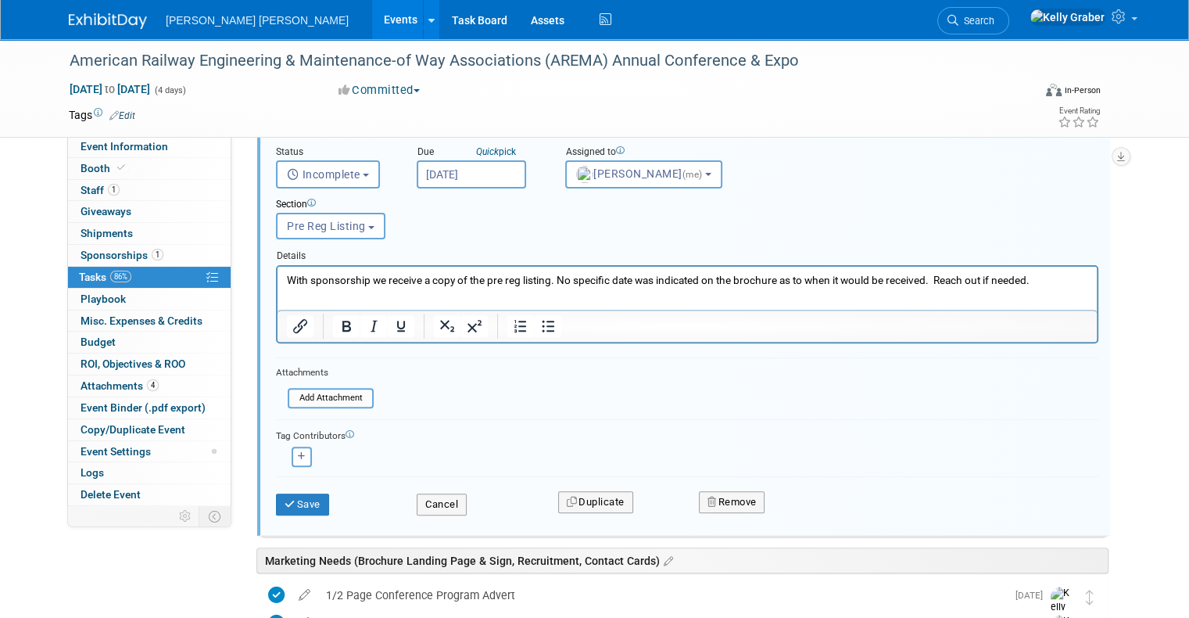
scroll to position [443, 0]
click at [296, 498] on button "Save" at bounding box center [302, 503] width 53 height 22
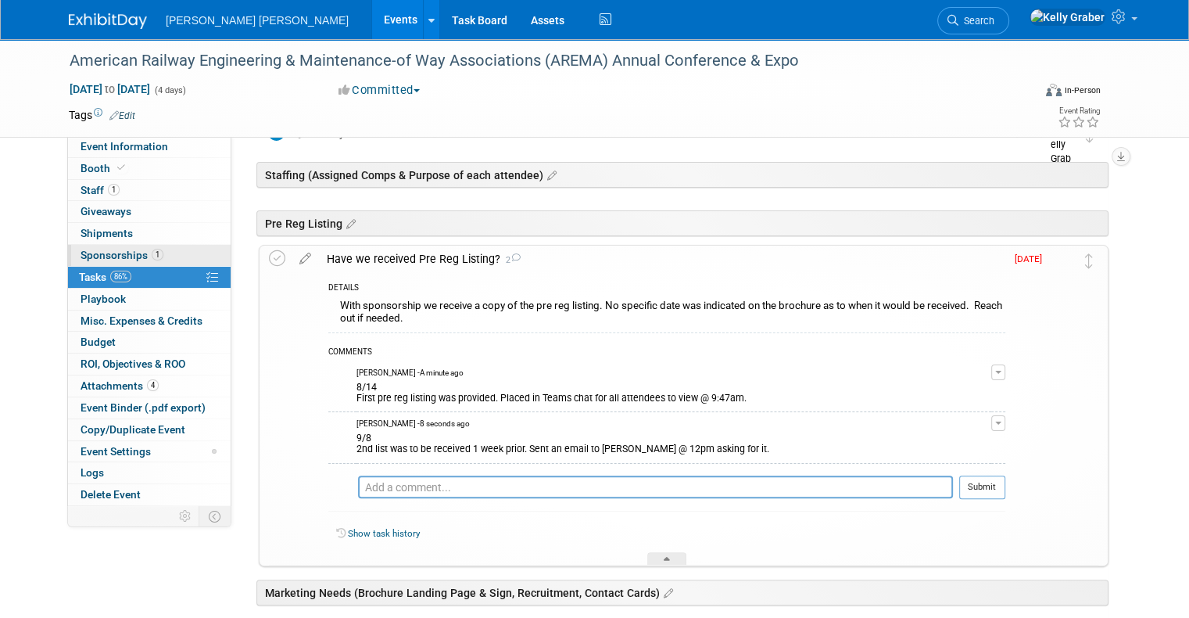
scroll to position [0, 0]
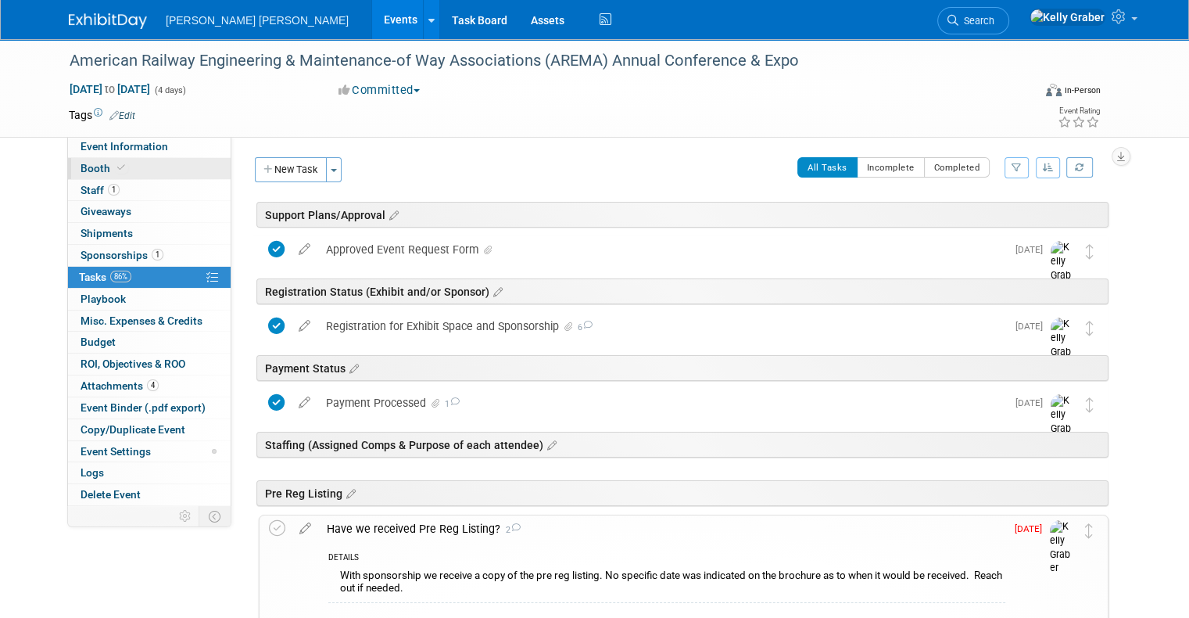
click at [95, 164] on span "Booth" at bounding box center [105, 168] width 48 height 13
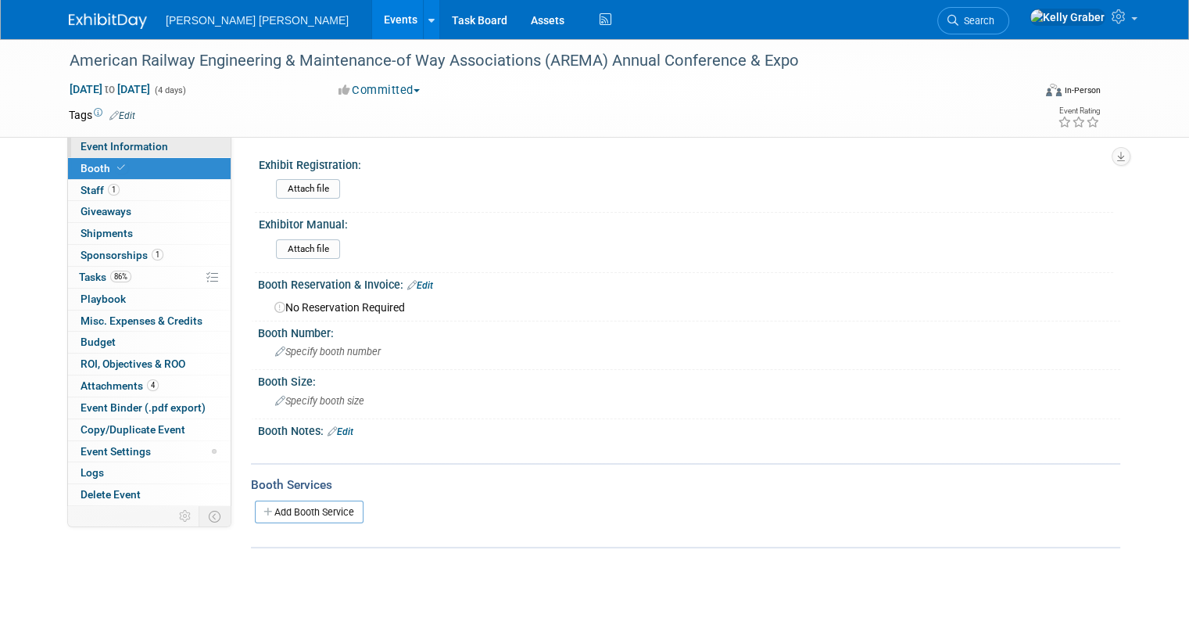
click at [106, 149] on span "Event Information" at bounding box center [125, 146] width 88 height 13
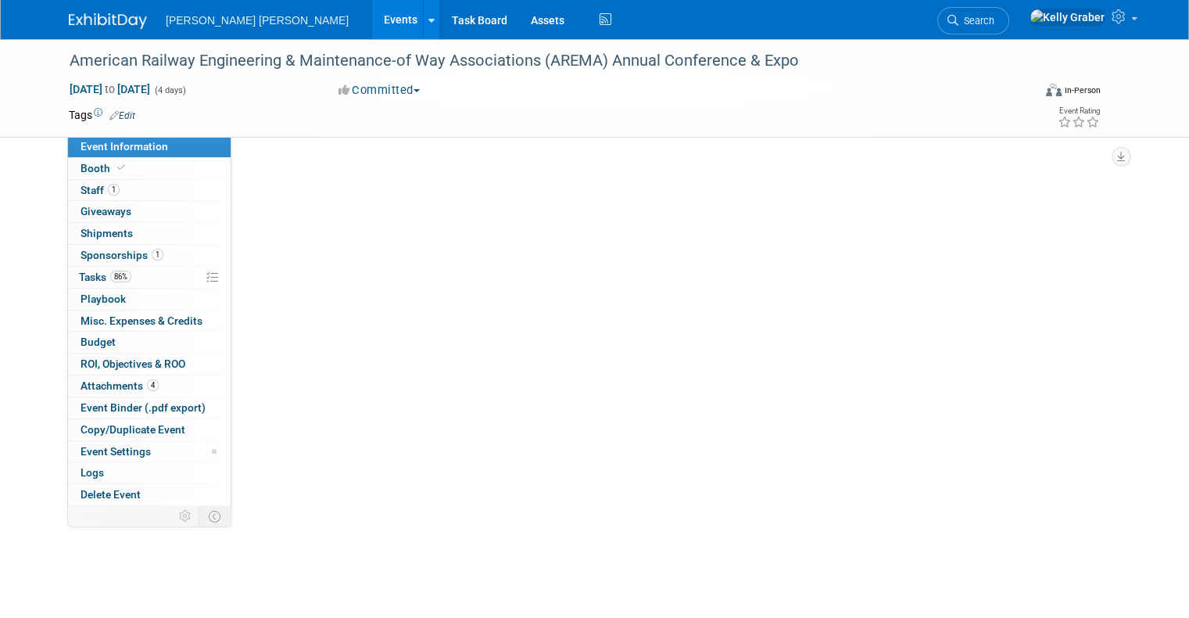
select select "External"
select select "Sponsor, Exhibit & Presenting"
select select "Major"
select select "Transportation"
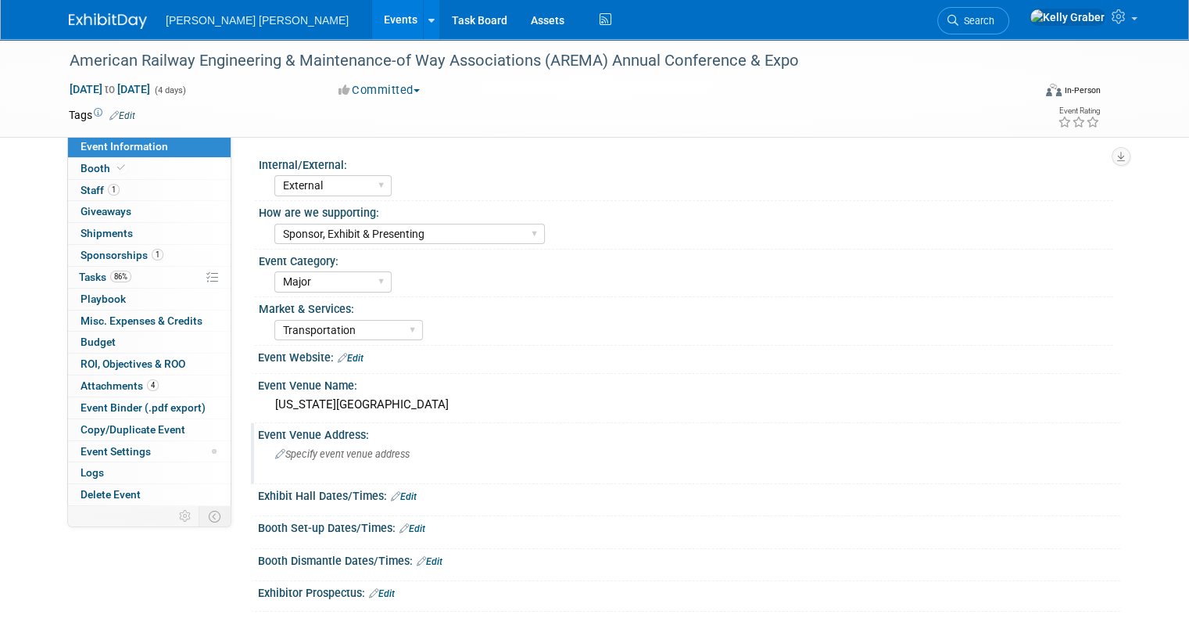
click at [391, 455] on span "Specify event venue address" at bounding box center [342, 454] width 135 height 12
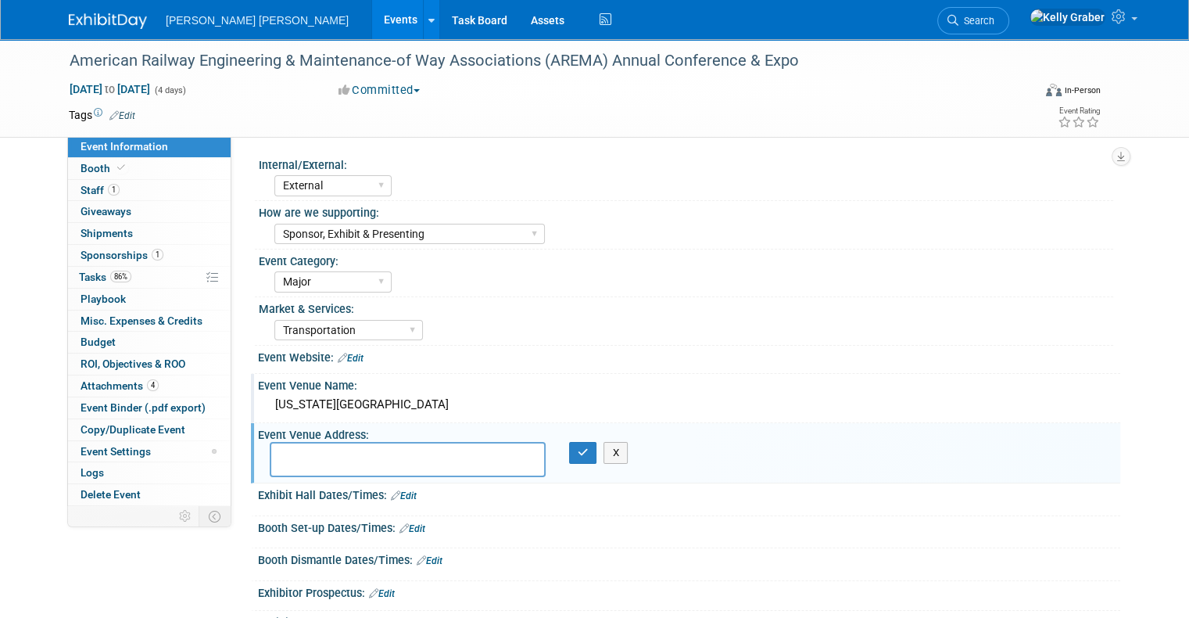
drag, startPoint x: 472, startPoint y: 408, endPoint x: 242, endPoint y: 414, distance: 230.0
click at [251, 414] on div "Event Venue Name: Kentucky International Convention Center" at bounding box center [686, 398] width 870 height 49
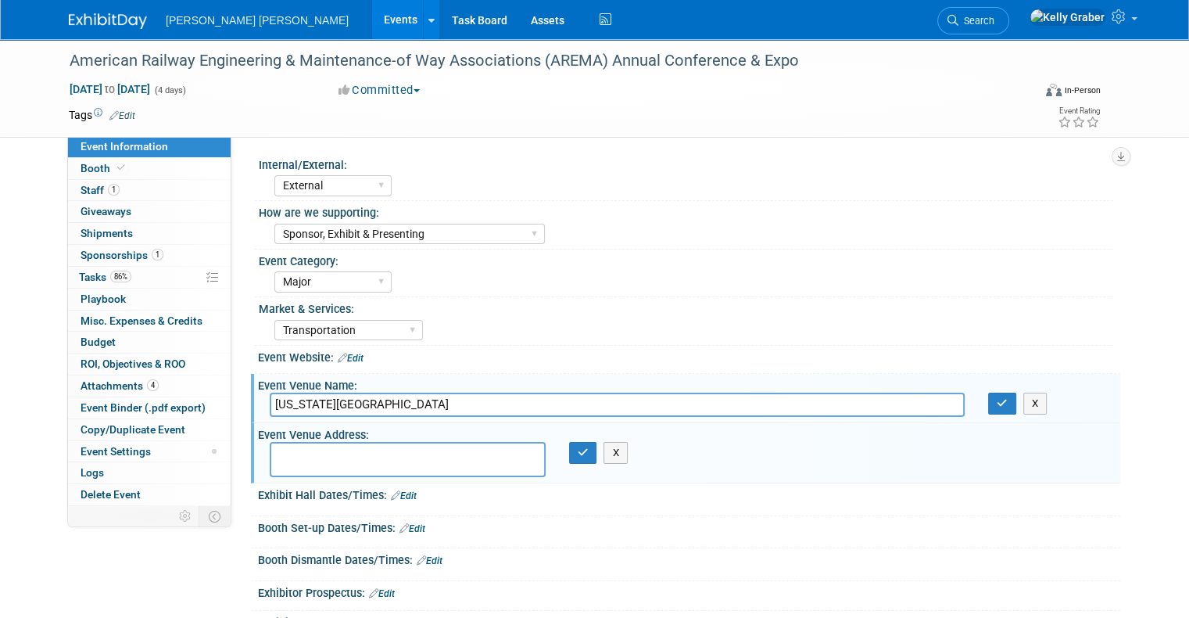
drag, startPoint x: 482, startPoint y: 400, endPoint x: 242, endPoint y: 420, distance: 240.9
click at [251, 420] on div "Event Venue Name: Kentucky International Convention Center Kentucky Internation…" at bounding box center [686, 398] width 870 height 49
click at [364, 246] on div "Sponsor Exhibit Presenting Client Engagement Sponsor & Exhibit Sponsor & Client…" at bounding box center [409, 234] width 271 height 29
click at [368, 239] on select "Sponsor Exhibit Presenting Client Engagement Sponsor & Exhibit Sponsor & Client…" at bounding box center [409, 234] width 271 height 21
select select "Sponsor"
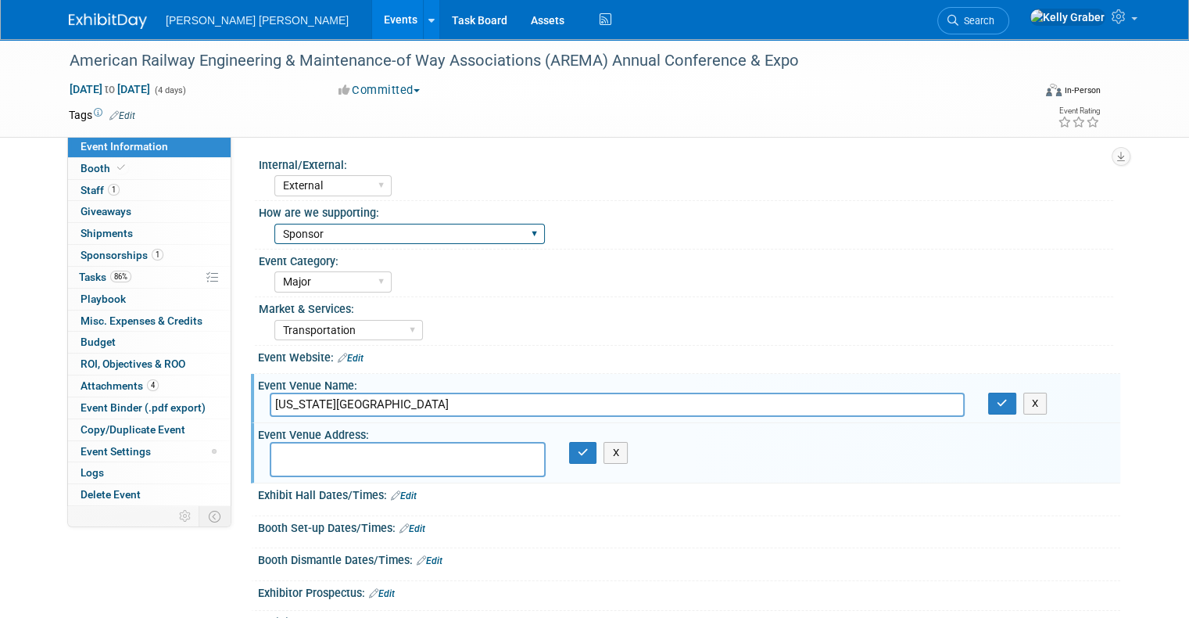
click at [274, 224] on select "Sponsor Exhibit Presenting Client Engagement Sponsor & Exhibit Sponsor & Client…" at bounding box center [409, 234] width 271 height 21
click at [407, 233] on select "Sponsor Exhibit Presenting Client Engagement Sponsor & Exhibit Sponsor & Client…" at bounding box center [409, 234] width 271 height 21
click at [274, 224] on select "Sponsor Exhibit Presenting Client Engagement Sponsor & Exhibit Sponsor & Client…" at bounding box center [409, 234] width 271 height 21
click at [425, 266] on div "Event Category:" at bounding box center [686, 259] width 855 height 20
drag, startPoint x: 504, startPoint y: 402, endPoint x: 196, endPoint y: 427, distance: 309.1
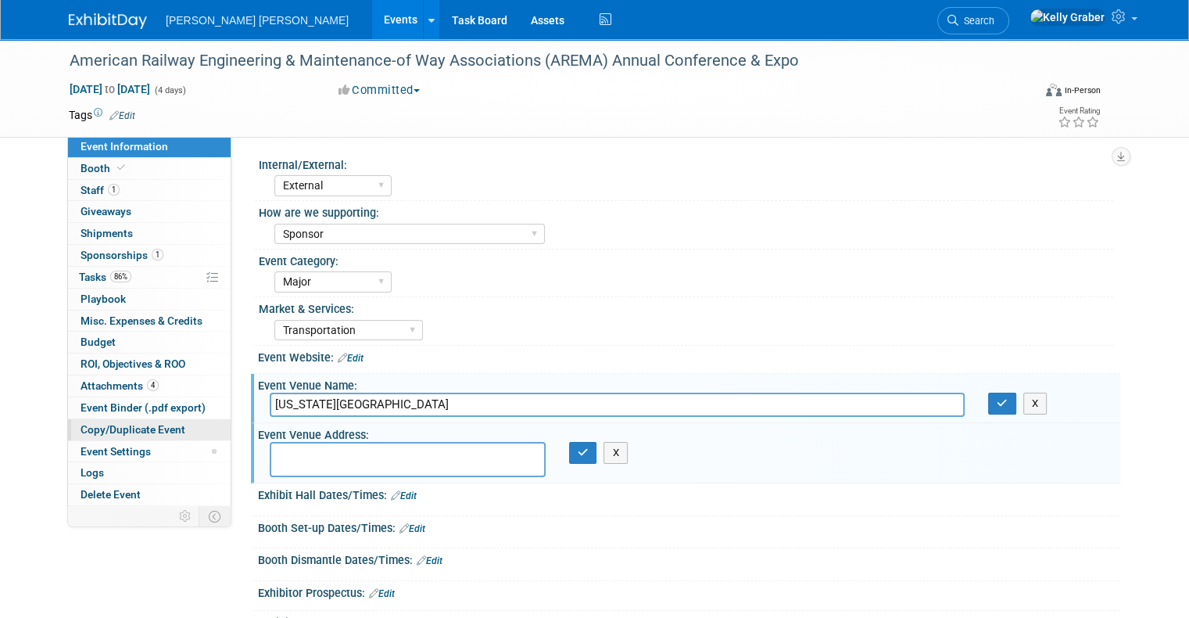
click at [205, 428] on div "Event Information Event Info Booth Booth 1 Staff 1 Staff 0 Giveaways 0 Giveaway…" at bounding box center [594, 362] width 1075 height 646
click at [84, 277] on span "Tasks 86%" at bounding box center [105, 277] width 52 height 13
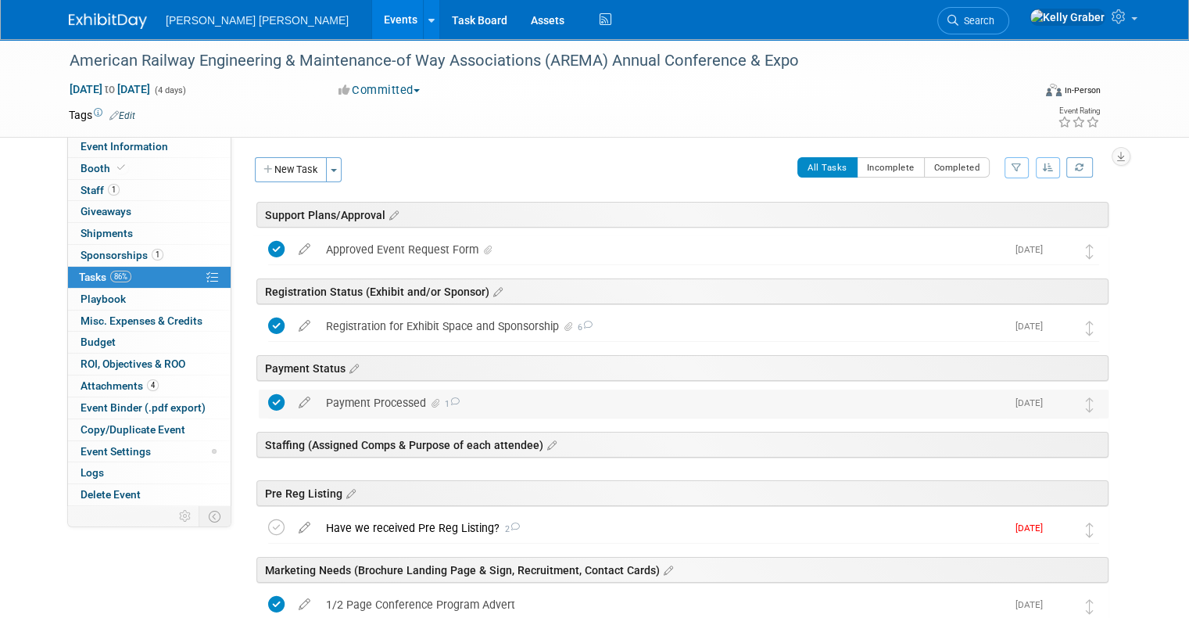
click at [443, 399] on span "1" at bounding box center [451, 404] width 17 height 10
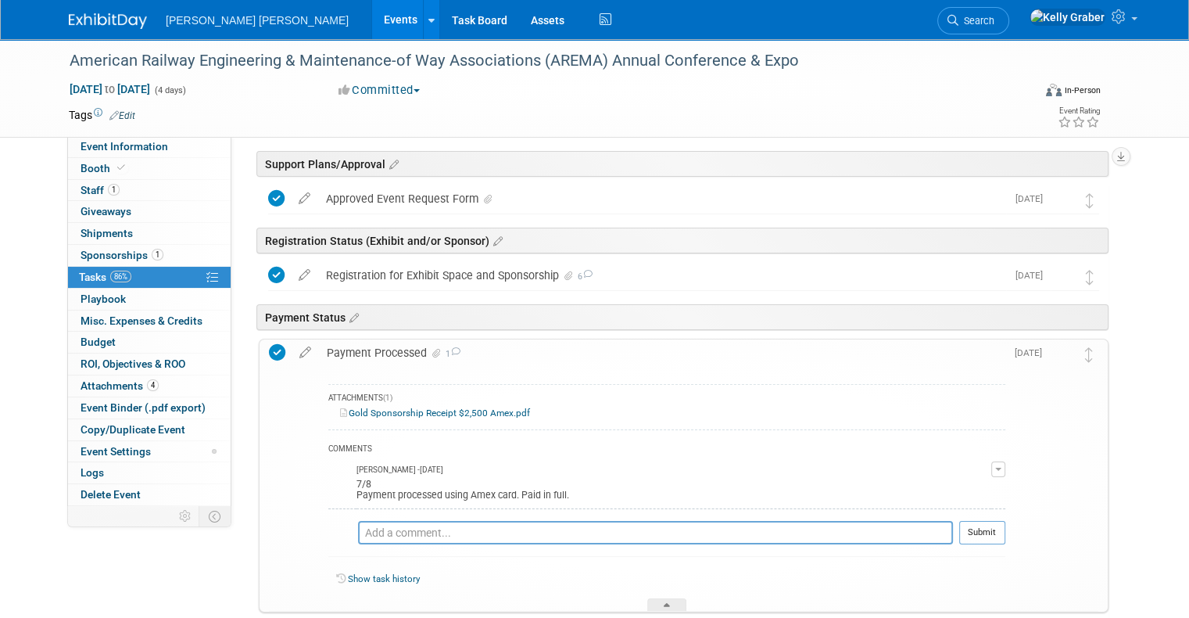
scroll to position [78, 0]
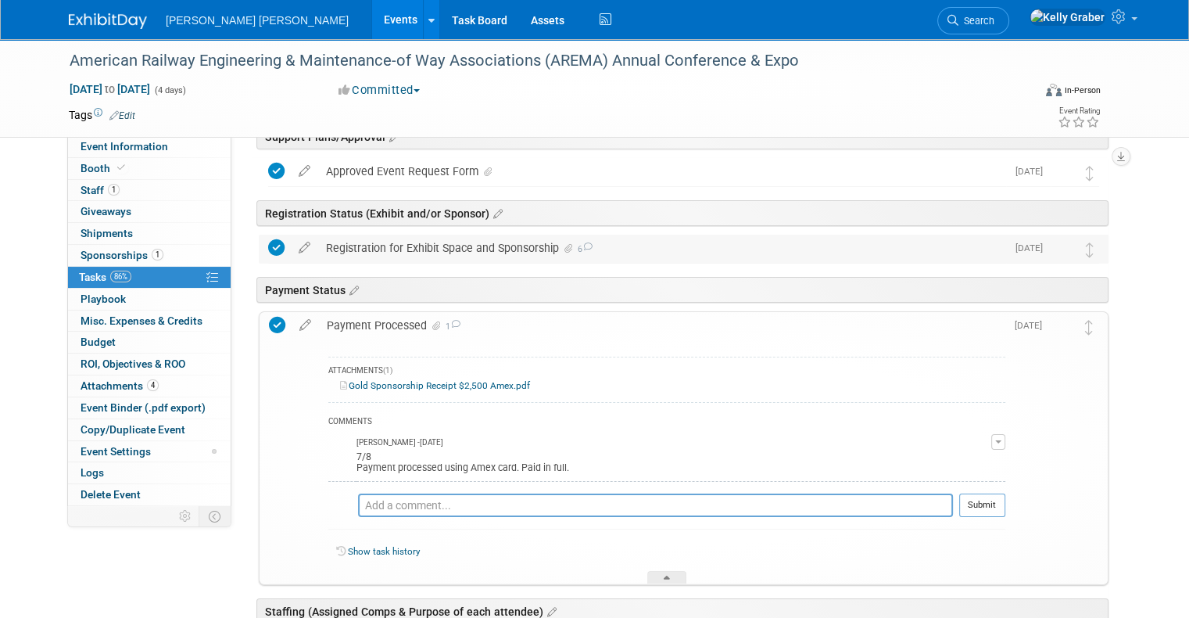
click at [457, 249] on div "Registration for Exhibit Space and Sponsorship 6" at bounding box center [662, 248] width 688 height 27
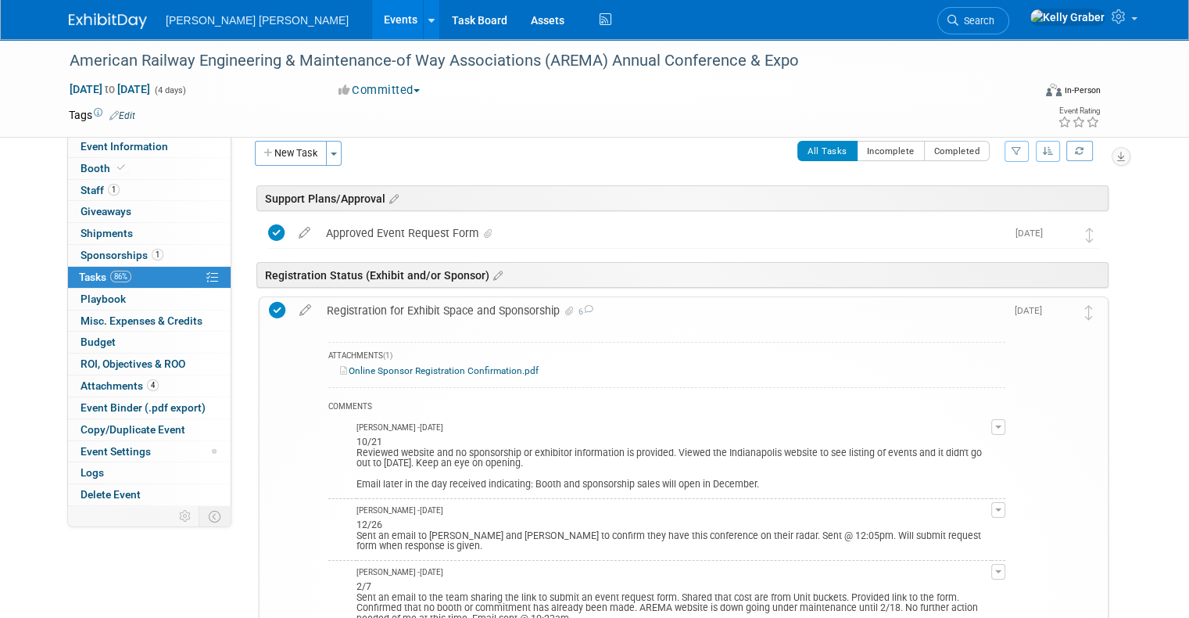
scroll to position [0, 0]
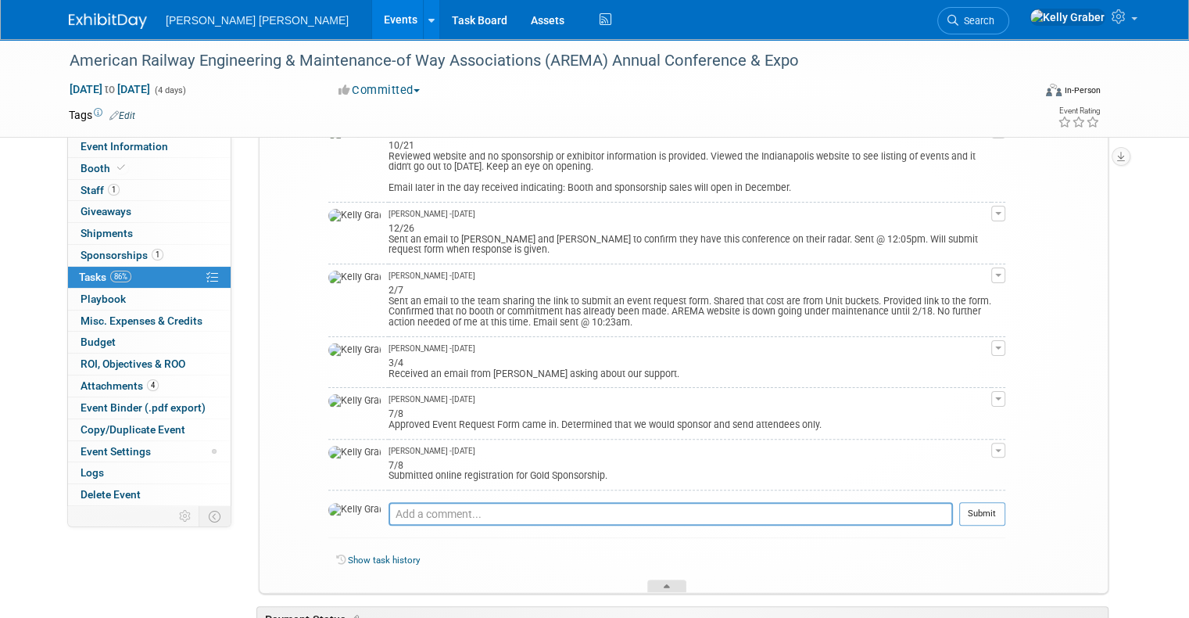
click at [679, 583] on div at bounding box center [666, 585] width 39 height 13
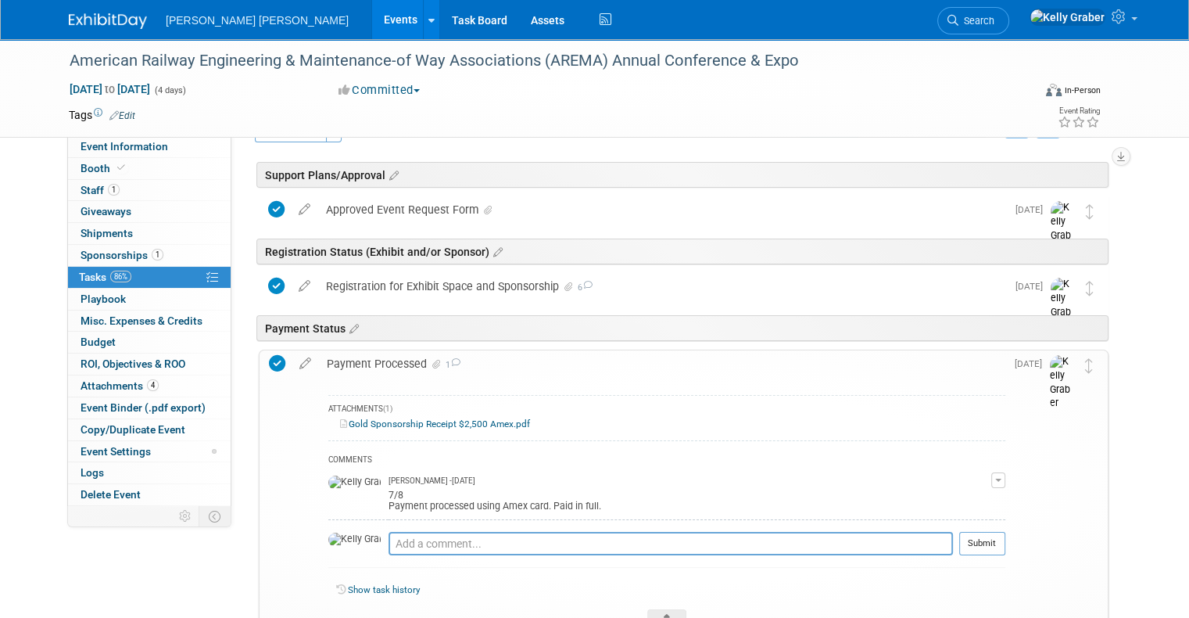
scroll to position [78, 0]
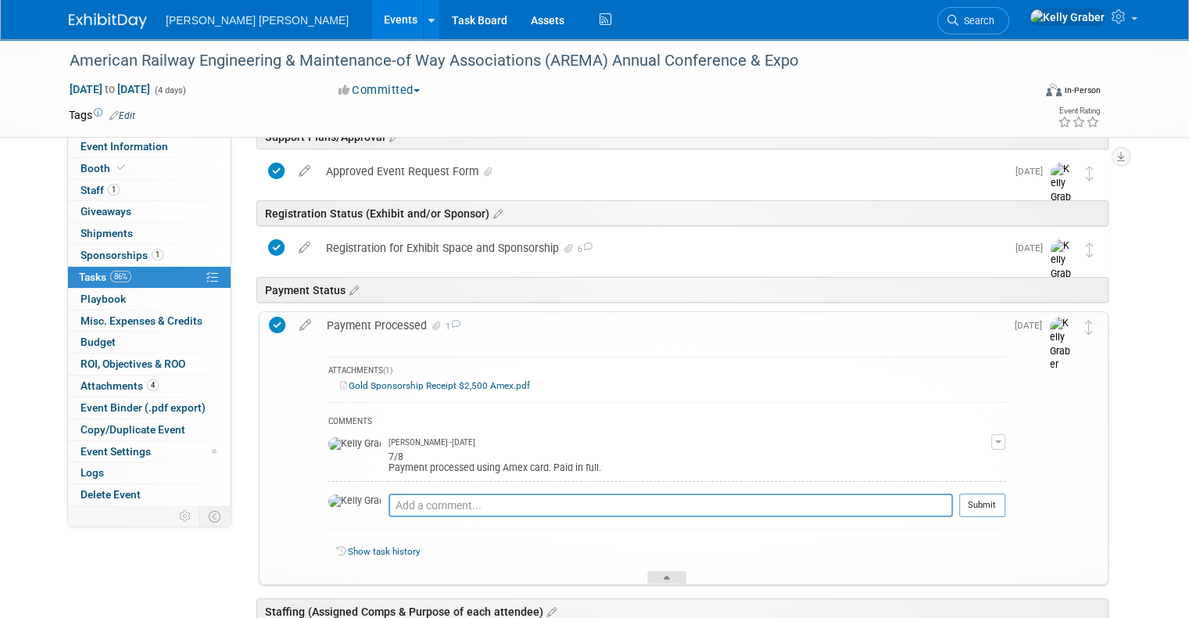
click at [668, 576] on icon at bounding box center [667, 580] width 6 height 9
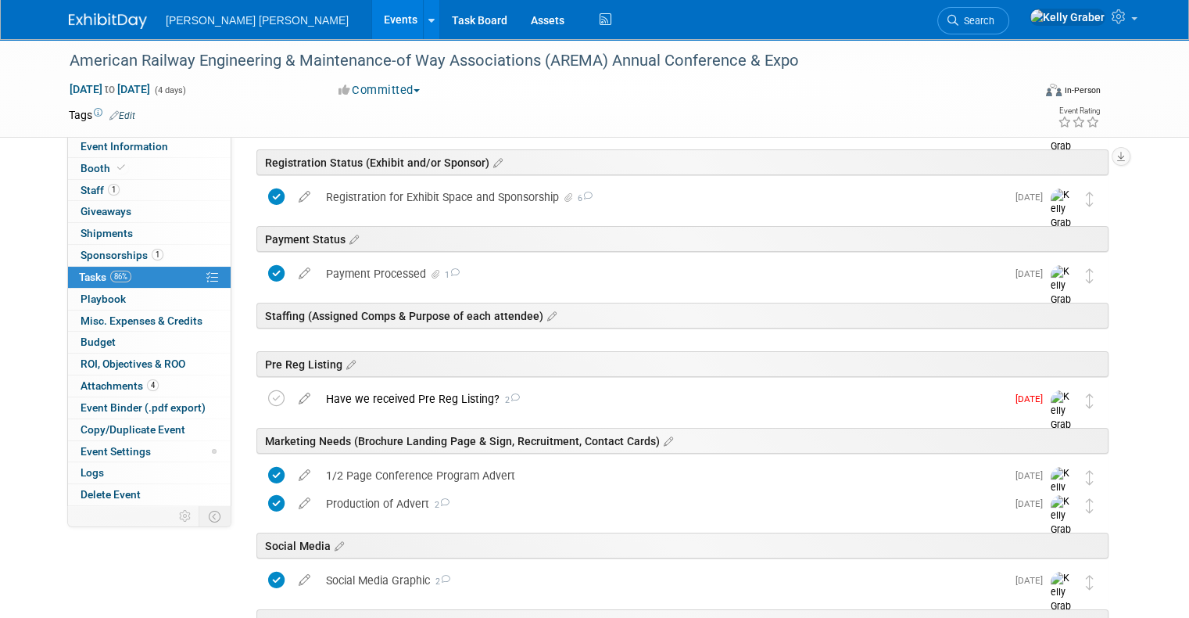
scroll to position [156, 0]
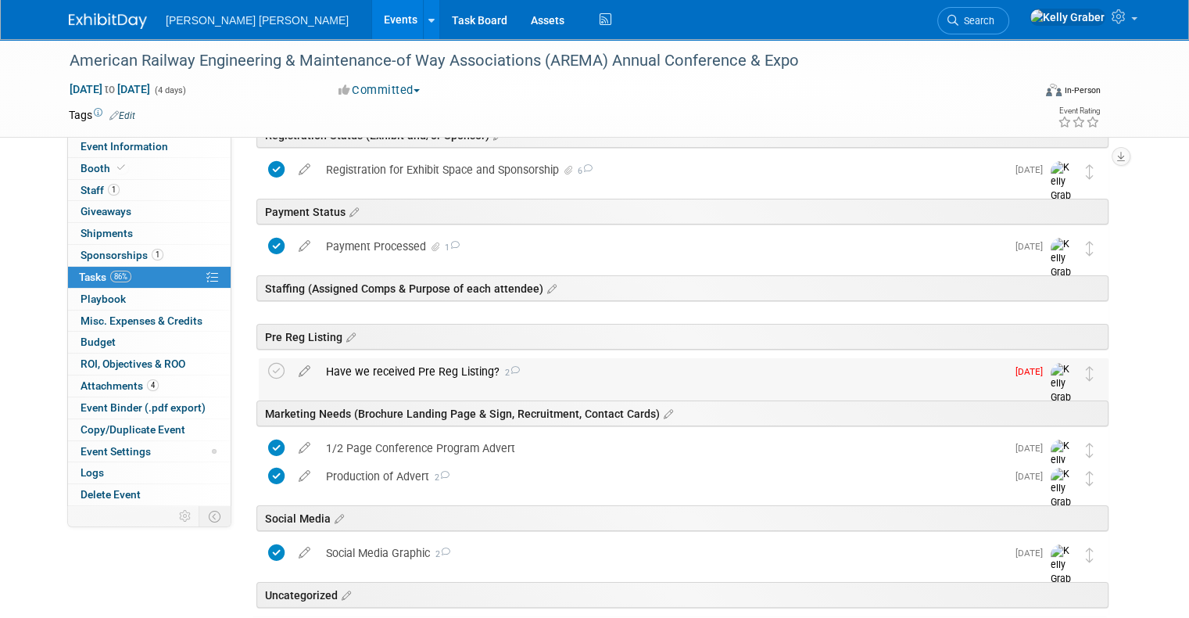
click at [421, 375] on div "Have we received Pre Reg Listing? 2" at bounding box center [662, 371] width 688 height 27
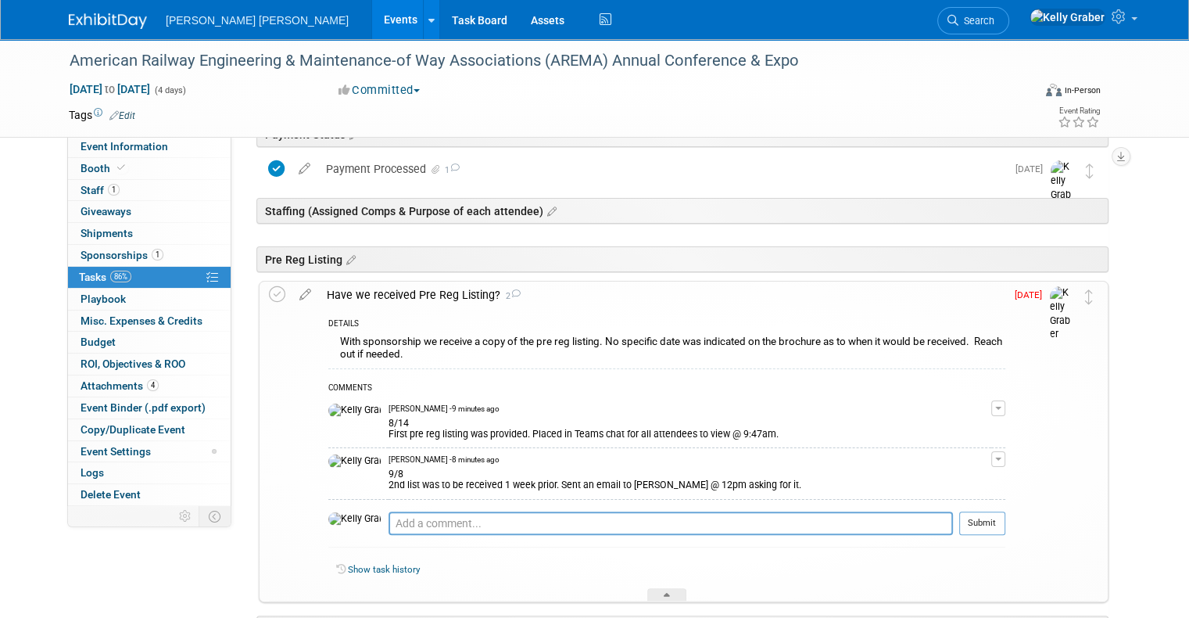
scroll to position [313, 0]
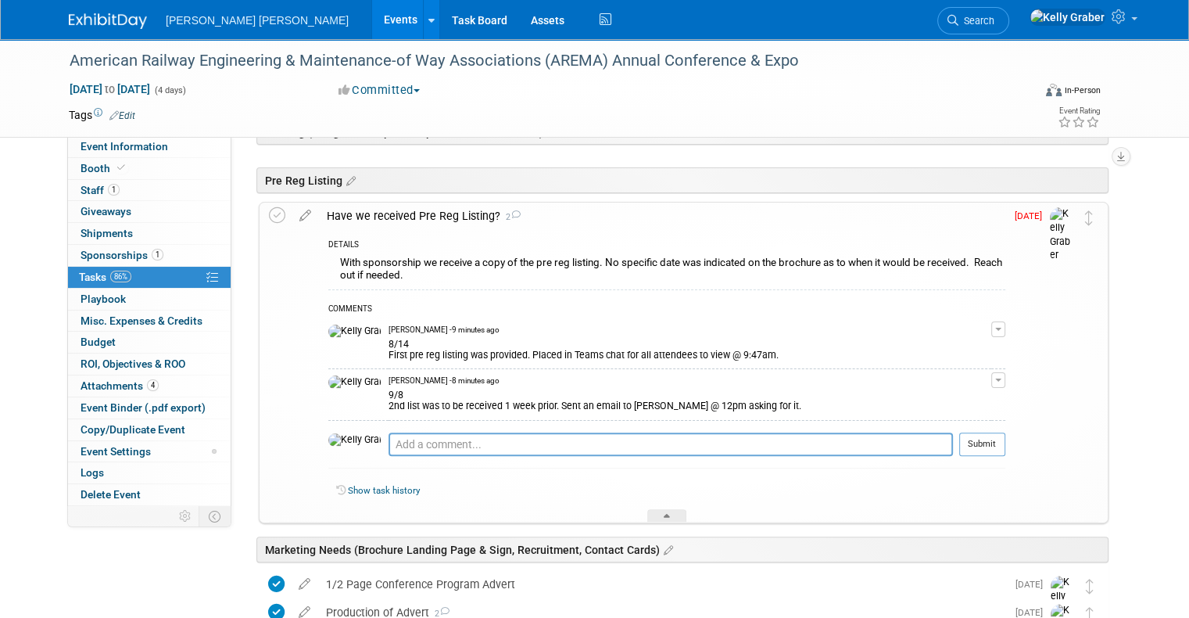
click at [576, 399] on div "9/8 2nd list was to be received 1 week prior. Sent an email to Lindsay @ 12pm a…" at bounding box center [690, 398] width 603 height 25
click at [664, 509] on div at bounding box center [666, 515] width 39 height 13
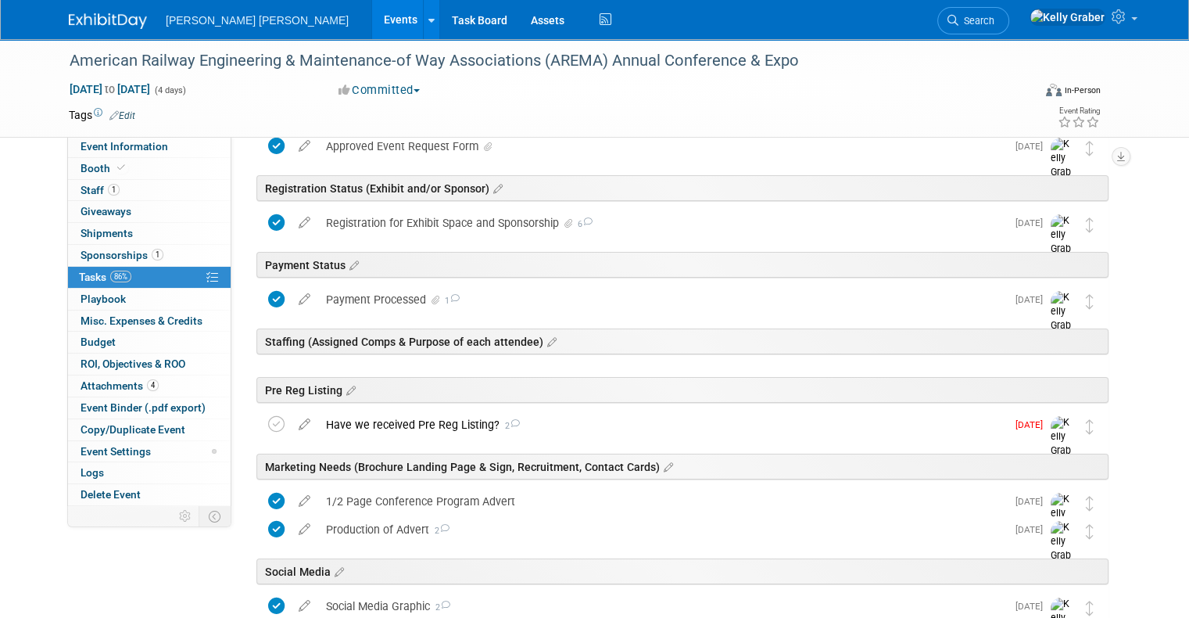
scroll to position [93, 0]
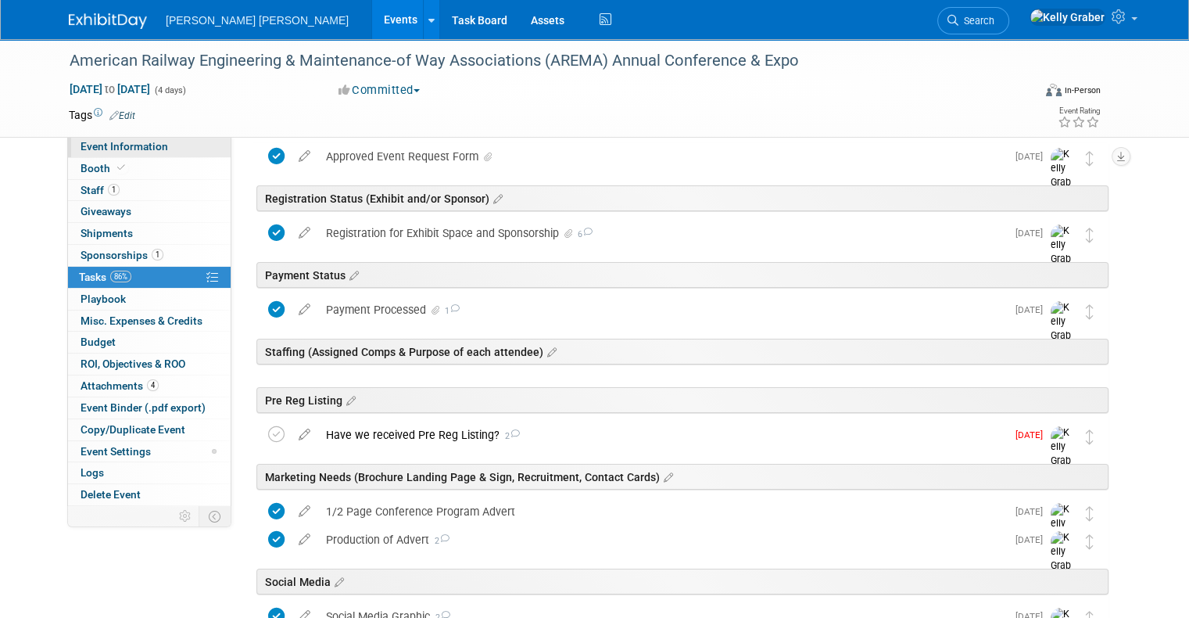
click at [103, 142] on span "Event Information" at bounding box center [125, 146] width 88 height 13
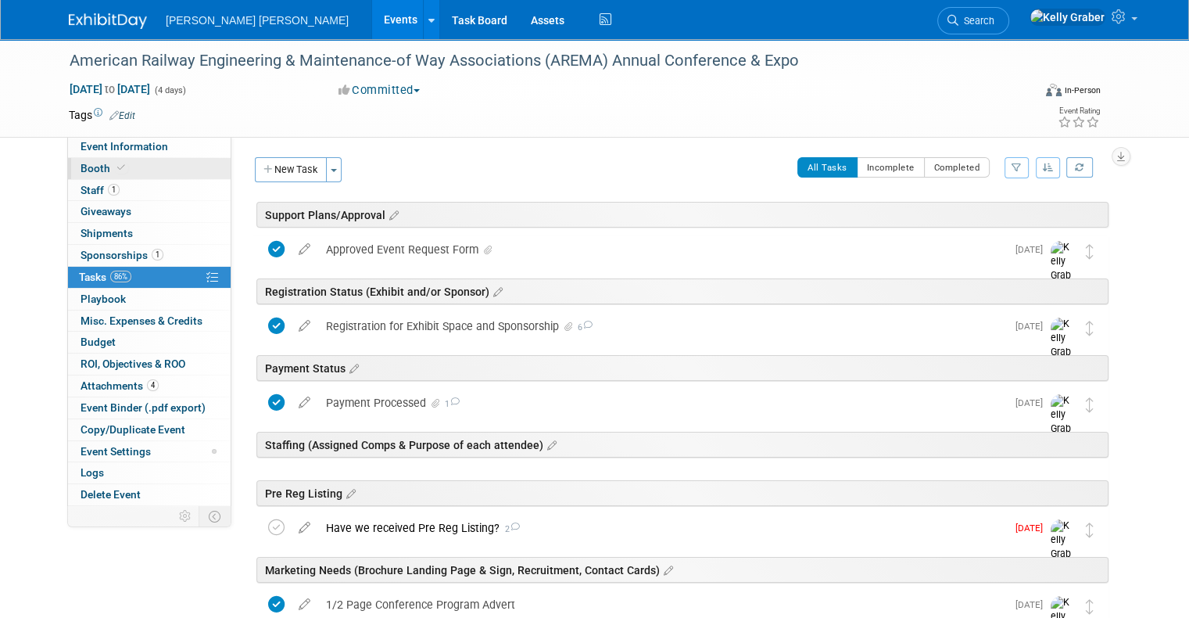
select select "External"
select select "Sponsor"
select select "Major"
select select "Transportation"
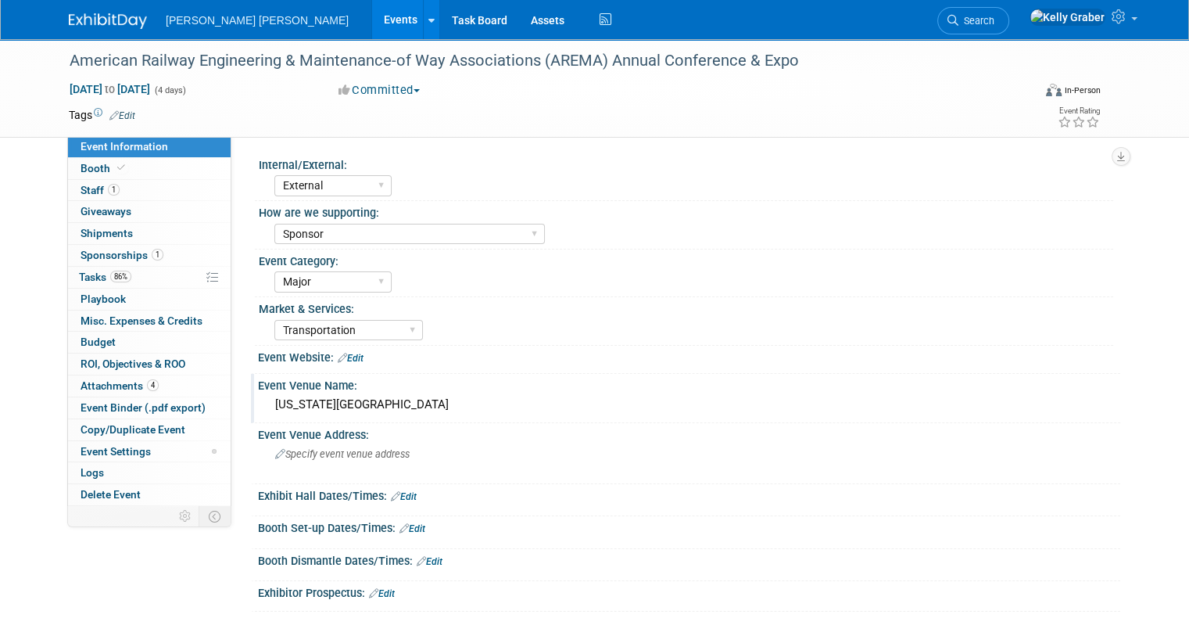
click at [358, 406] on div "Kentucky International Convention Center" at bounding box center [689, 405] width 839 height 24
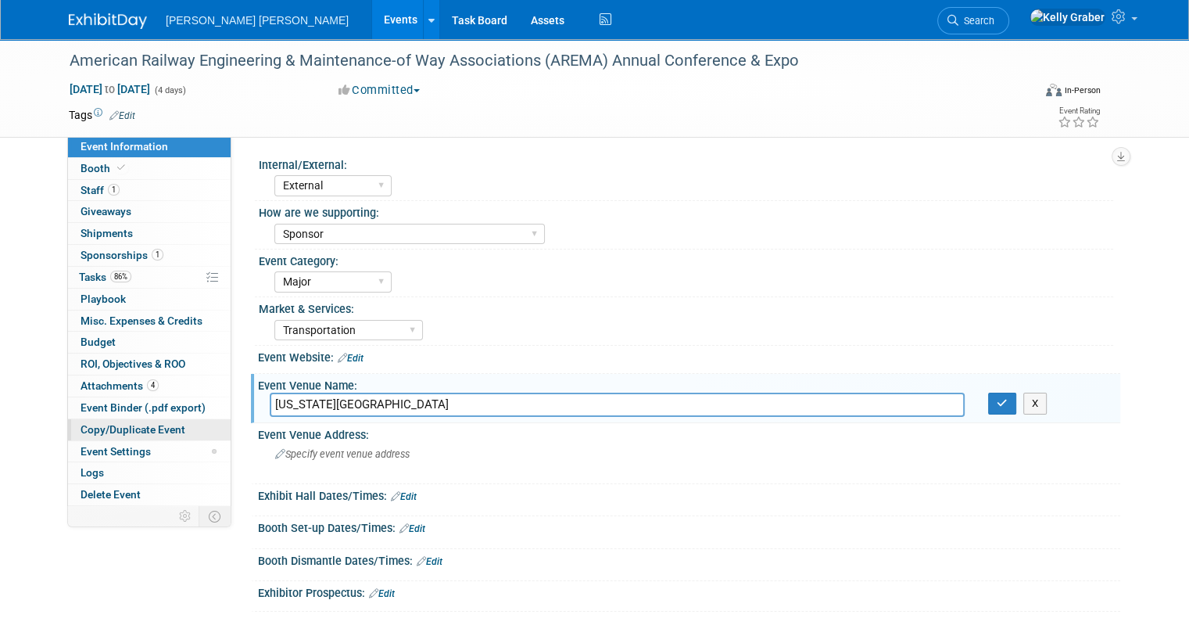
drag, startPoint x: 490, startPoint y: 404, endPoint x: 131, endPoint y: 420, distance: 359.3
click at [131, 420] on div "Event Information Event Info Booth Booth 1 Staff 1 Staff 0 Giveaways 0 Giveaway…" at bounding box center [594, 362] width 1075 height 647
type input "I"
type input "Indiana Convention Center"
click at [1006, 401] on icon "button" at bounding box center [1002, 403] width 11 height 10
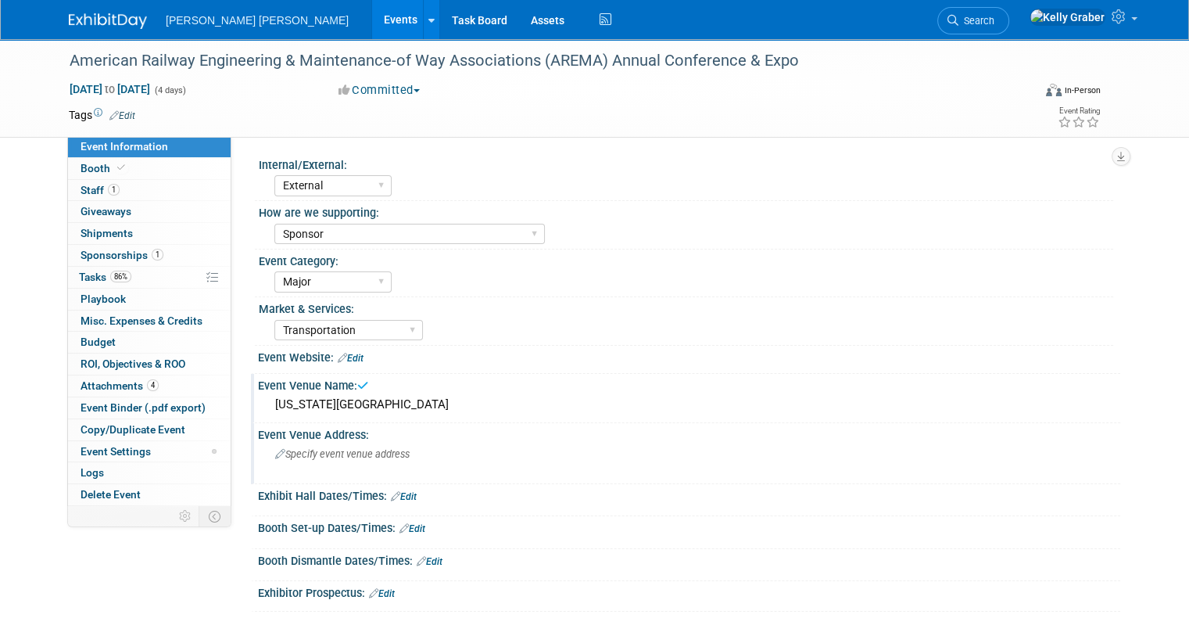
click at [281, 459] on div "Specify event venue address" at bounding box center [438, 460] width 336 height 36
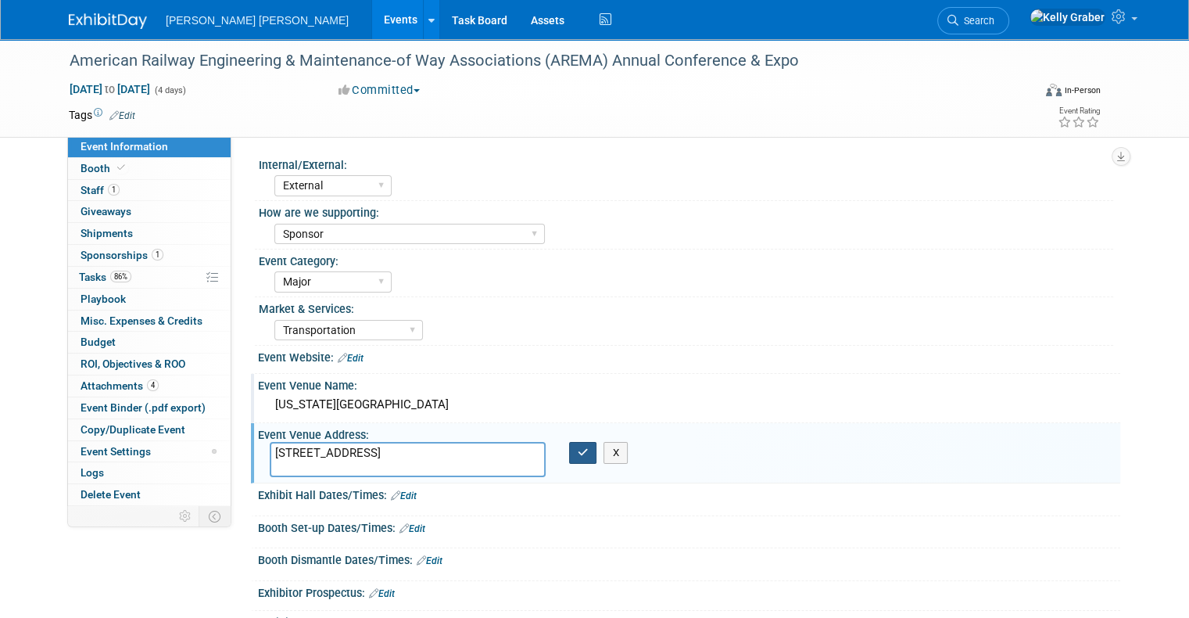
type textarea "[STREET_ADDRESS]"
click at [571, 449] on button "button" at bounding box center [583, 453] width 28 height 22
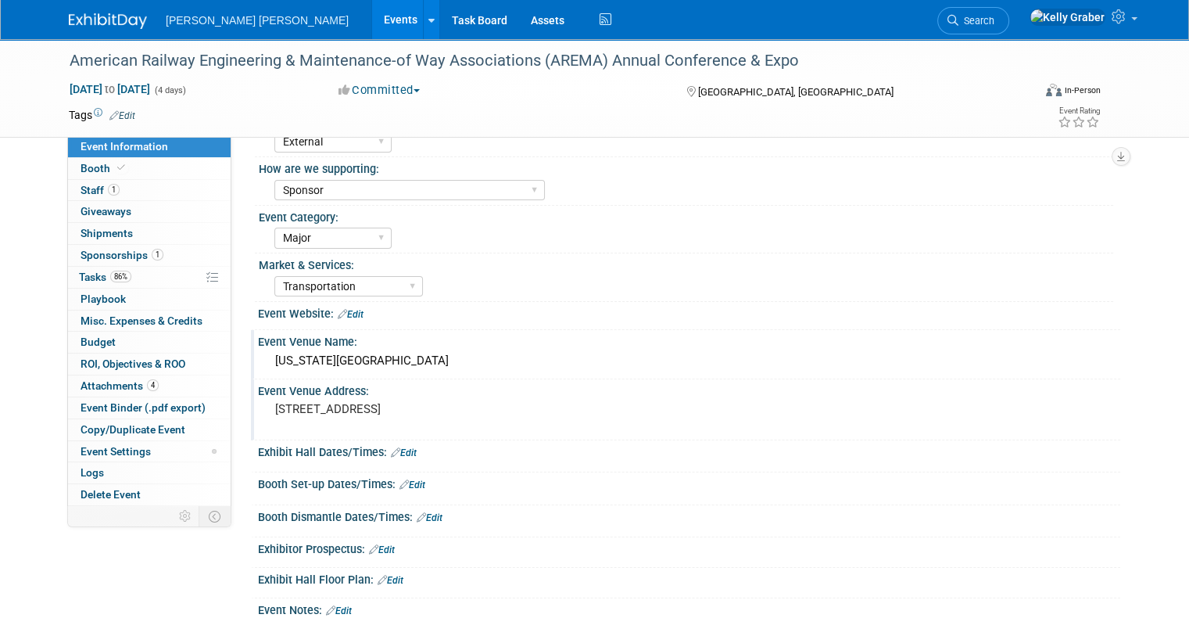
scroll to position [78, 0]
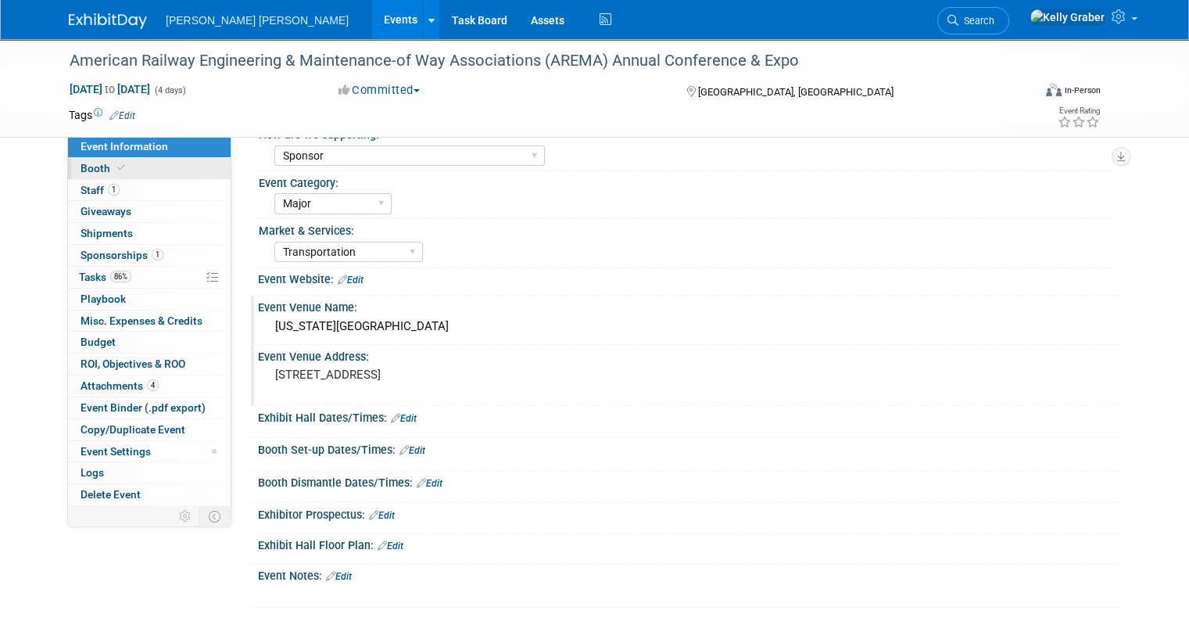
click at [125, 174] on link "Booth" at bounding box center [149, 168] width 163 height 21
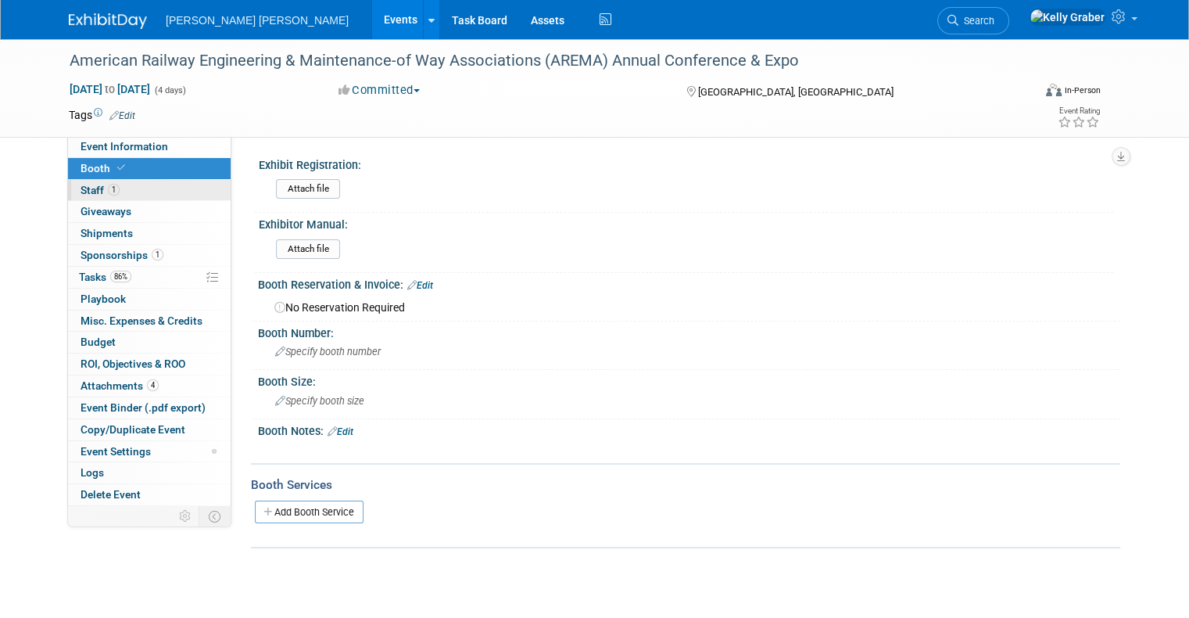
click at [127, 192] on link "1 Staff 1" at bounding box center [149, 190] width 163 height 21
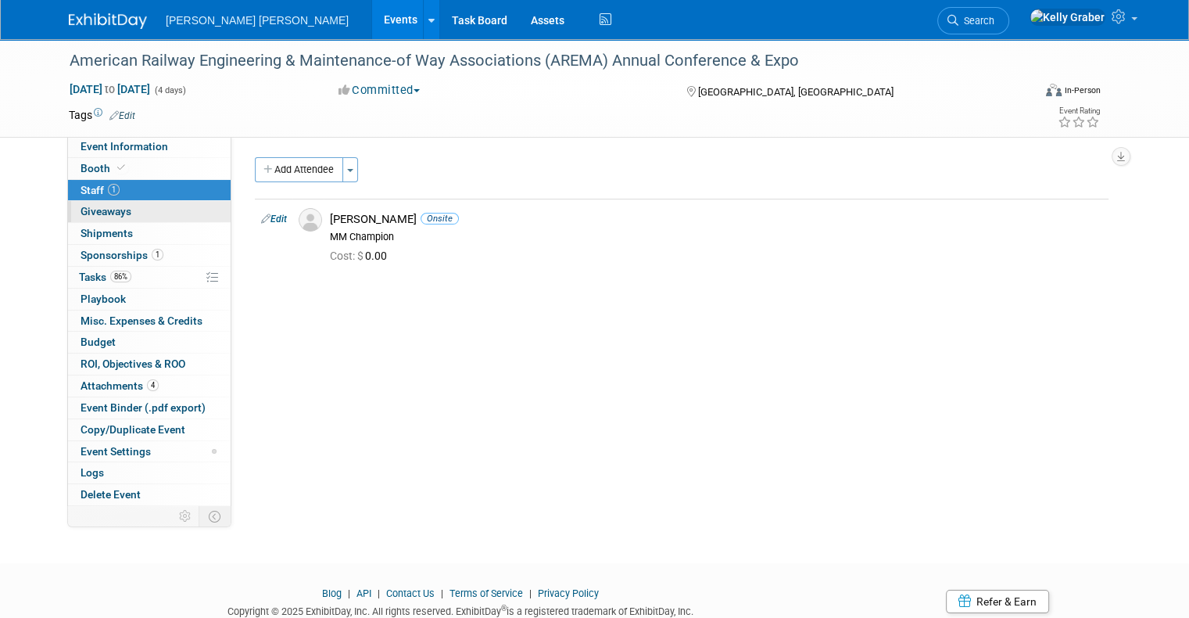
click at [122, 214] on link "0 Giveaways 0" at bounding box center [149, 211] width 163 height 21
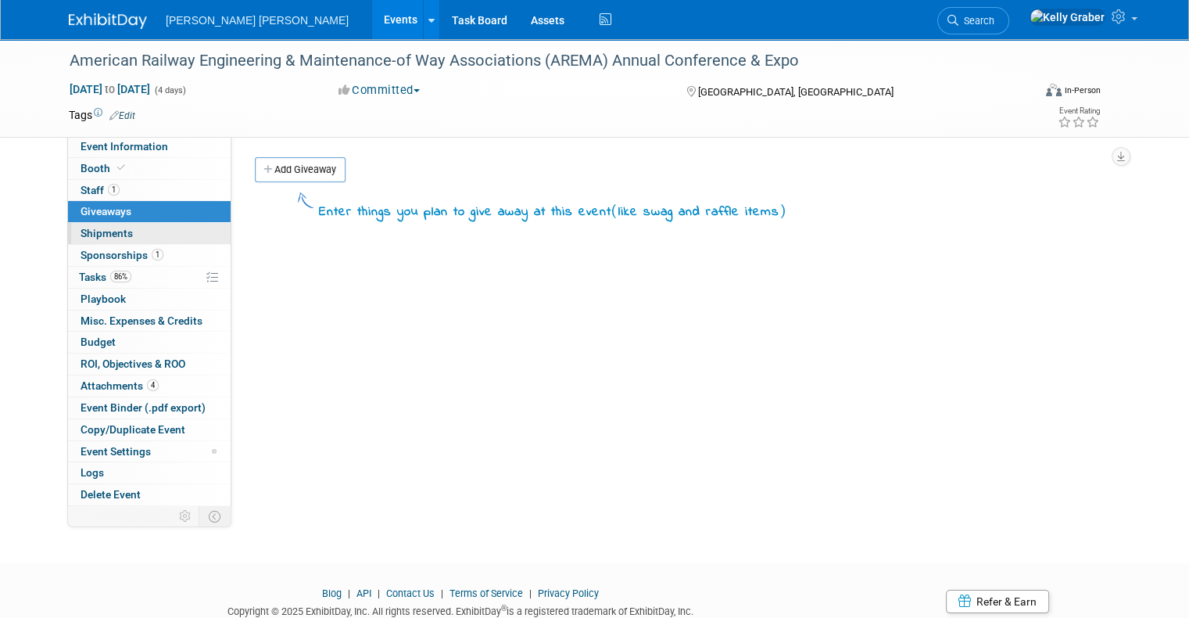
click at [126, 236] on link "0 Shipments 0" at bounding box center [149, 233] width 163 height 21
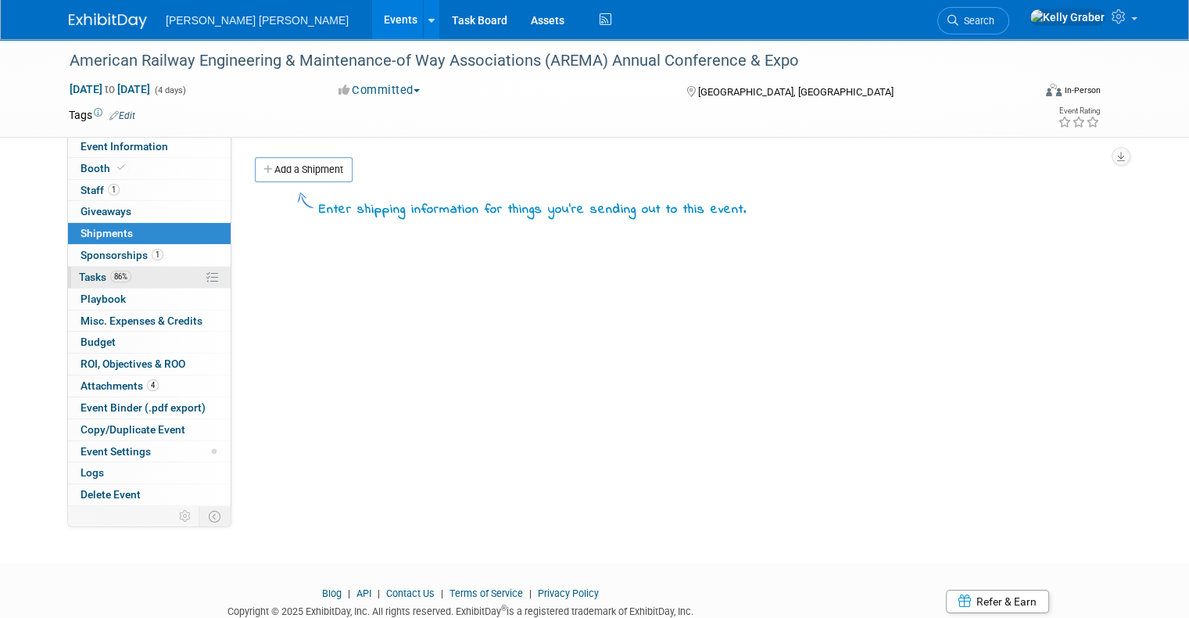
click at [113, 271] on span "86%" at bounding box center [120, 277] width 21 height 12
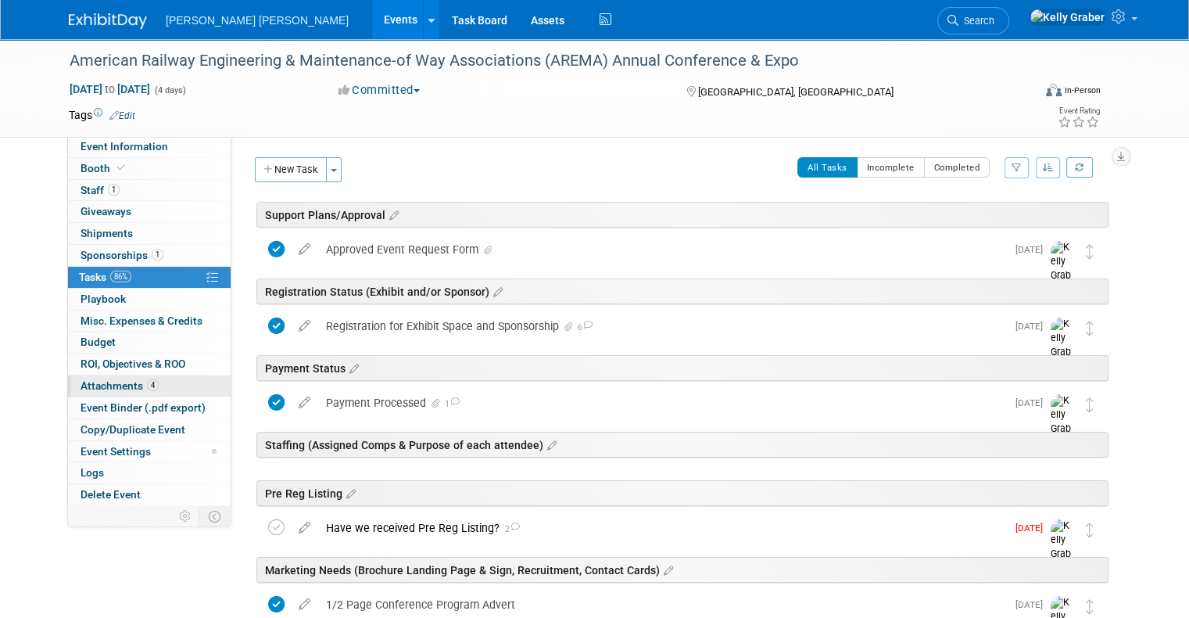
click at [149, 384] on link "4 Attachments 4" at bounding box center [149, 385] width 163 height 21
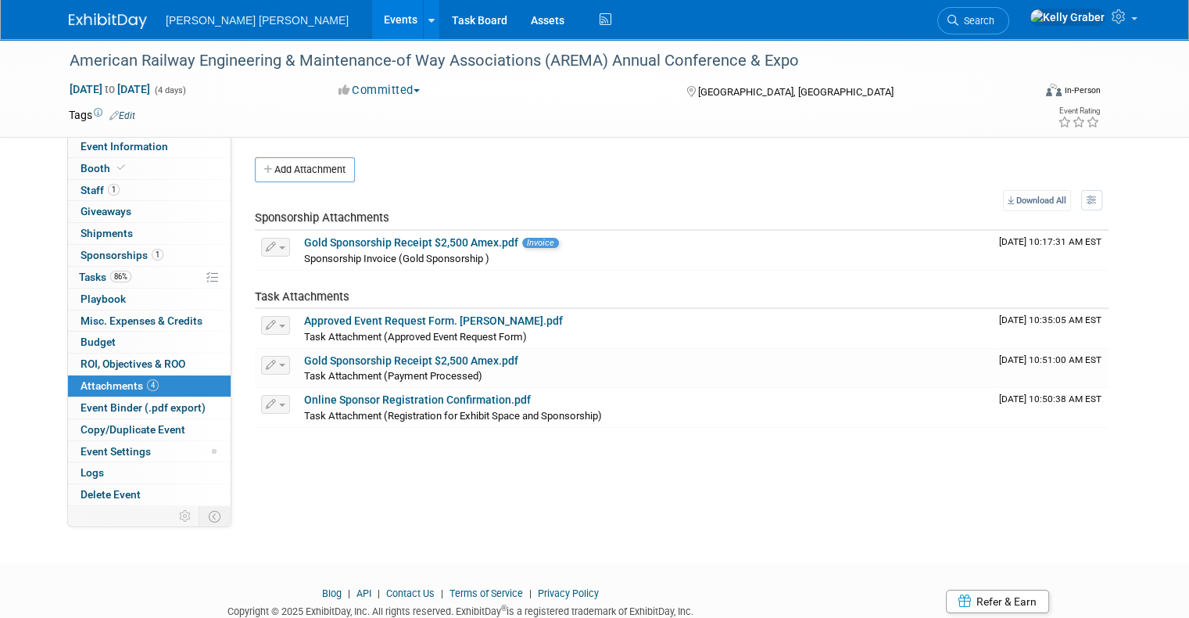
click at [118, 23] on img at bounding box center [108, 21] width 78 height 16
